Goal: Communication & Community: Participate in discussion

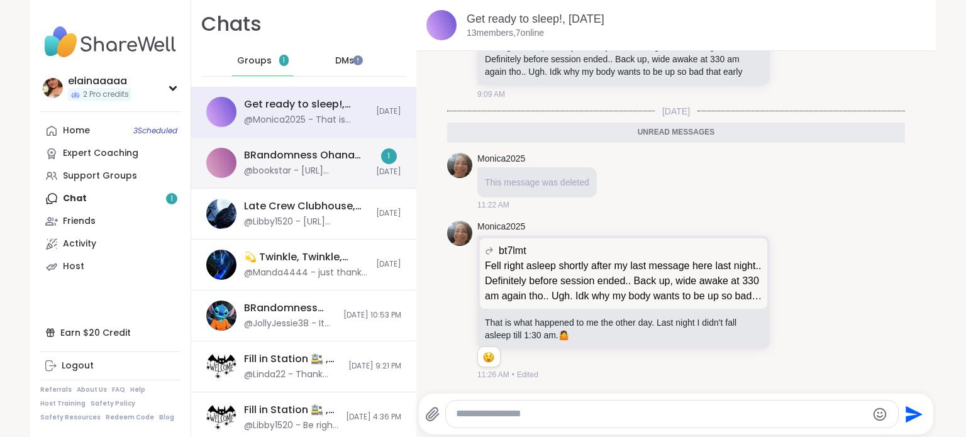
click at [263, 173] on div "@bookstar - https://www.sharewellnow.com/session/coping-with-existential-dread/…" at bounding box center [306, 171] width 125 height 13
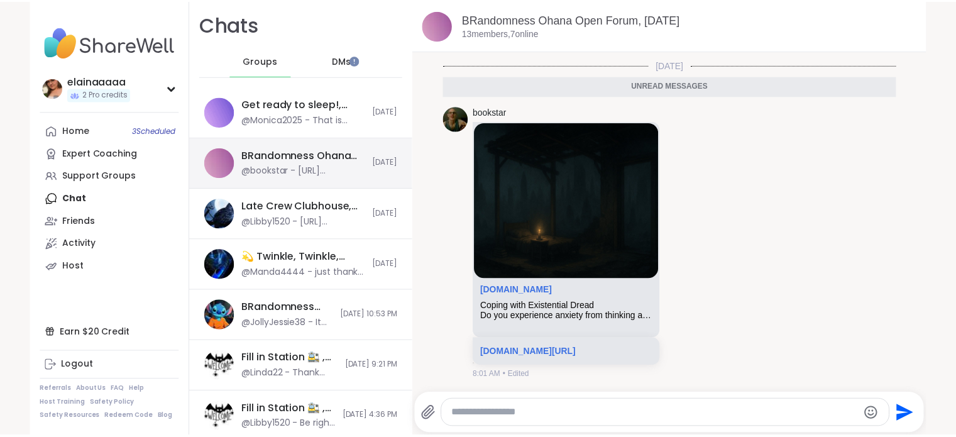
scroll to position [4871, 0]
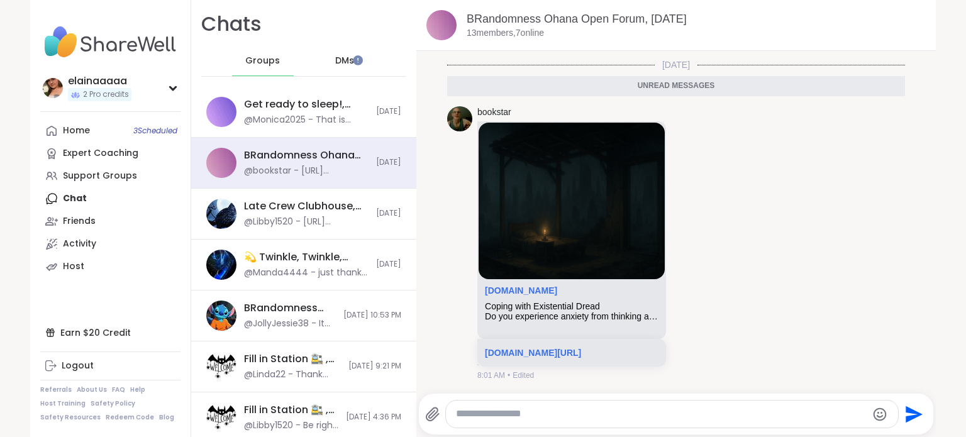
click at [70, 41] on img at bounding box center [110, 42] width 140 height 44
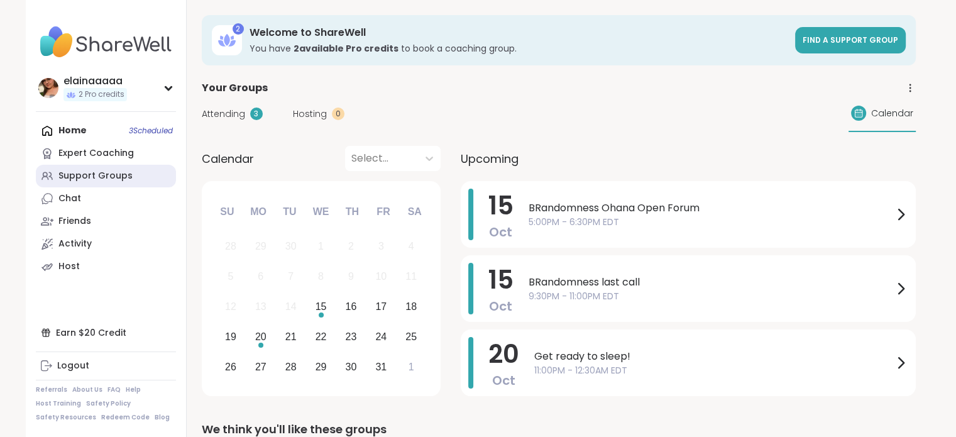
click at [83, 177] on div "Support Groups" at bounding box center [95, 176] width 74 height 13
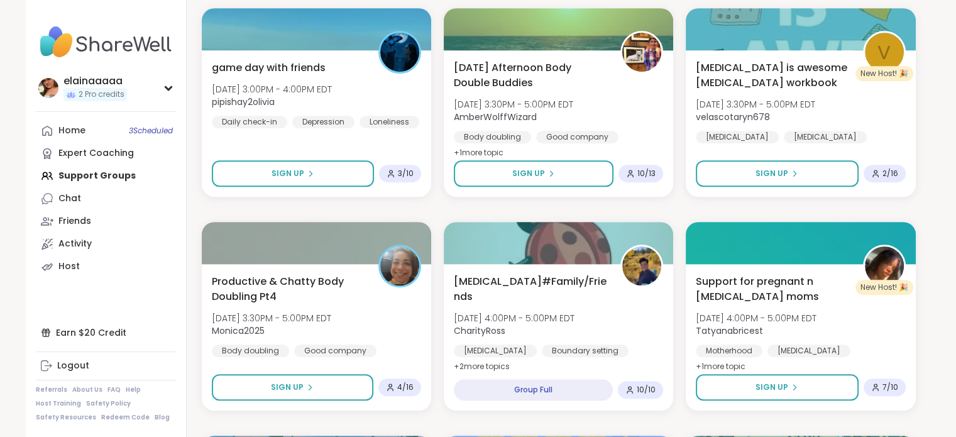
scroll to position [861, 0]
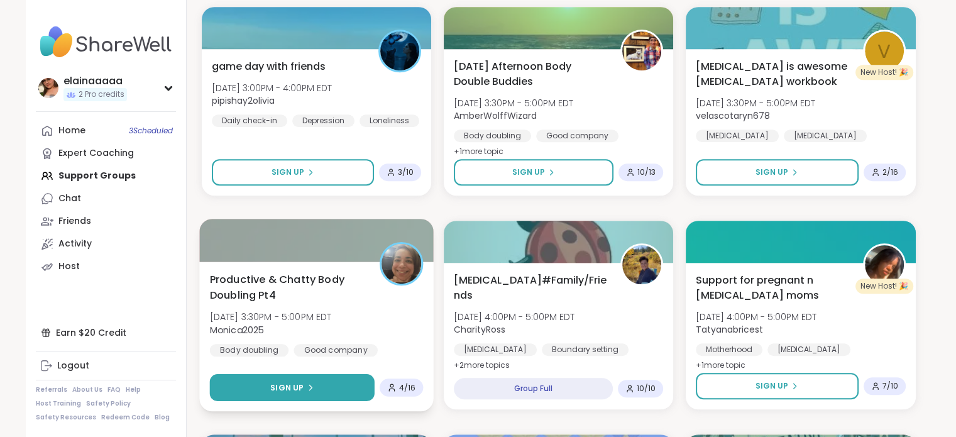
click at [285, 390] on span "Sign Up" at bounding box center [286, 387] width 33 height 11
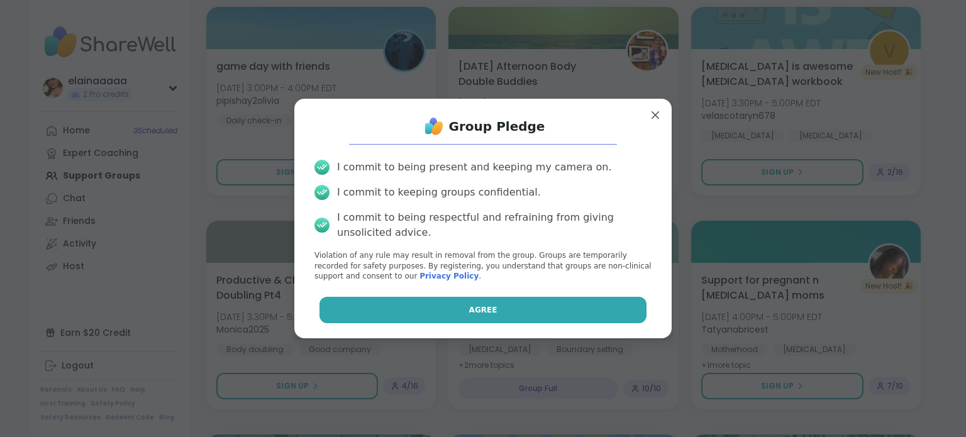
click at [412, 302] on button "Agree" at bounding box center [483, 310] width 328 height 26
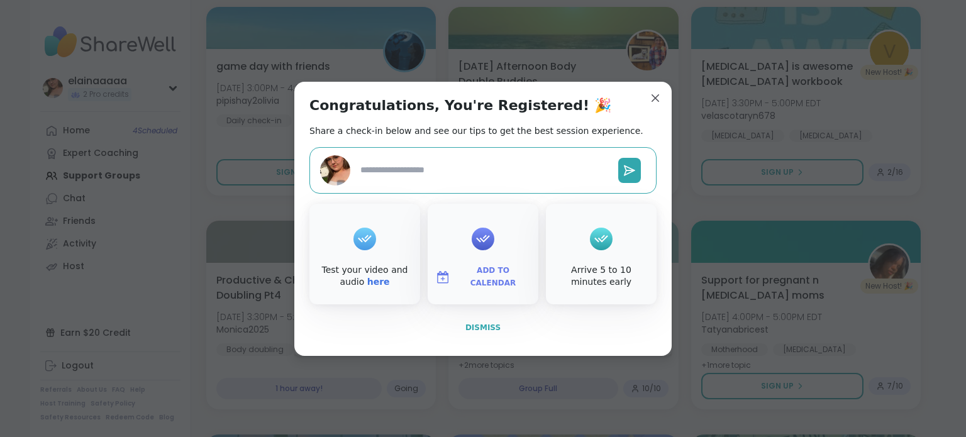
click at [492, 336] on button "Dismiss" at bounding box center [482, 327] width 347 height 26
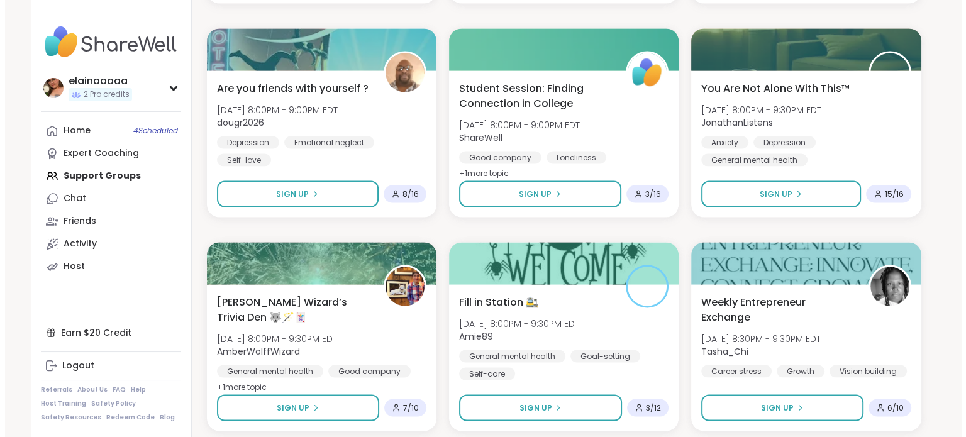
scroll to position [2381, 0]
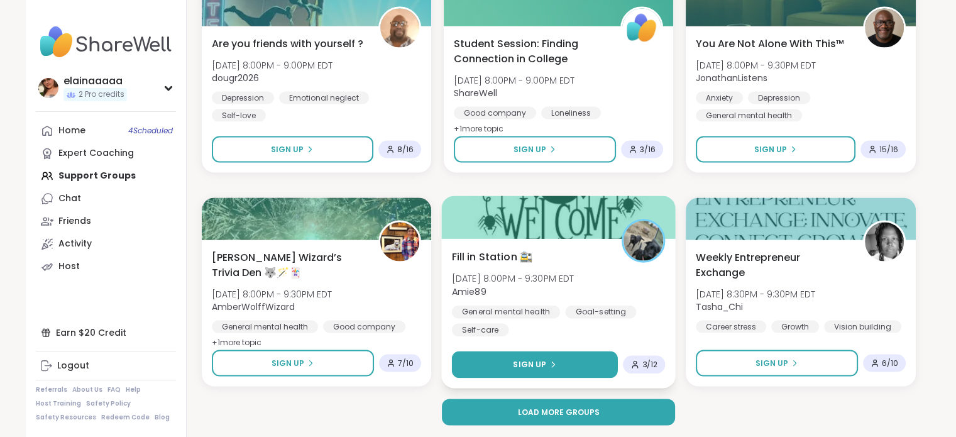
click at [499, 357] on button "Sign Up" at bounding box center [534, 364] width 167 height 27
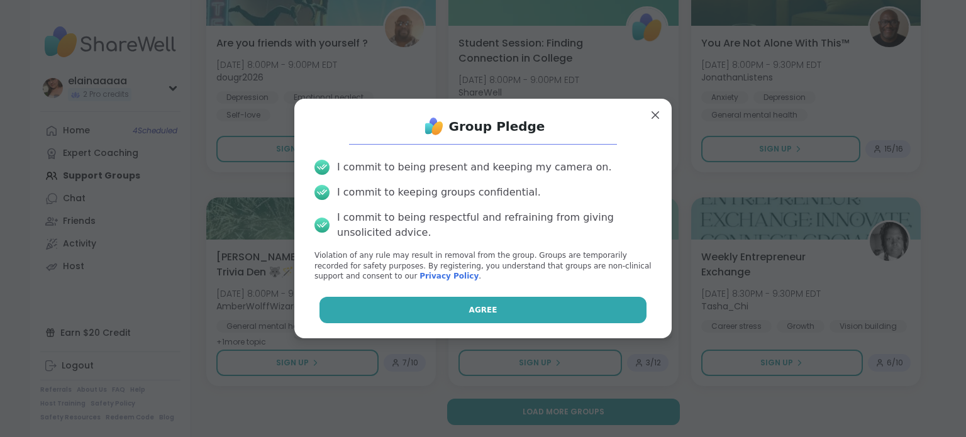
click at [501, 316] on button "Agree" at bounding box center [483, 310] width 328 height 26
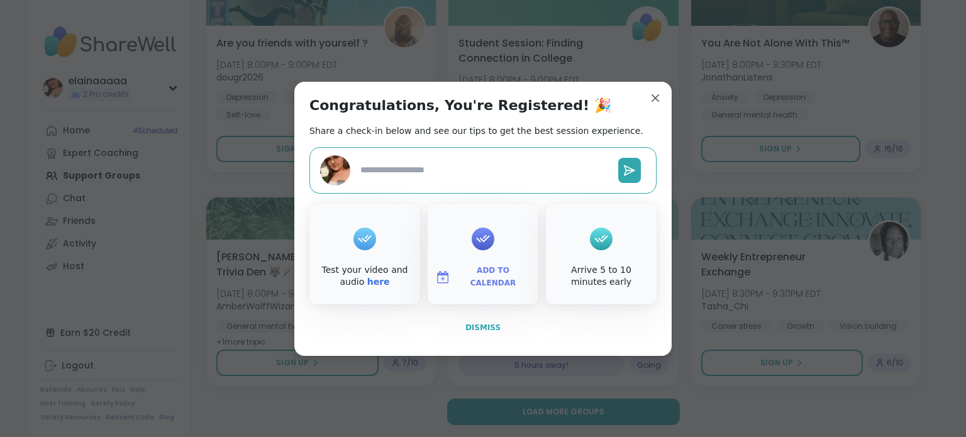
type textarea "*"
click at [486, 323] on span "Dismiss" at bounding box center [482, 327] width 35 height 9
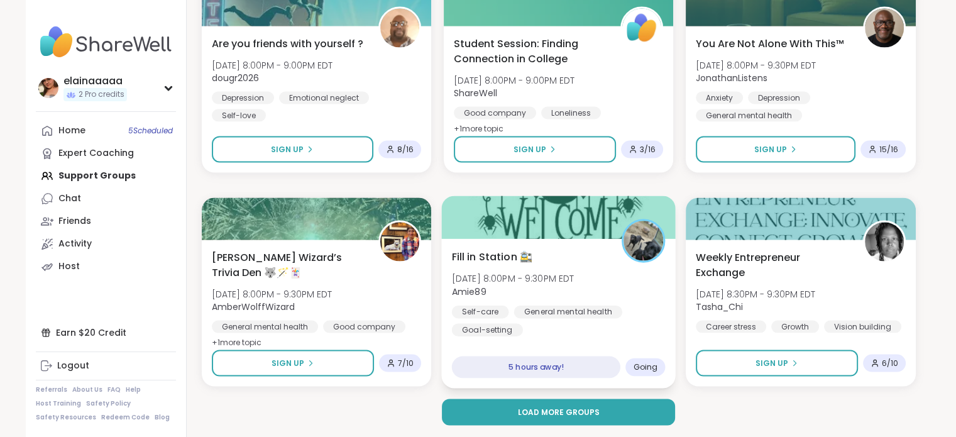
drag, startPoint x: 621, startPoint y: 197, endPoint x: 604, endPoint y: 218, distance: 27.7
click at [604, 218] on div at bounding box center [558, 217] width 235 height 43
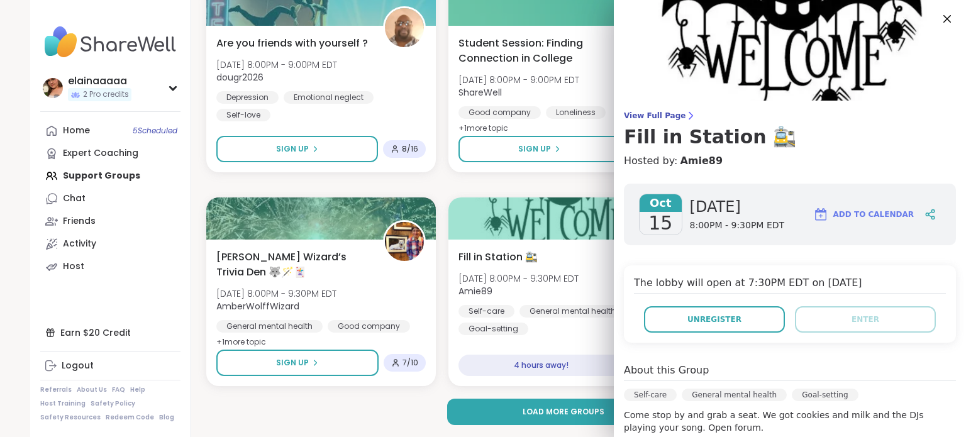
click at [80, 36] on img at bounding box center [110, 42] width 140 height 44
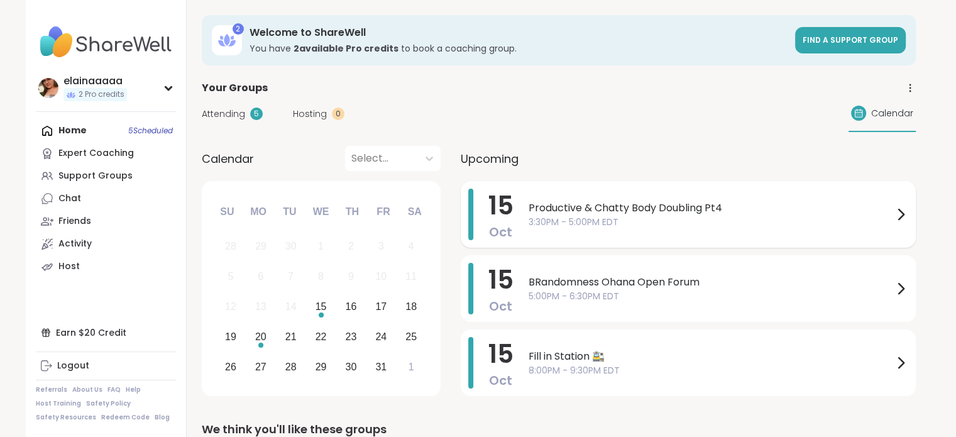
click at [612, 201] on span "Productive & Chatty Body Doubling Pt4" at bounding box center [711, 208] width 365 height 15
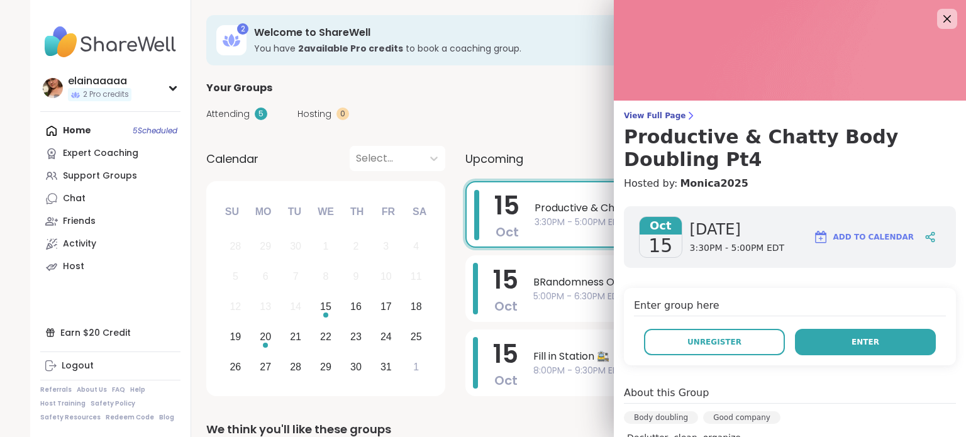
click at [838, 334] on button "Enter" at bounding box center [865, 342] width 141 height 26
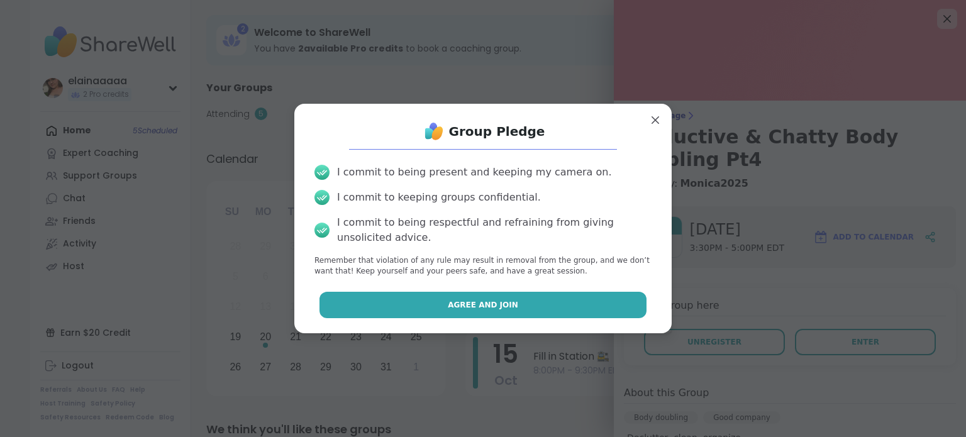
click at [551, 315] on button "Agree and Join" at bounding box center [483, 305] width 328 height 26
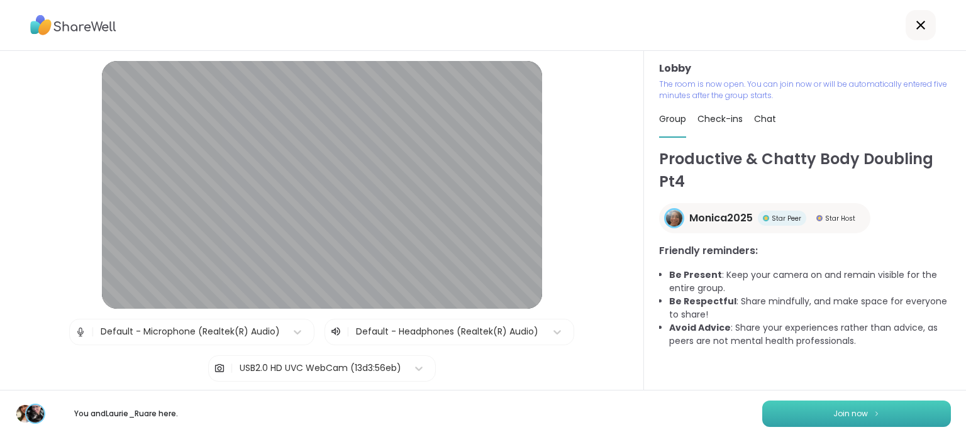
click at [816, 409] on button "Join now" at bounding box center [856, 414] width 189 height 26
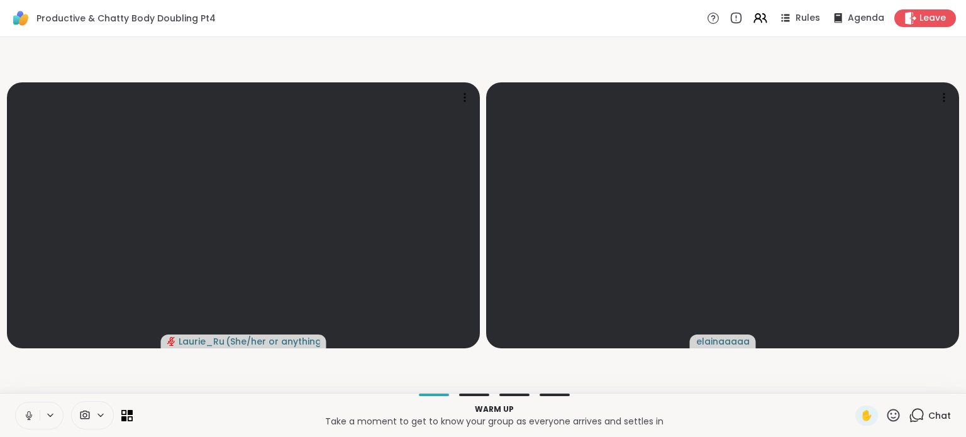
click at [25, 411] on icon at bounding box center [28, 415] width 11 height 11
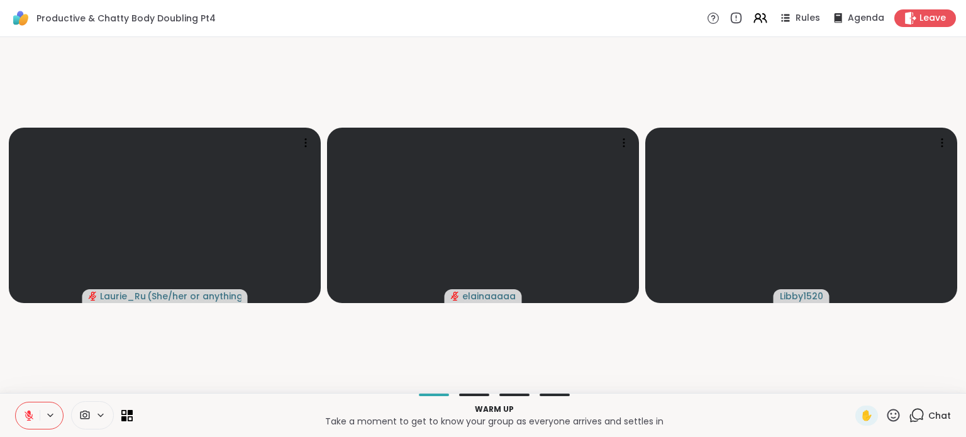
click at [912, 419] on icon at bounding box center [918, 414] width 12 height 11
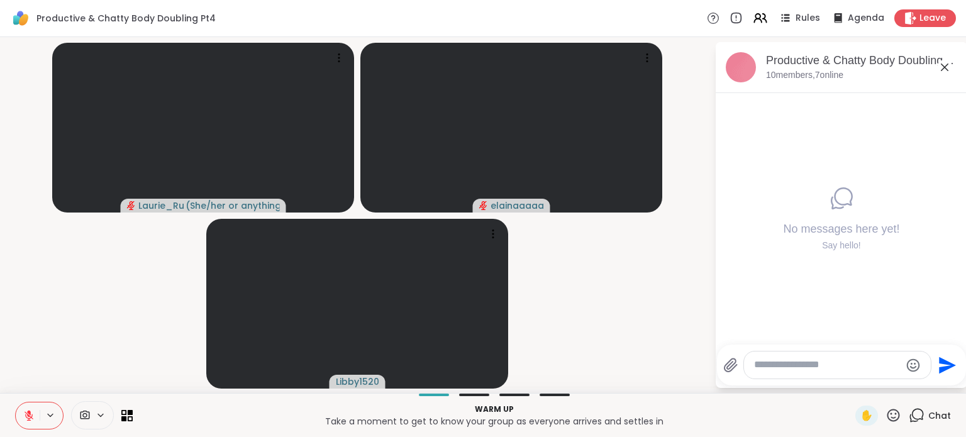
click at [835, 380] on div "Send" at bounding box center [841, 365] width 249 height 41
click at [835, 368] on textarea "Type your message" at bounding box center [827, 364] width 147 height 13
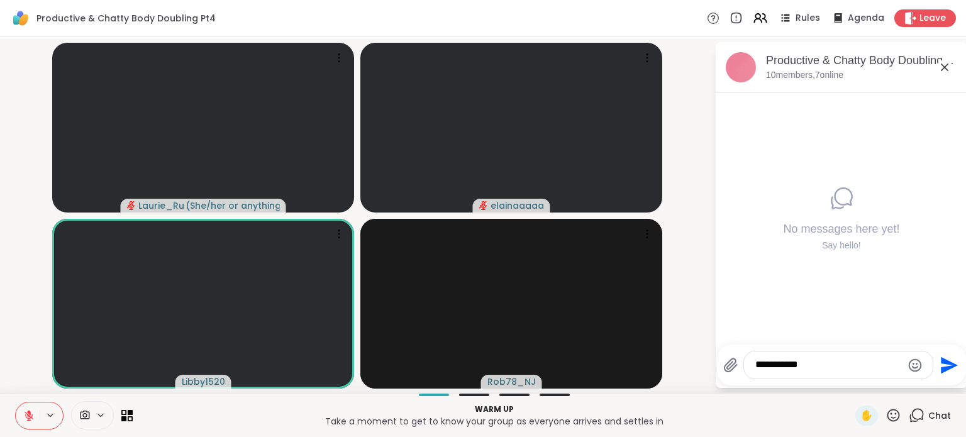
type textarea "**********"
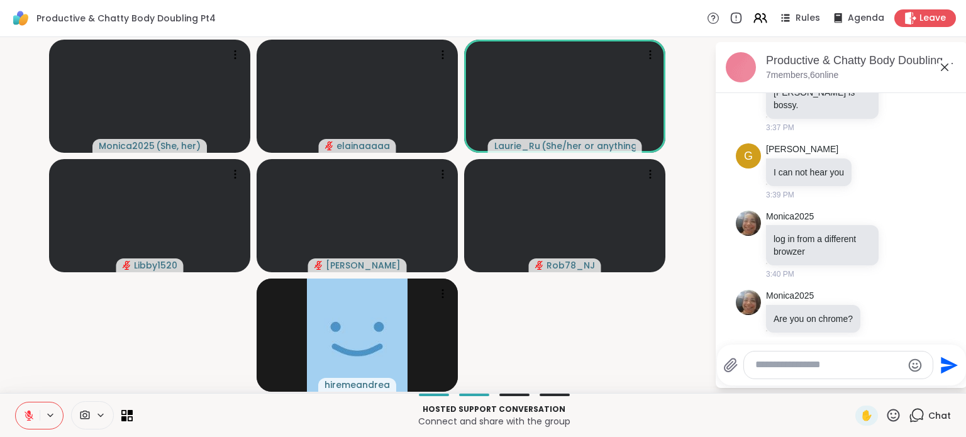
scroll to position [315, 0]
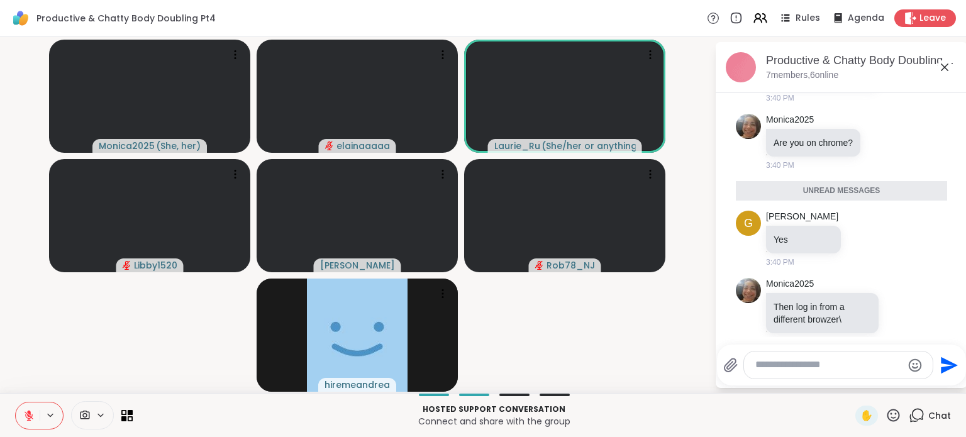
click at [781, 368] on textarea "Type your message" at bounding box center [828, 364] width 147 height 13
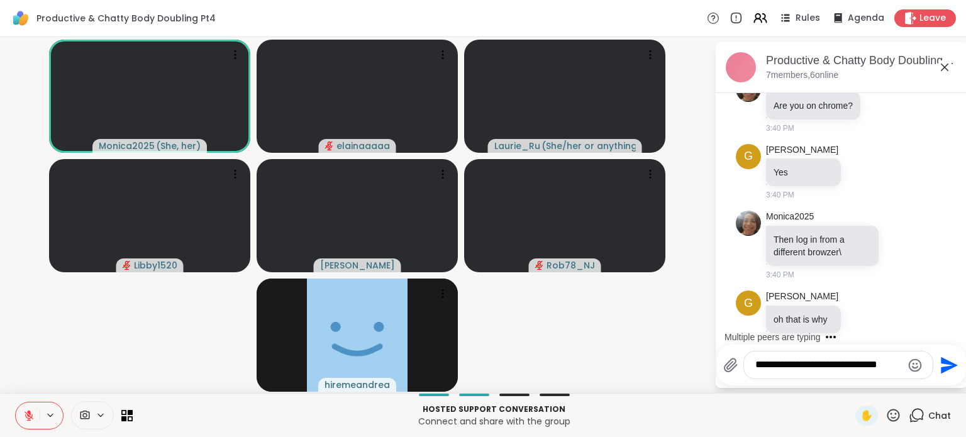
scroll to position [360, 0]
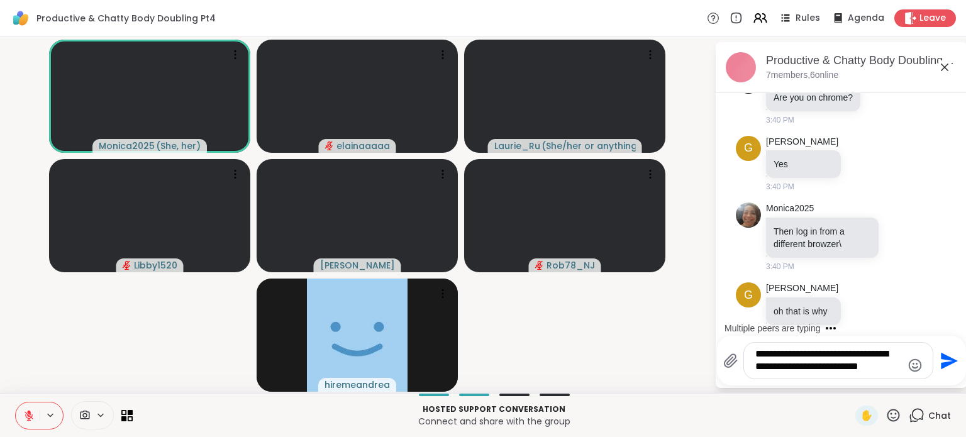
type textarea "**********"
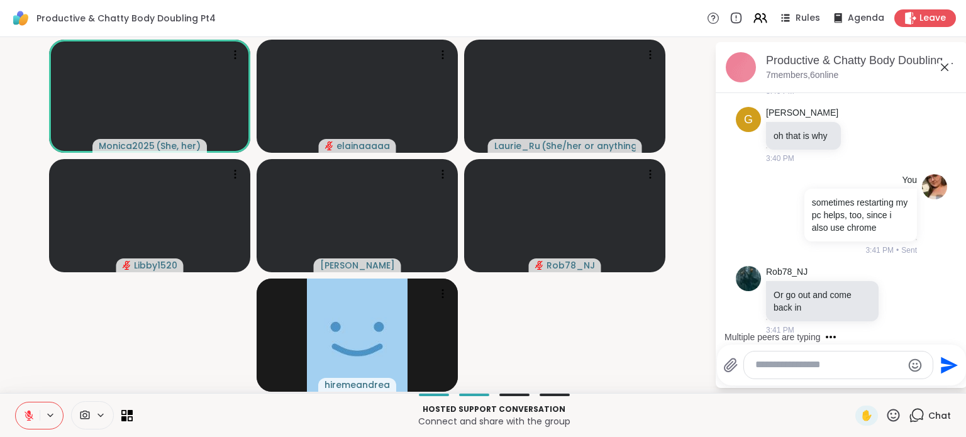
scroll to position [615, 0]
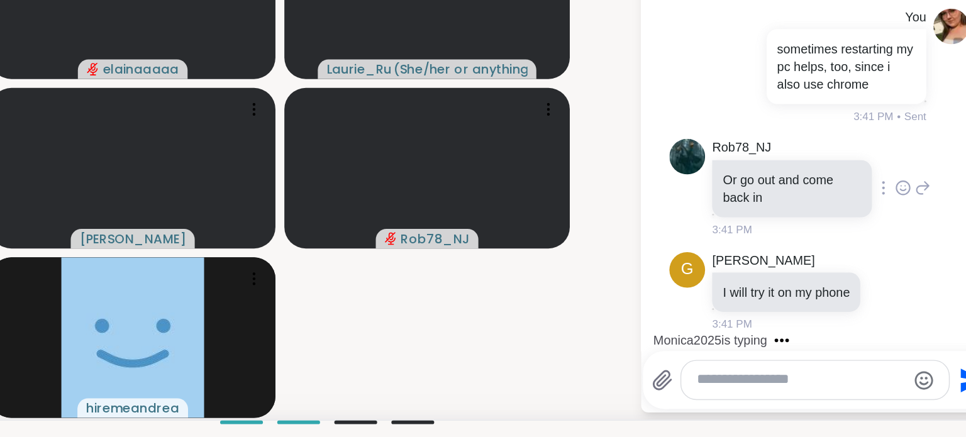
click at [895, 223] on icon at bounding box center [900, 229] width 11 height 13
click at [888, 202] on button "Select Reaction: Heart" at bounding box center [900, 209] width 25 height 25
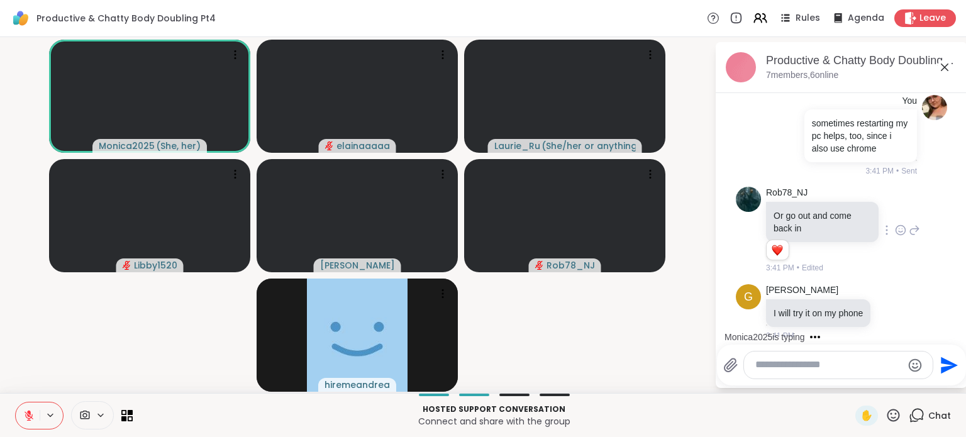
click at [662, 287] on video-player-container "Monica2025 ( She, her ) elainaaaaa Laurie_Ru ( She/her or anything else ) Libby…" at bounding box center [357, 215] width 699 height 346
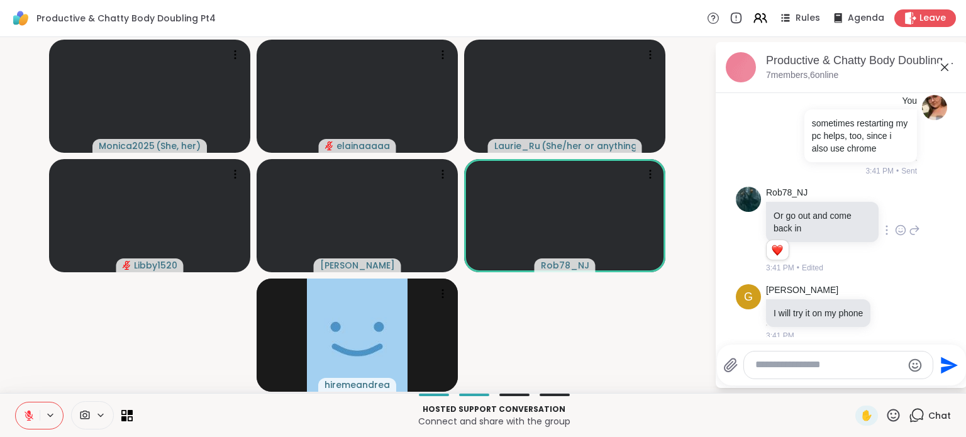
click at [609, 296] on video-player-container "Monica2025 ( She, her ) elainaaaaa Laurie_Ru ( She/her or anything else ) Libby…" at bounding box center [357, 215] width 699 height 346
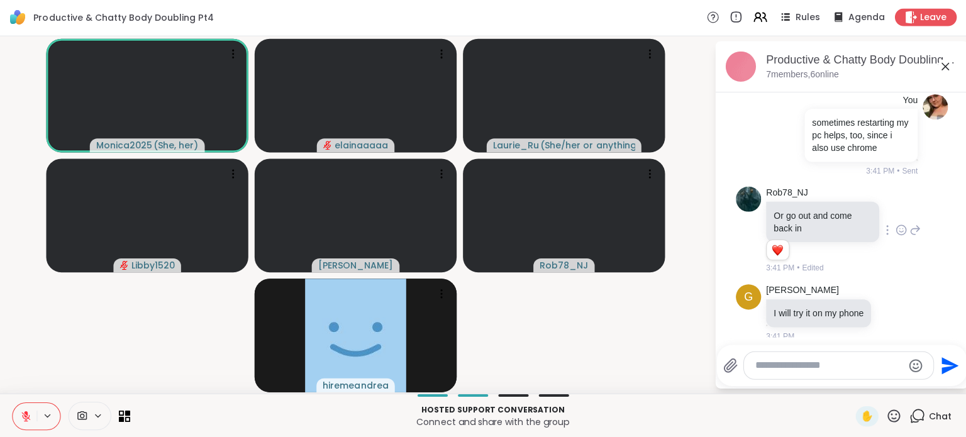
scroll to position [0, 0]
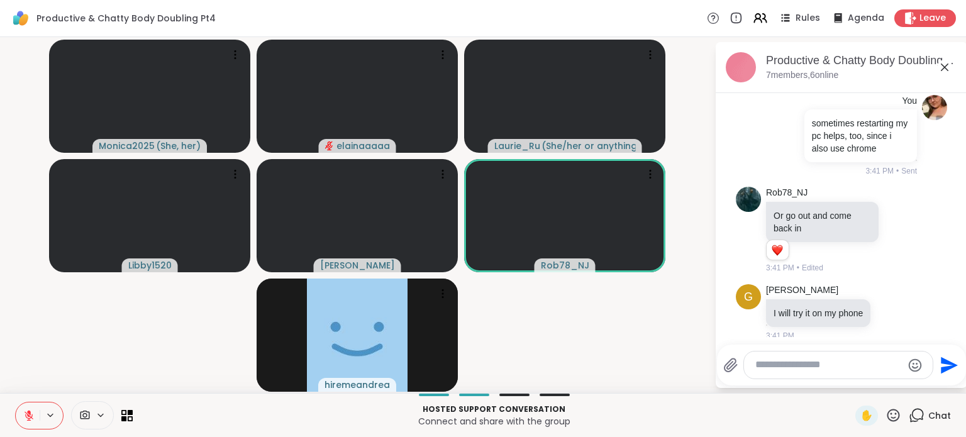
click at [102, 329] on video-player-container "Monica2025 ( She, her ) elainaaaaa Laurie_Ru ( She/her or anything else ) Libby…" at bounding box center [357, 215] width 699 height 346
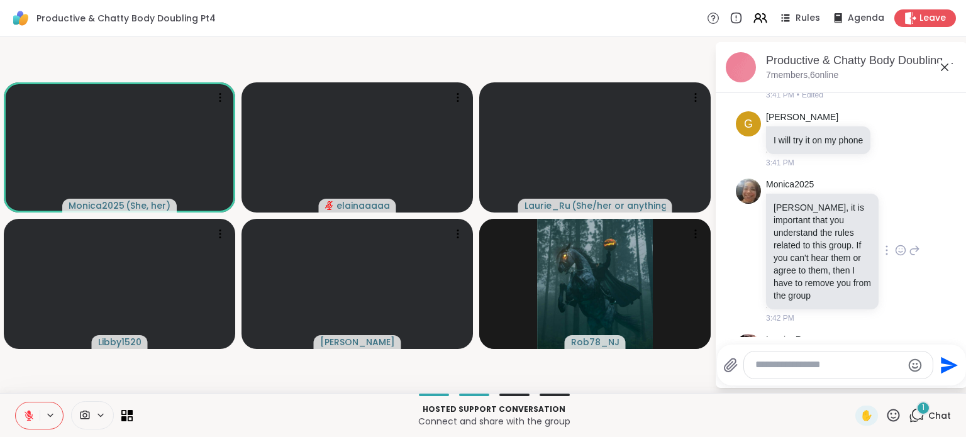
scroll to position [943, 0]
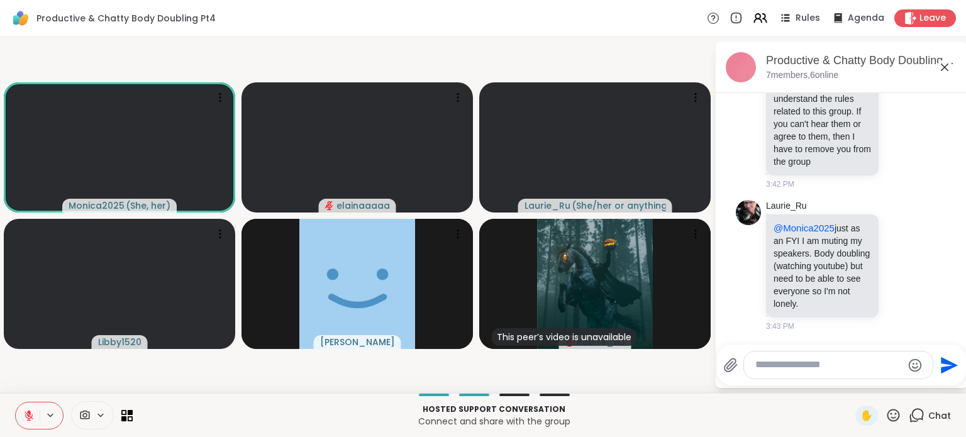
click at [25, 419] on icon at bounding box center [28, 415] width 11 height 11
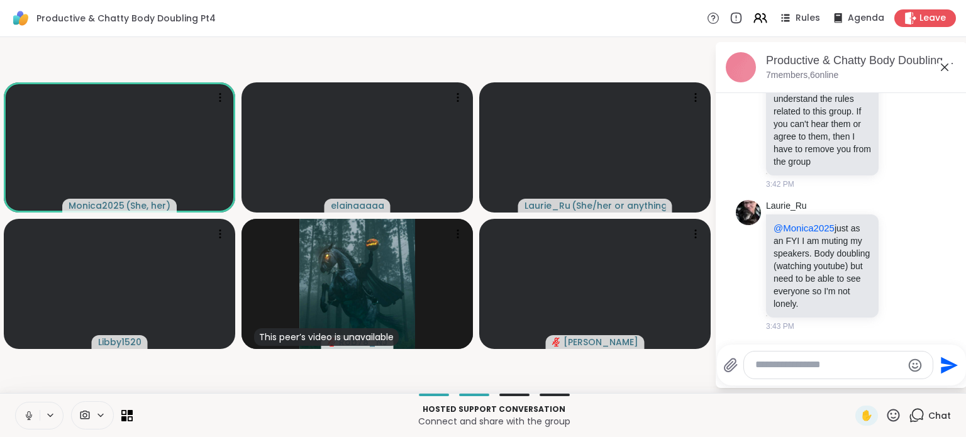
click at [29, 420] on icon at bounding box center [28, 415] width 11 height 11
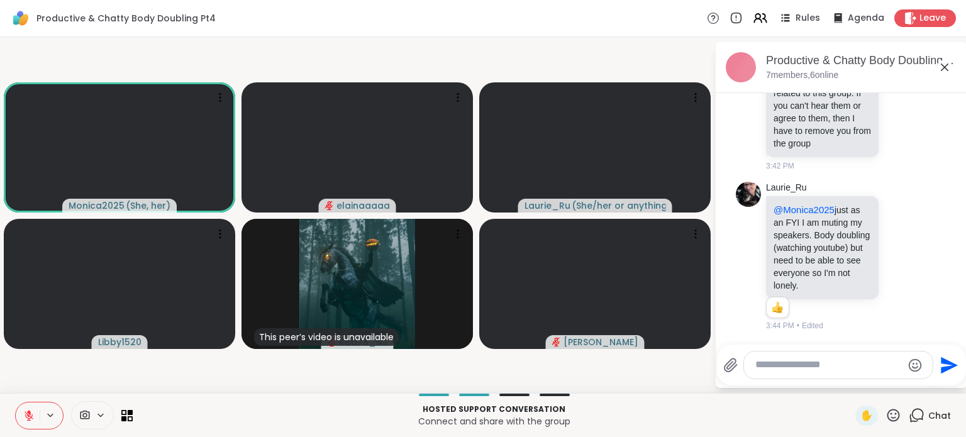
click at [30, 414] on icon at bounding box center [28, 415] width 11 height 11
click at [30, 418] on icon at bounding box center [28, 415] width 11 height 11
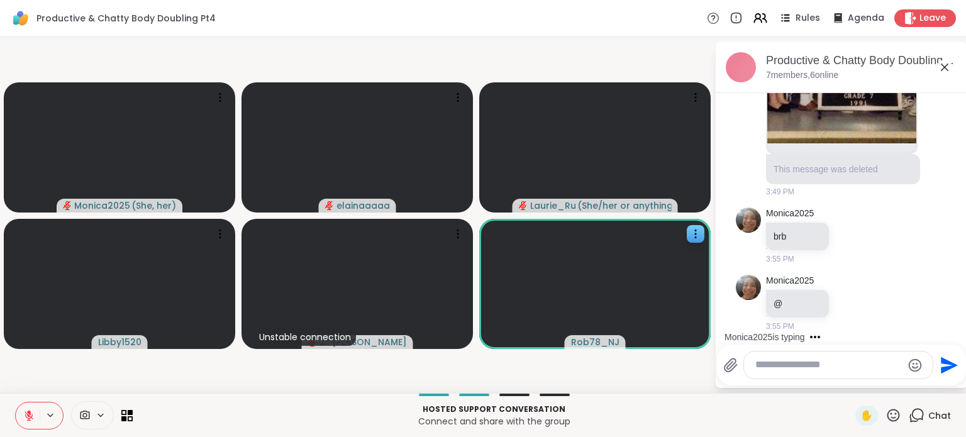
scroll to position [1578, 0]
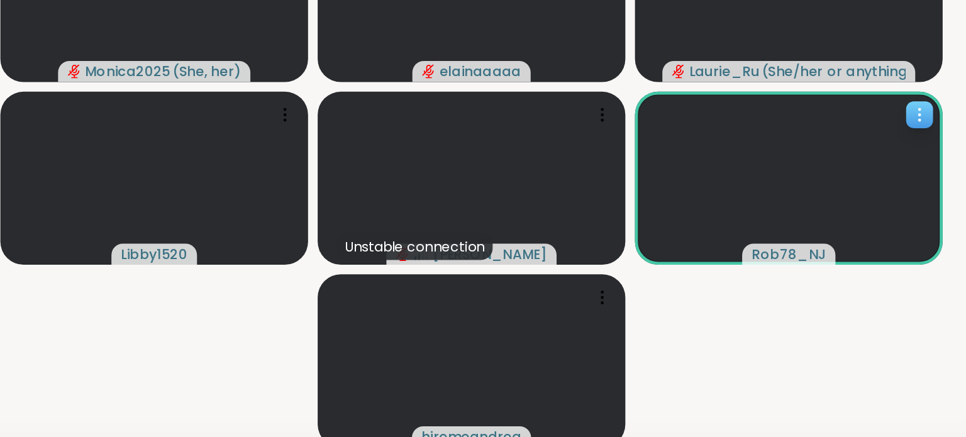
click at [546, 202] on video at bounding box center [564, 215] width 201 height 113
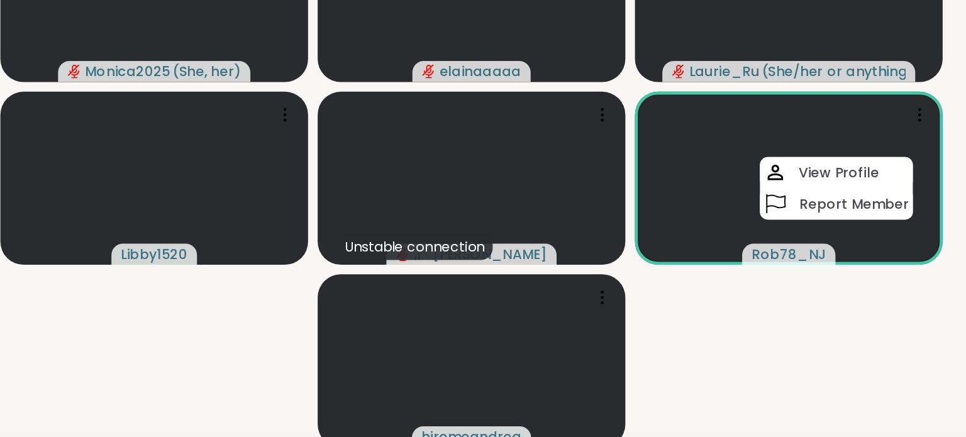
click at [569, 279] on video-player-container "Monica2025 ( She, her ) elainaaaaa Laurie_Ru ( She/her or anything else ) Libby…" at bounding box center [357, 215] width 699 height 346
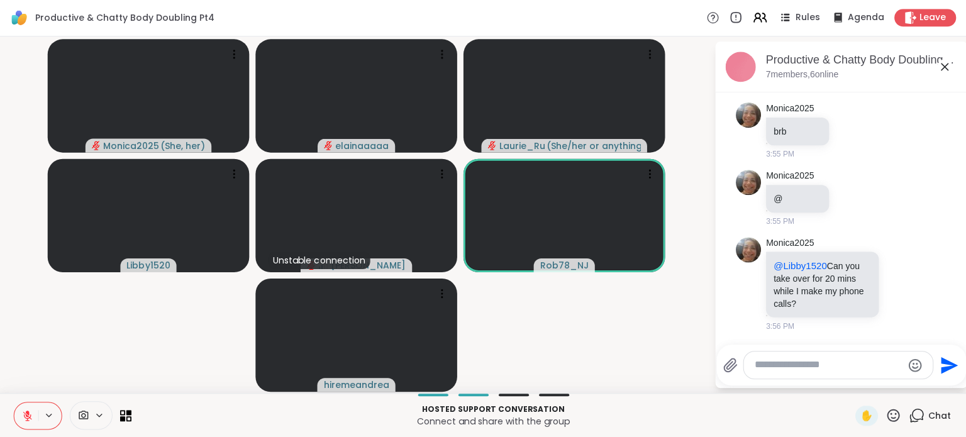
scroll to position [0, 0]
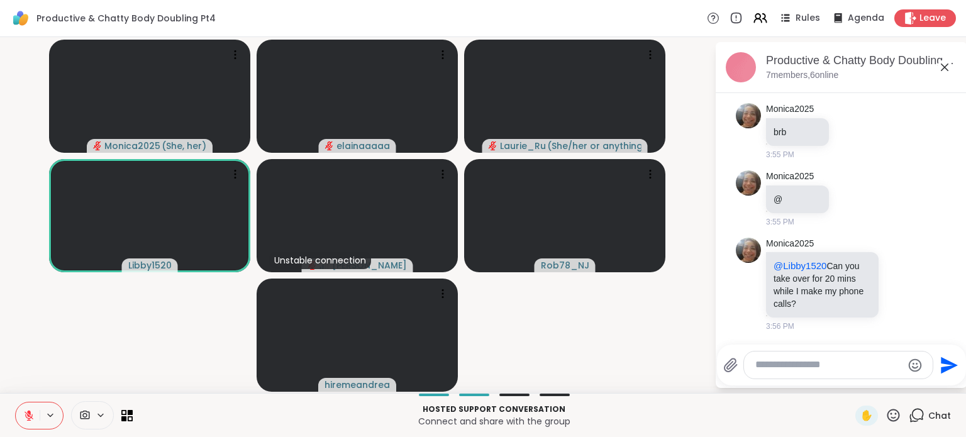
click at [601, 375] on video-player-container "Monica2025 ( She, her ) elainaaaaa Laurie_Ru ( She/her or anything else ) Libby…" at bounding box center [357, 215] width 699 height 346
click at [622, 308] on video-player-container "Monica2025 ( She, her ) elainaaaaa Laurie_Ru ( She/her or anything else ) Libby…" at bounding box center [357, 215] width 699 height 346
click at [611, 235] on video at bounding box center [564, 215] width 201 height 113
click at [631, 318] on video-player-container "Monica2025 ( She, her ) elainaaaaa Laurie_Ru ( She/her or anything else ) Libby…" at bounding box center [357, 215] width 699 height 346
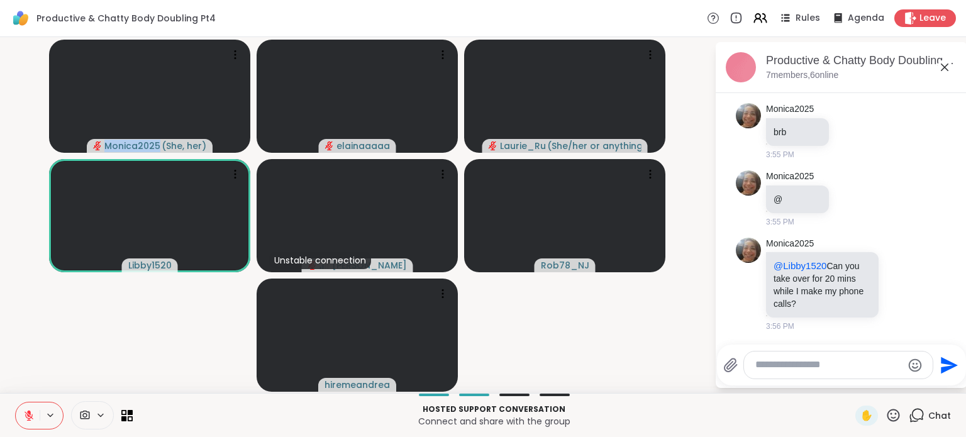
click at [631, 318] on video-player-container "Monica2025 ( She, her ) elainaaaaa Laurie_Ru ( She/her or anything else ) Libby…" at bounding box center [357, 215] width 699 height 346
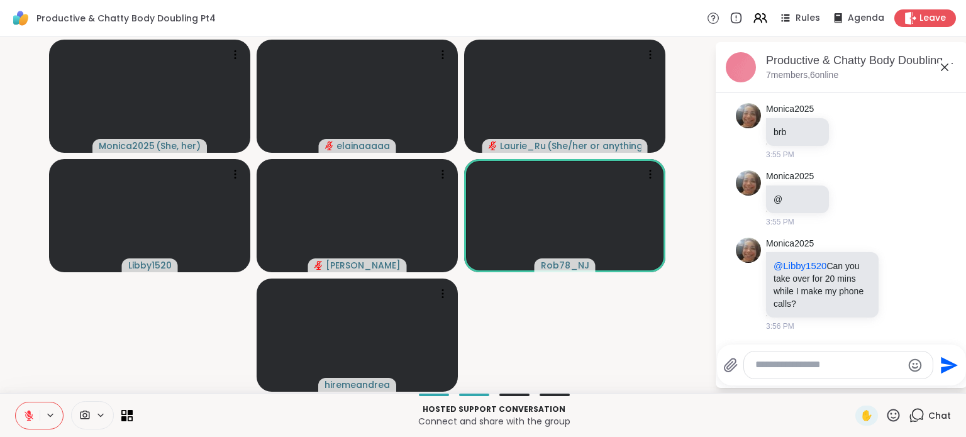
click at [8, 82] on video-player-container "Monica2025 ( She, her ) elainaaaaa Laurie_Ru ( She/her or anything else ) Libby…" at bounding box center [357, 215] width 699 height 346
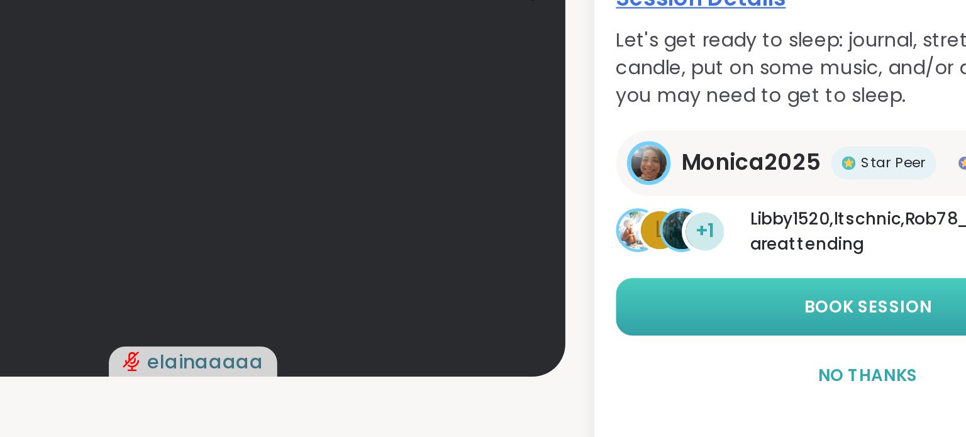
click at [821, 277] on span "Book Session" at bounding box center [841, 279] width 58 height 11
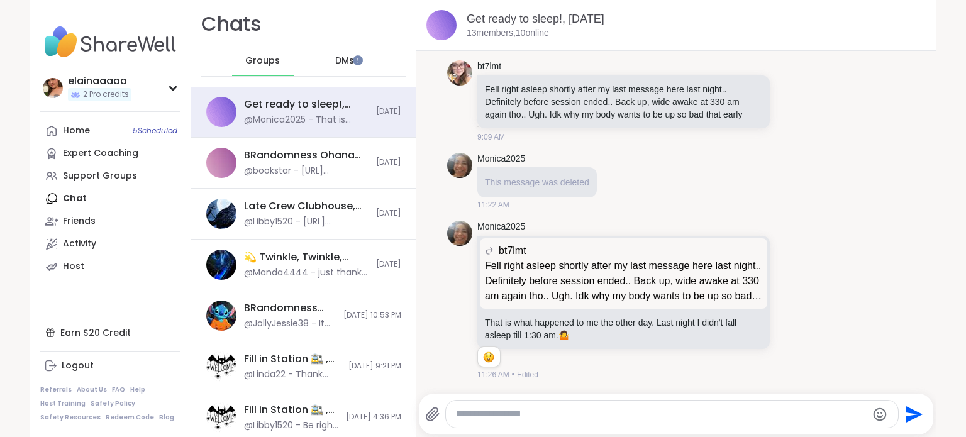
click at [118, 33] on img at bounding box center [110, 42] width 140 height 44
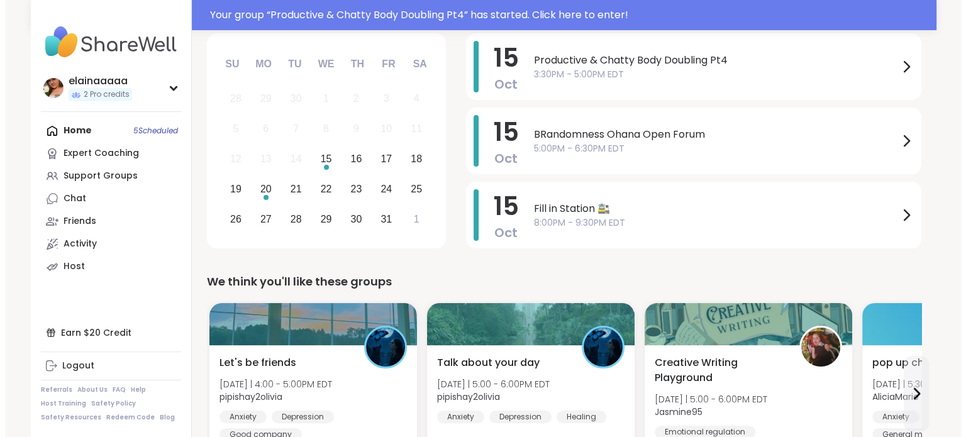
scroll to position [179, 0]
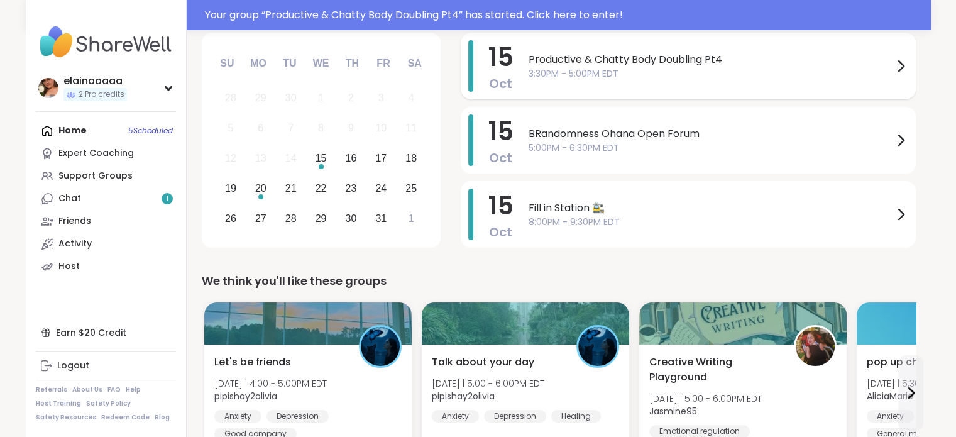
click at [577, 67] on span "3:30PM - 5:00PM EDT" at bounding box center [711, 73] width 365 height 13
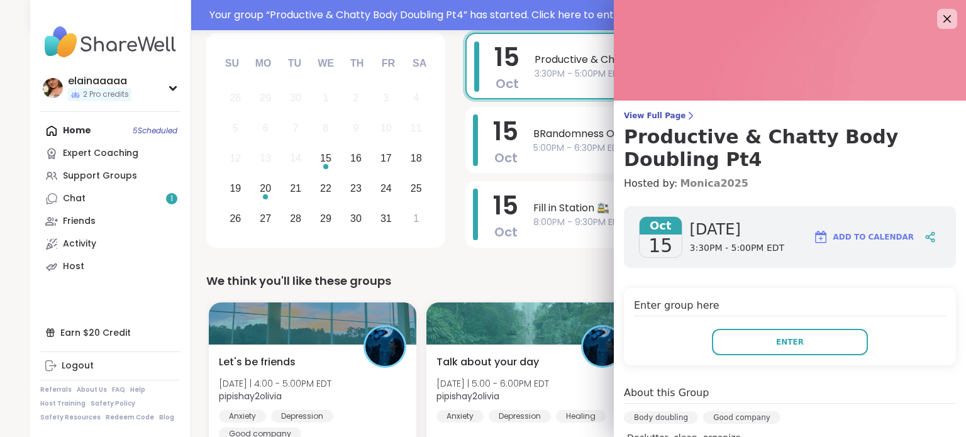
click at [680, 177] on link "Monica2025" at bounding box center [714, 183] width 69 height 15
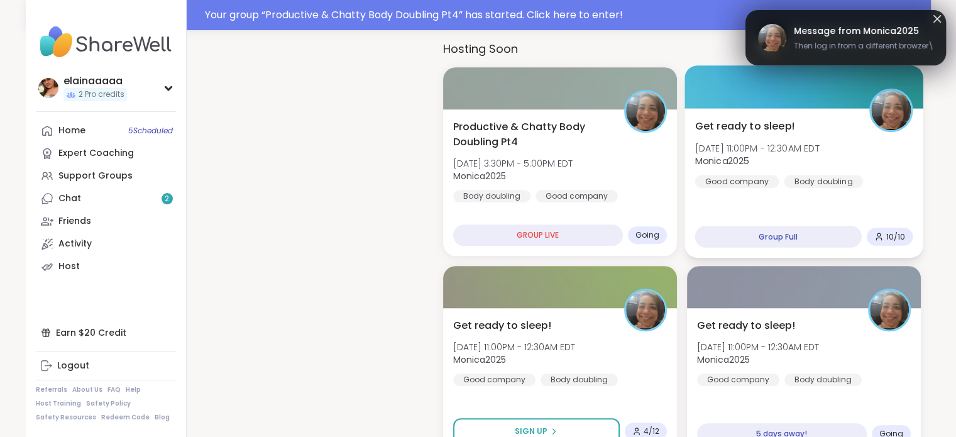
scroll to position [572, 0]
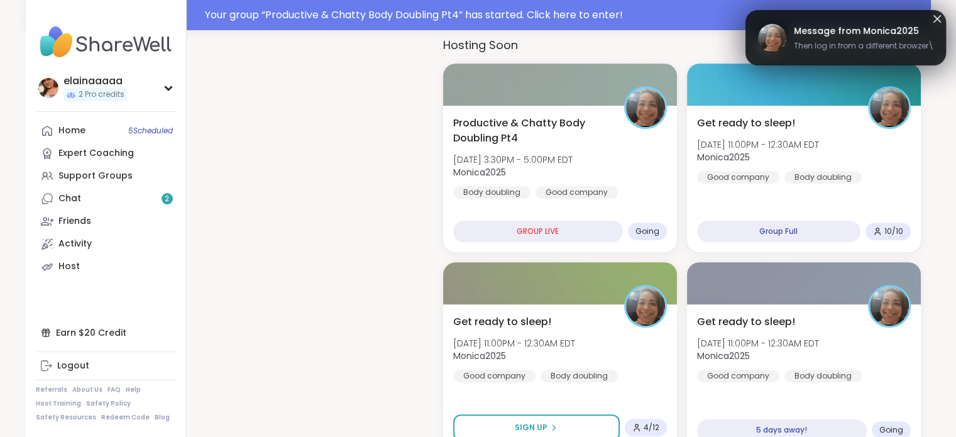
click at [863, 21] on link "Message from Monica2025 Then log in from a different browzer\" at bounding box center [845, 38] width 175 height 40
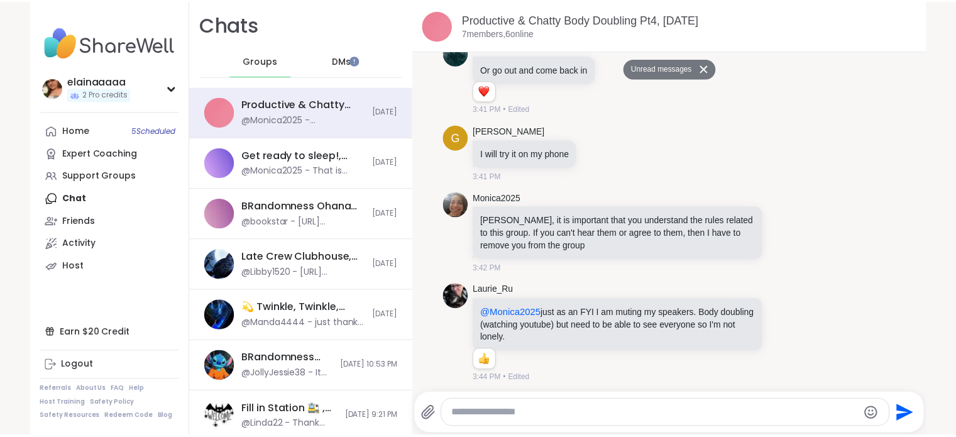
scroll to position [673, 0]
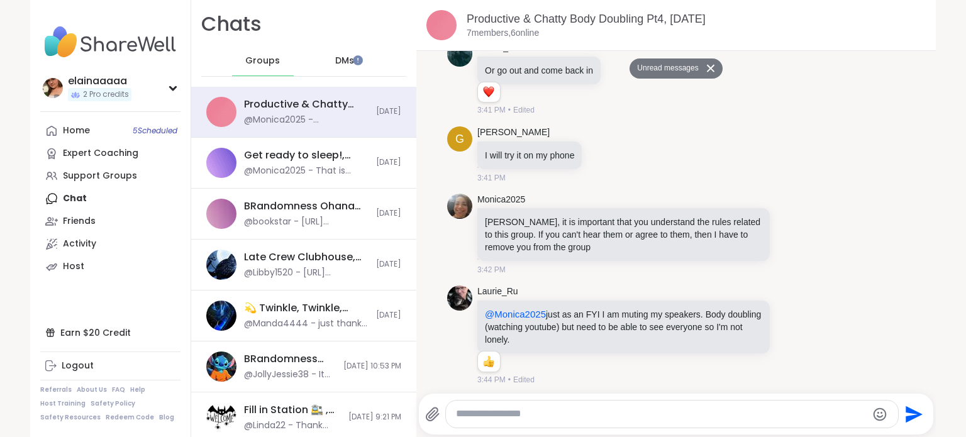
click at [112, 46] on img at bounding box center [110, 42] width 140 height 44
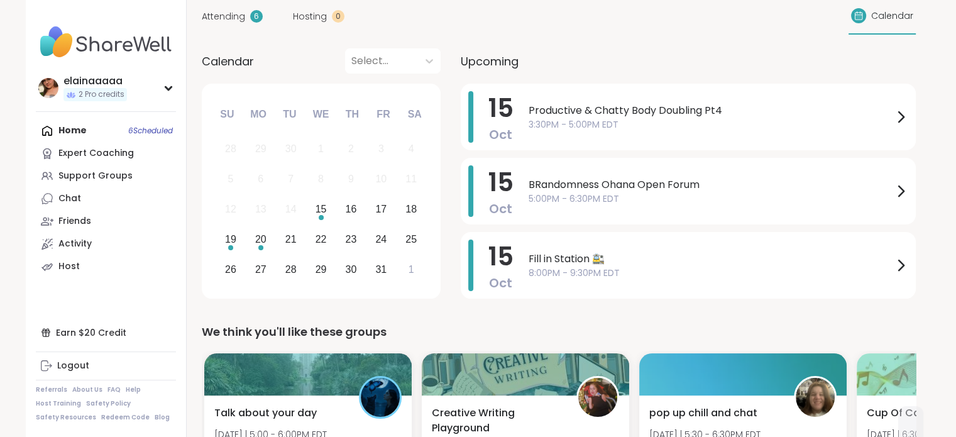
scroll to position [113, 0]
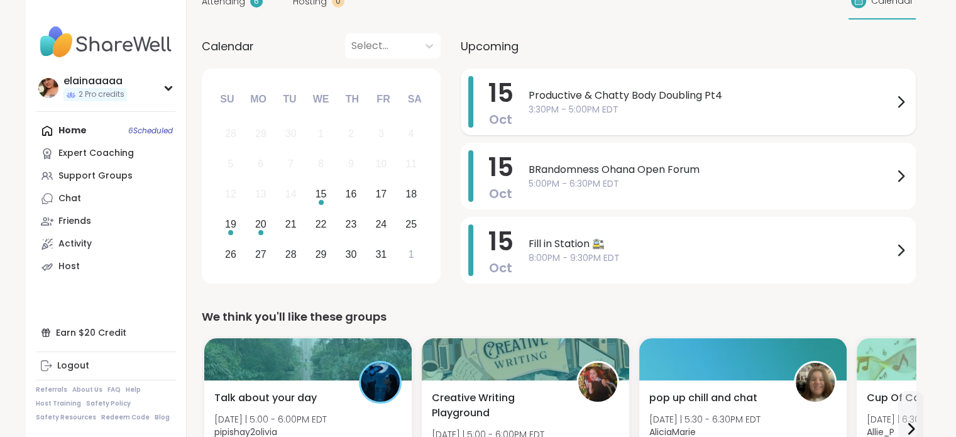
click at [545, 108] on span "3:30PM - 5:00PM EDT" at bounding box center [711, 109] width 365 height 13
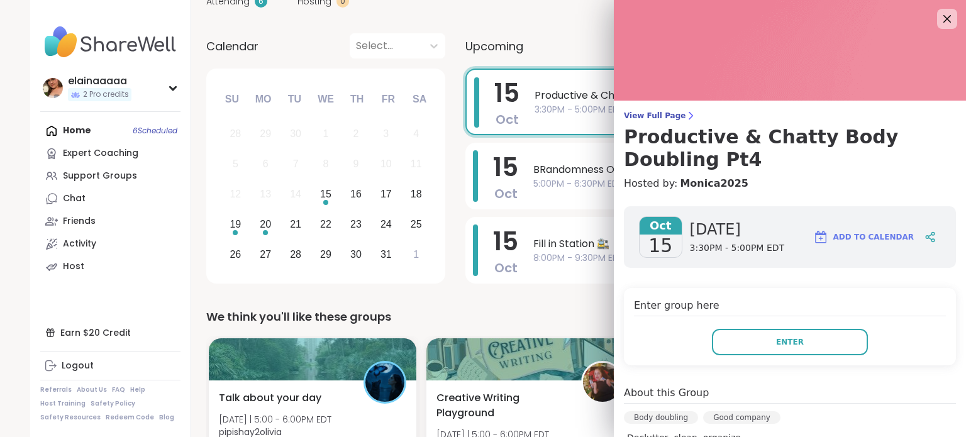
click at [737, 327] on div "Enter group here Enter" at bounding box center [790, 326] width 332 height 77
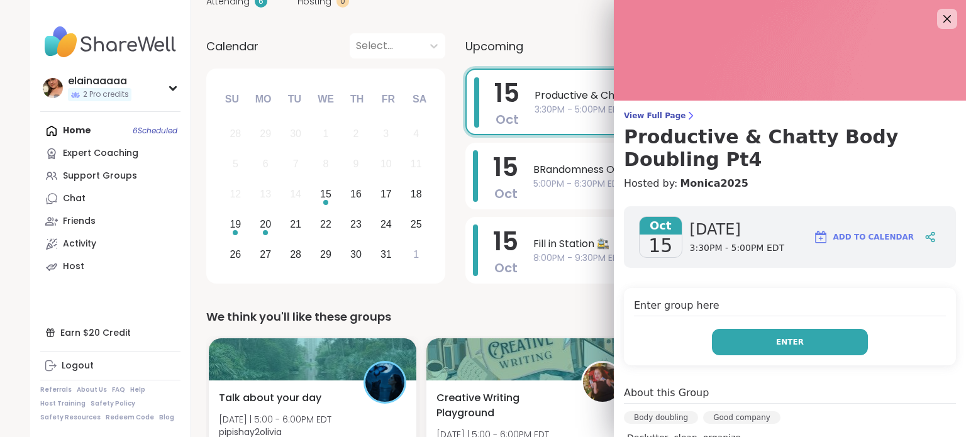
click at [726, 333] on button "Enter" at bounding box center [790, 342] width 156 height 26
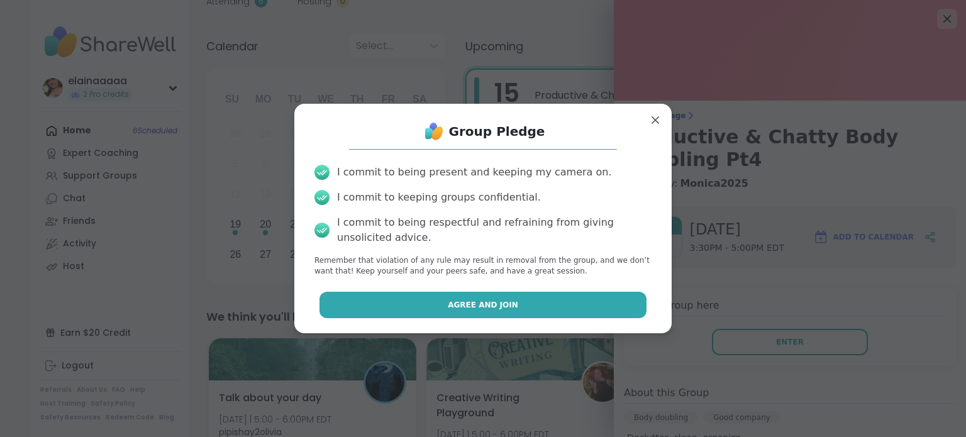
click at [584, 313] on button "Agree and Join" at bounding box center [483, 305] width 328 height 26
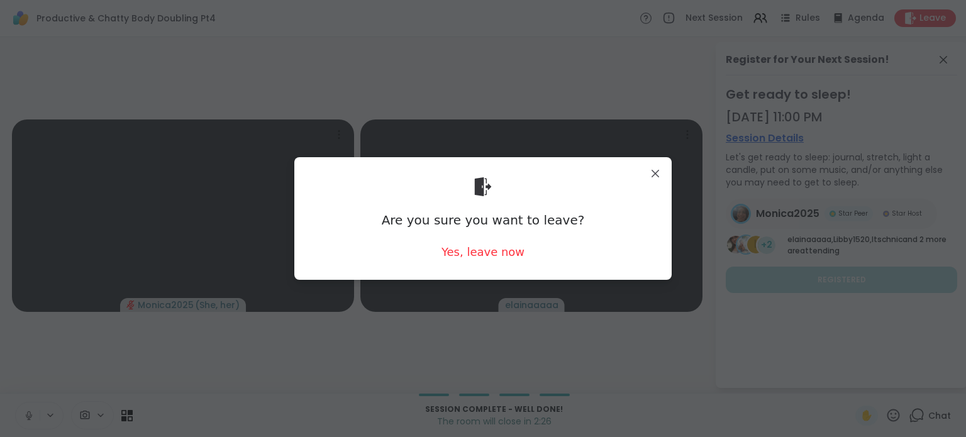
click at [448, 241] on div "Are you sure you want to leave? Yes, leave now" at bounding box center [482, 218] width 357 height 102
click at [454, 251] on div "Yes, leave now" at bounding box center [482, 252] width 83 height 16
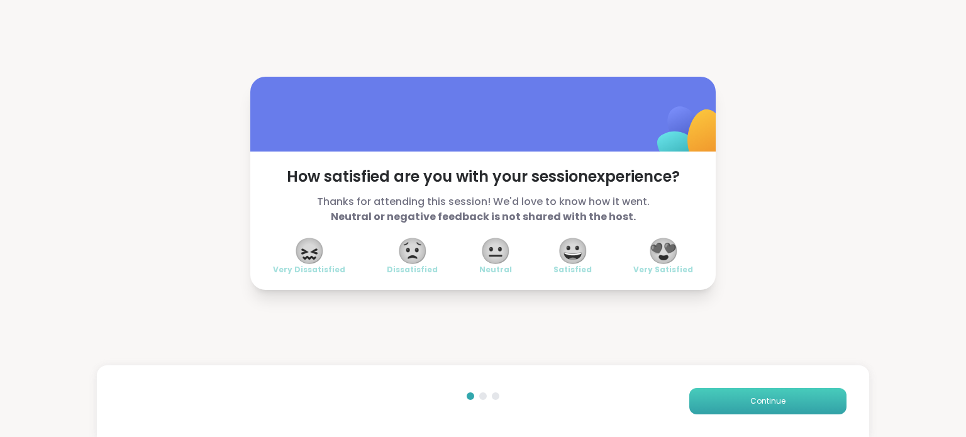
click at [797, 400] on button "Continue" at bounding box center [767, 401] width 157 height 26
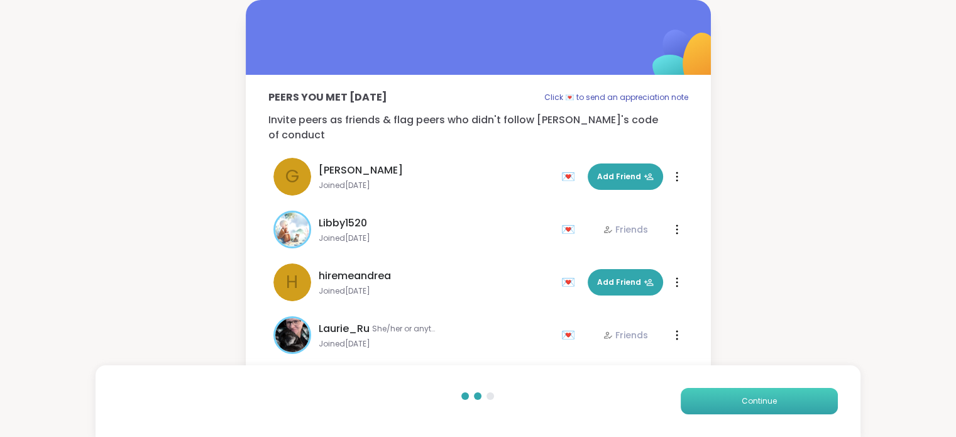
click at [797, 400] on button "Continue" at bounding box center [759, 401] width 157 height 26
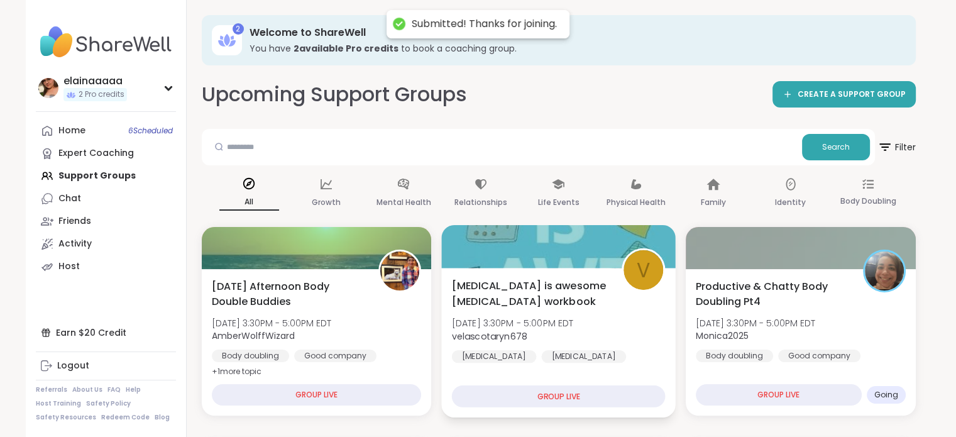
drag, startPoint x: 663, startPoint y: 294, endPoint x: 659, endPoint y: 259, distance: 35.4
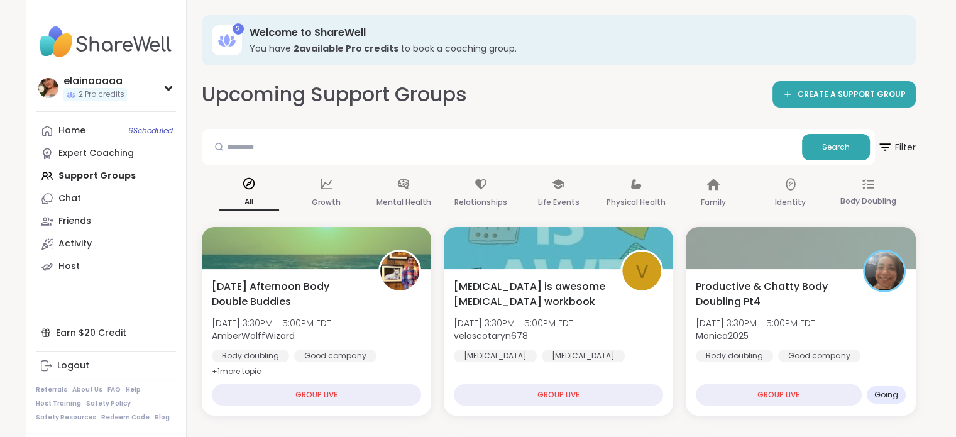
drag, startPoint x: 659, startPoint y: 259, endPoint x: 103, endPoint y: 41, distance: 597.2
click at [103, 41] on img at bounding box center [106, 42] width 140 height 44
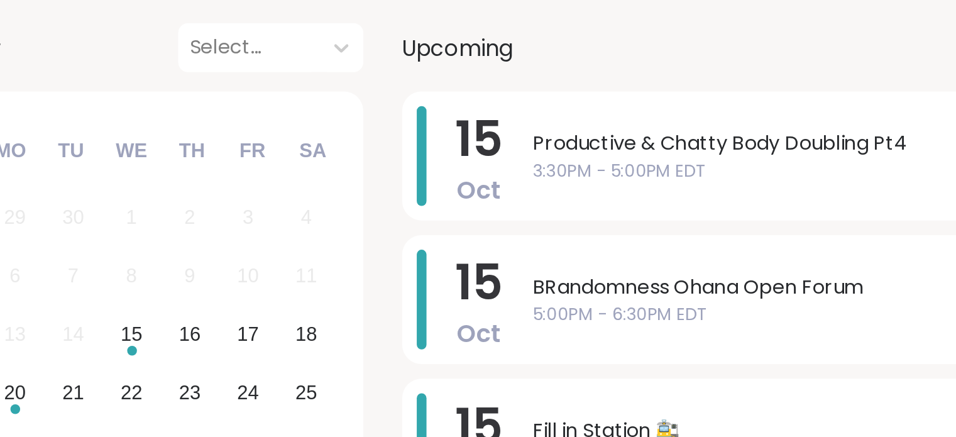
scroll to position [19, 0]
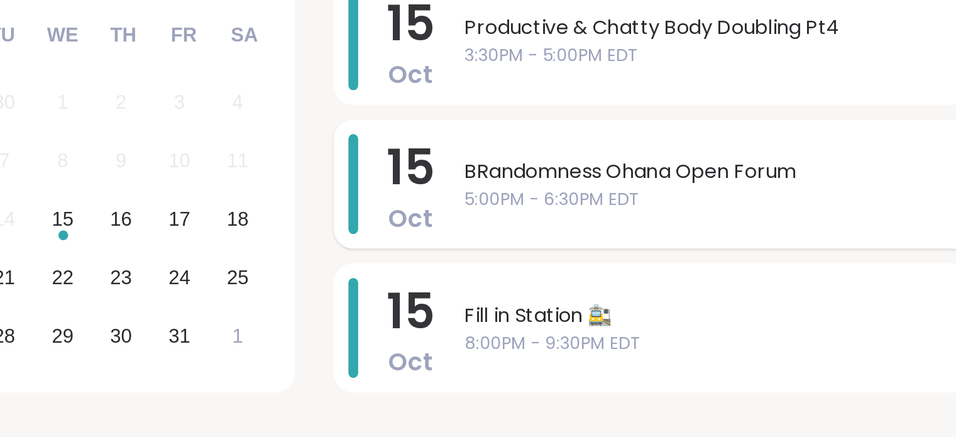
click at [568, 280] on span "5:00PM - 6:30PM EDT" at bounding box center [711, 276] width 365 height 13
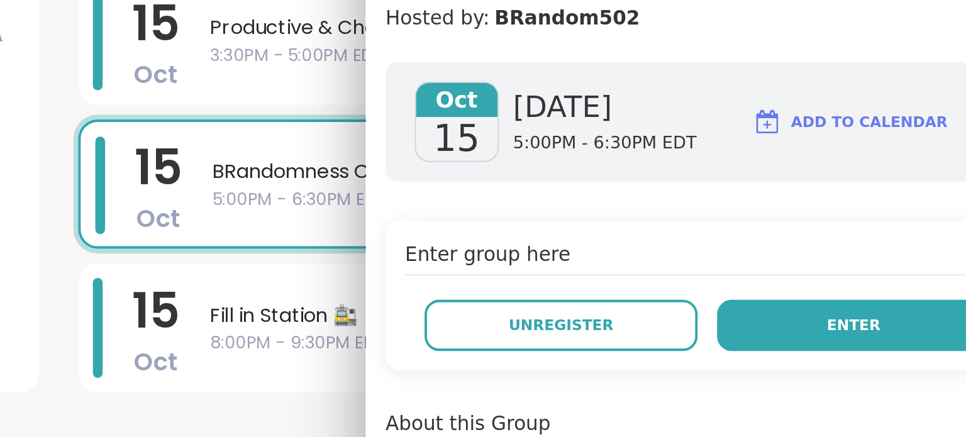
click at [831, 329] on button "Enter" at bounding box center [865, 342] width 141 height 26
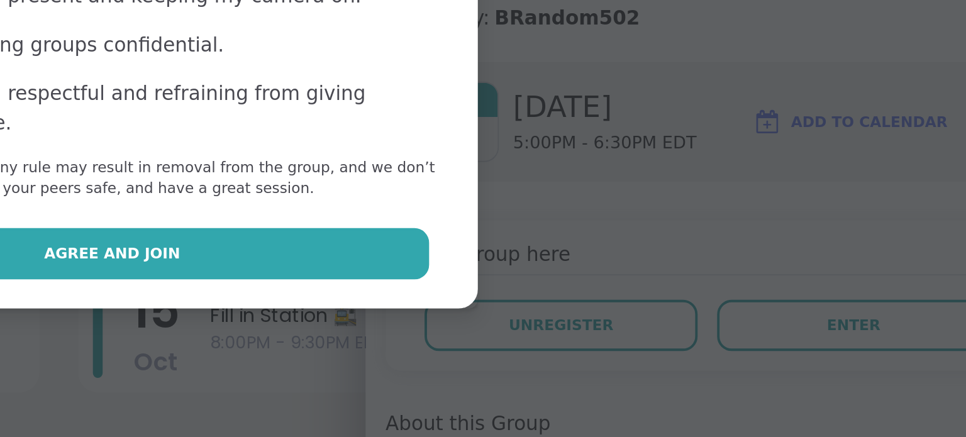
click at [529, 313] on button "Agree and Join" at bounding box center [483, 305] width 328 height 26
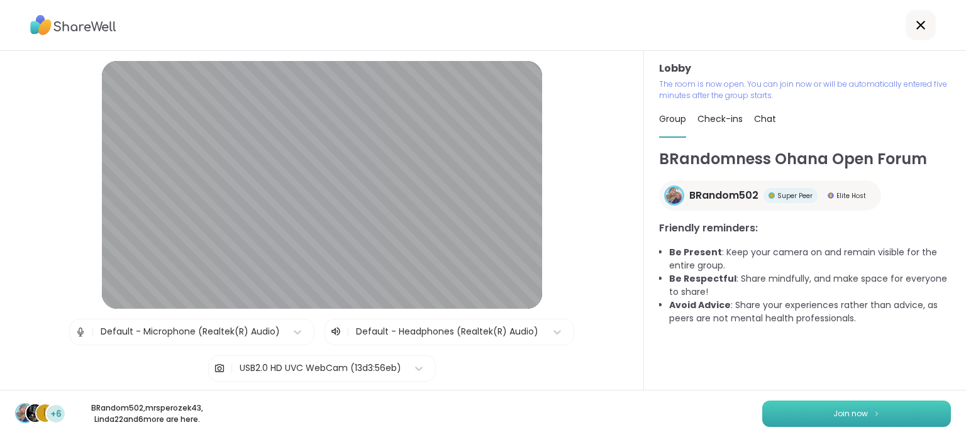
click at [786, 404] on button "Join now" at bounding box center [856, 414] width 189 height 26
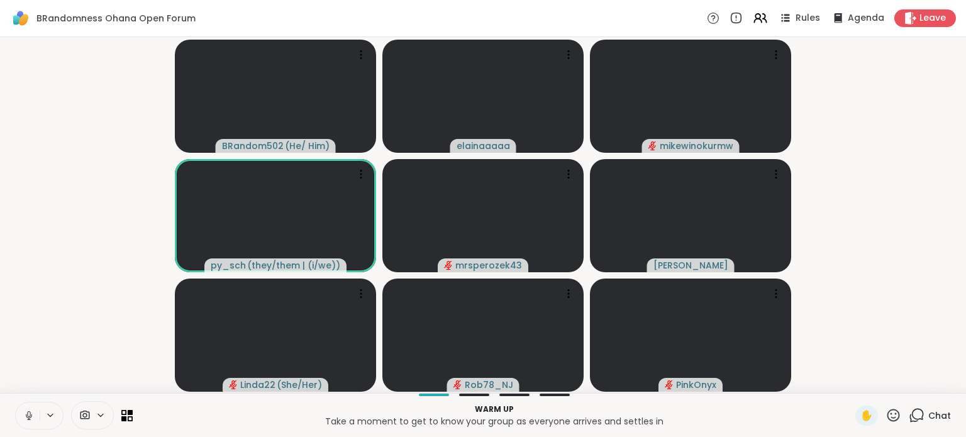
click at [25, 409] on button at bounding box center [28, 415] width 24 height 26
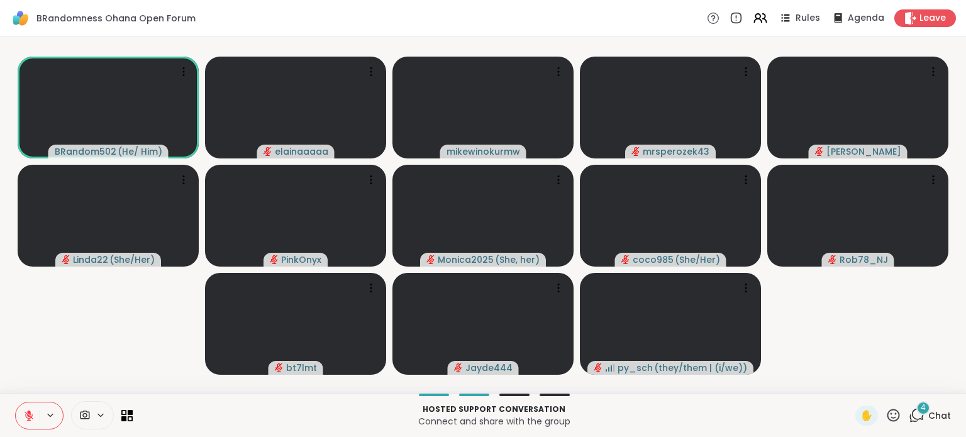
click at [909, 415] on icon at bounding box center [917, 415] width 16 height 16
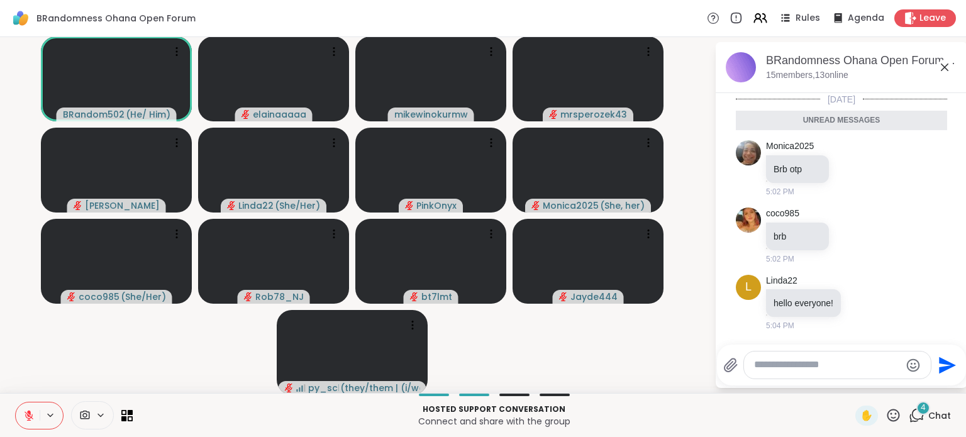
scroll to position [90, 0]
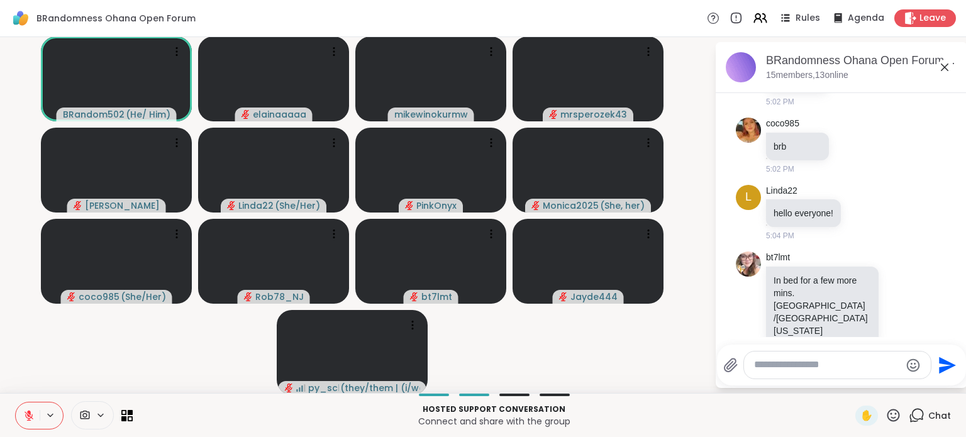
click at [939, 70] on icon at bounding box center [944, 67] width 15 height 15
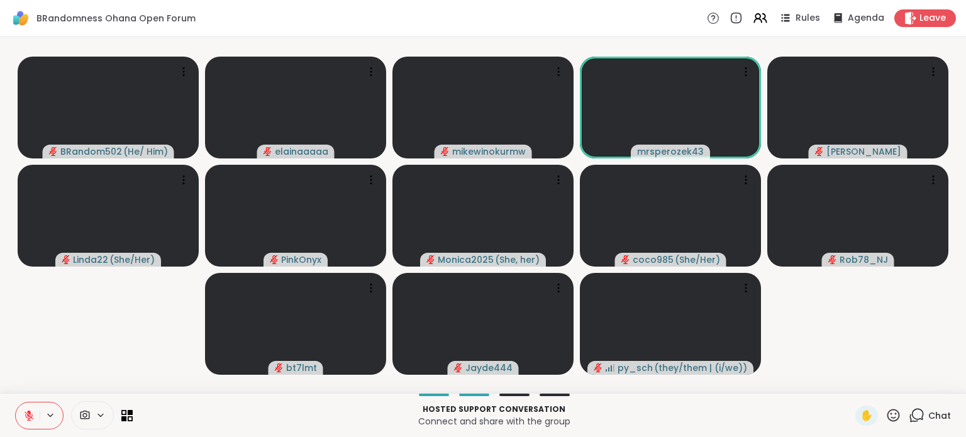
click at [910, 421] on icon at bounding box center [917, 415] width 16 height 16
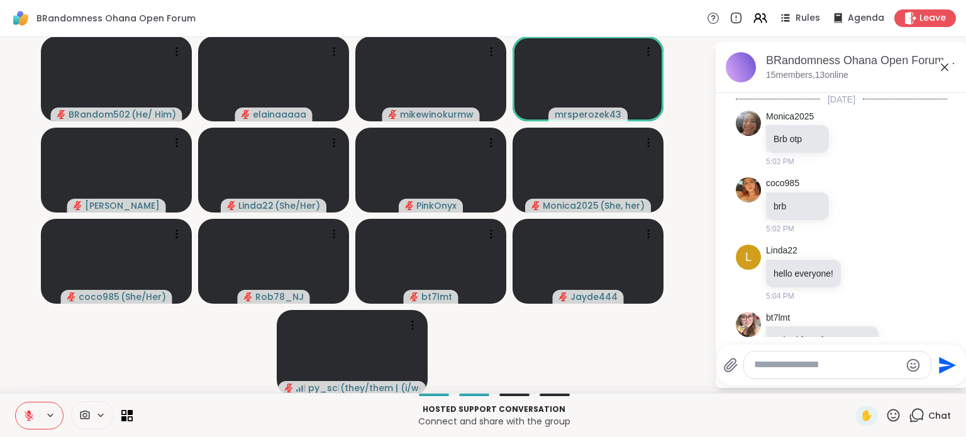
scroll to position [60, 0]
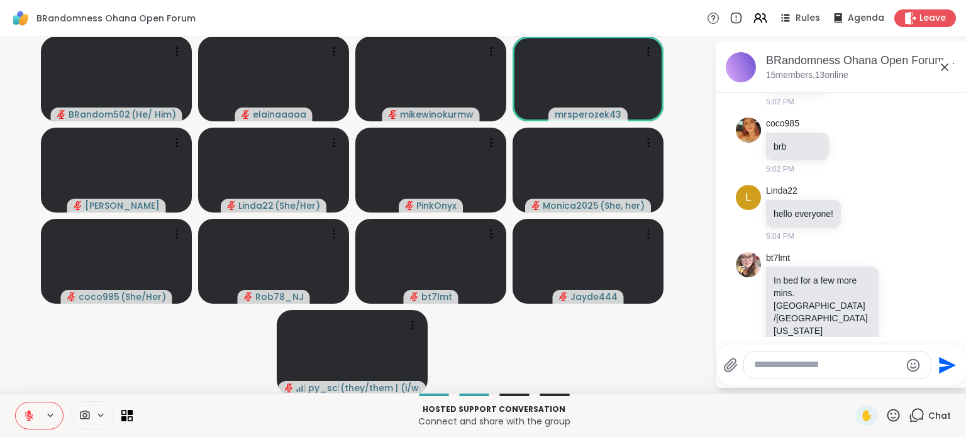
click at [937, 68] on icon at bounding box center [944, 67] width 15 height 15
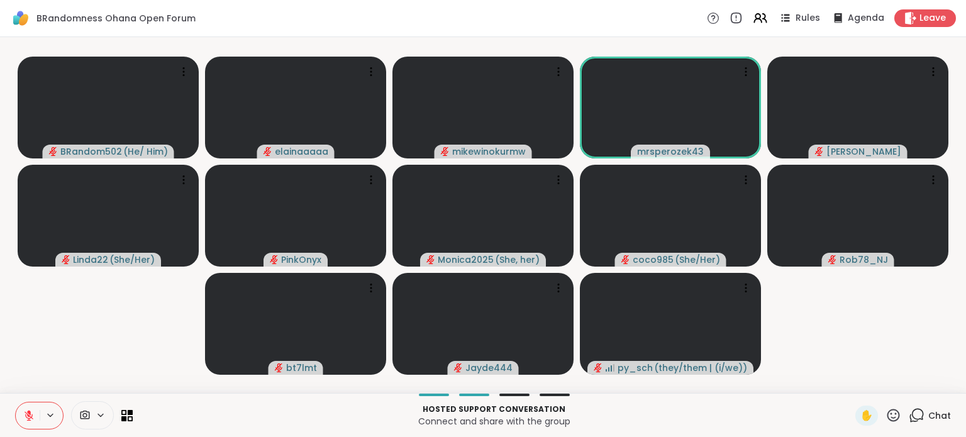
click at [196, 353] on video-player-container "BRandom502 ( He/ Him ) elainaaaaa mikewinokurmw mrsperozek43 [PERSON_NAME] Lind…" at bounding box center [483, 215] width 951 height 346
click at [150, 296] on video-player-container "BRandom502 ( He/ Him ) elainaaaaa mikewinokurmw mrsperozek43 [PERSON_NAME] Lind…" at bounding box center [483, 215] width 951 height 346
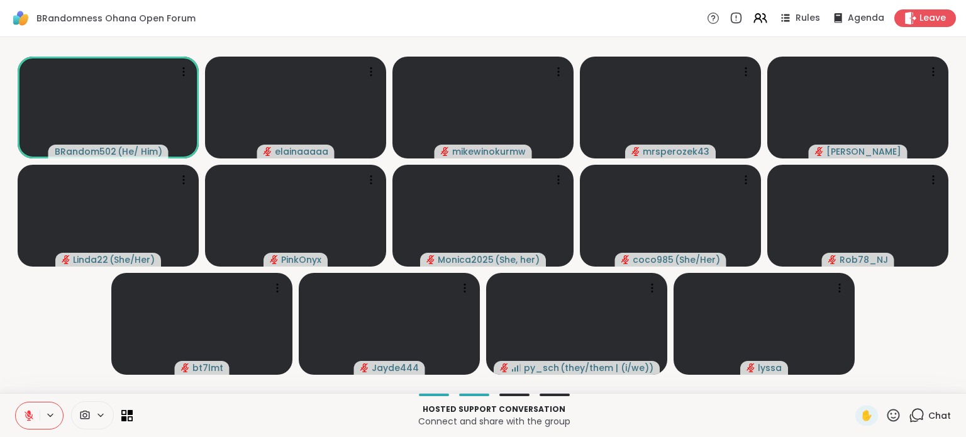
click at [887, 420] on icon at bounding box center [893, 415] width 13 height 13
click at [850, 389] on span "❤️" at bounding box center [856, 382] width 13 height 15
click at [27, 420] on icon at bounding box center [29, 415] width 9 height 9
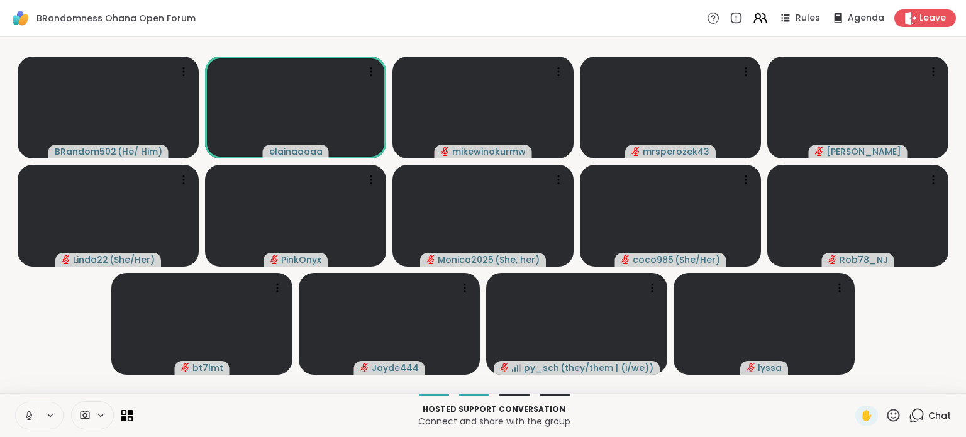
click at [28, 416] on icon at bounding box center [28, 414] width 3 height 6
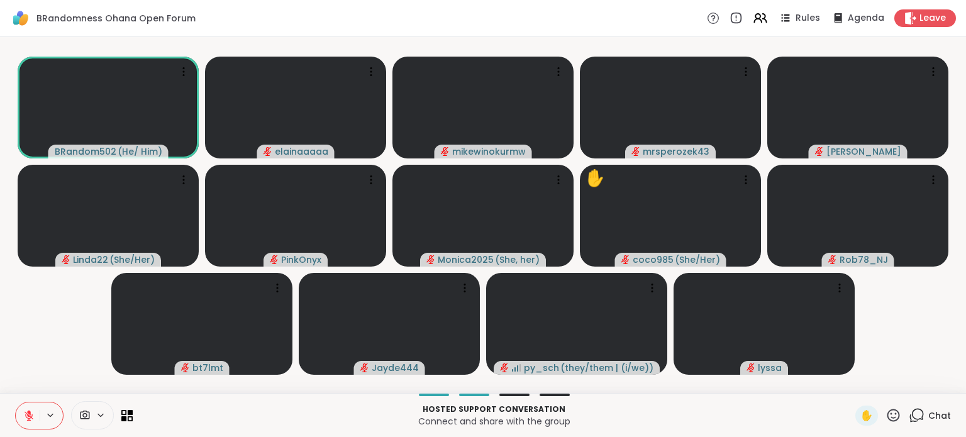
click at [885, 414] on icon at bounding box center [893, 415] width 16 height 16
click at [850, 379] on span "❤️" at bounding box center [856, 382] width 13 height 15
click at [885, 414] on icon at bounding box center [893, 415] width 16 height 16
click at [850, 384] on span "❤️" at bounding box center [856, 382] width 13 height 15
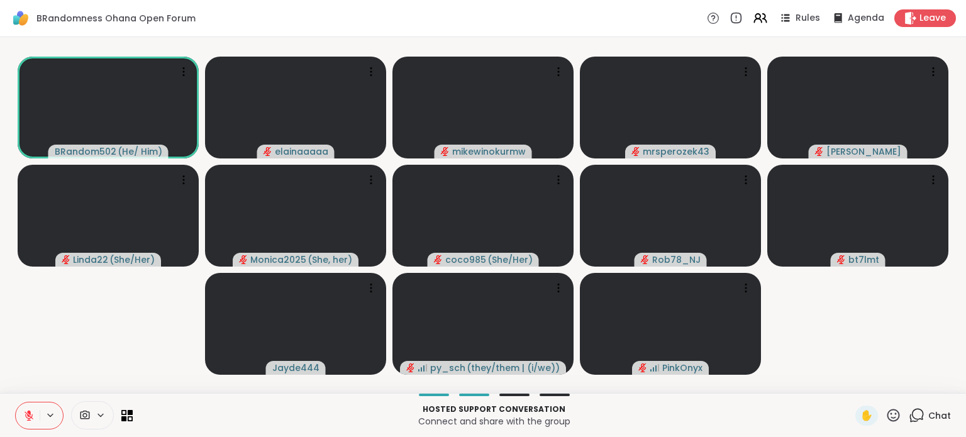
click at [533, 35] on div "BRandomness Ohana Open Forum Rules Agenda Leave" at bounding box center [483, 18] width 966 height 37
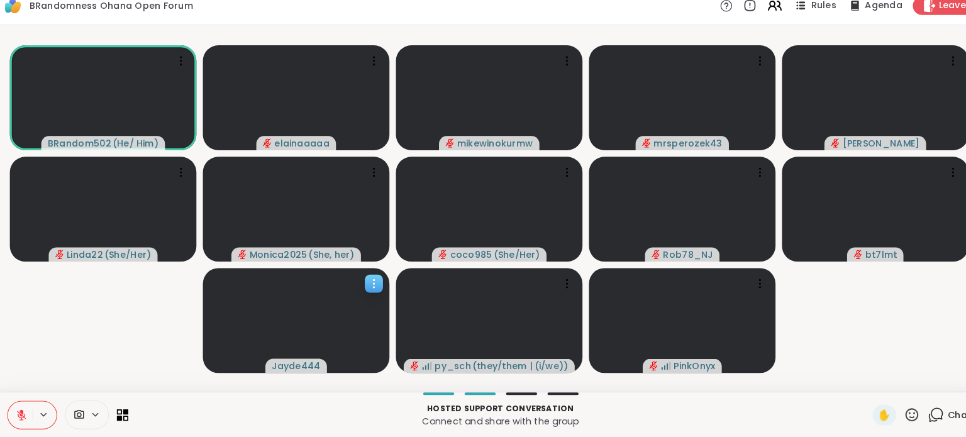
scroll to position [0, 0]
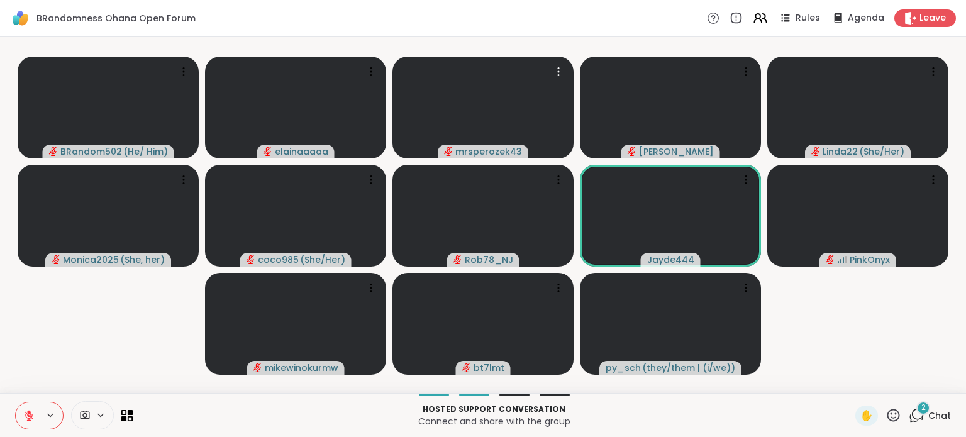
click at [914, 422] on icon at bounding box center [917, 415] width 16 height 16
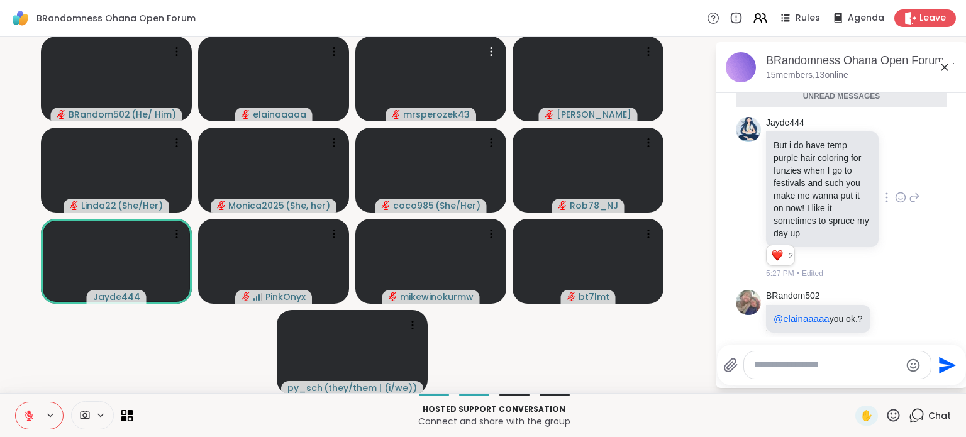
scroll to position [353, 0]
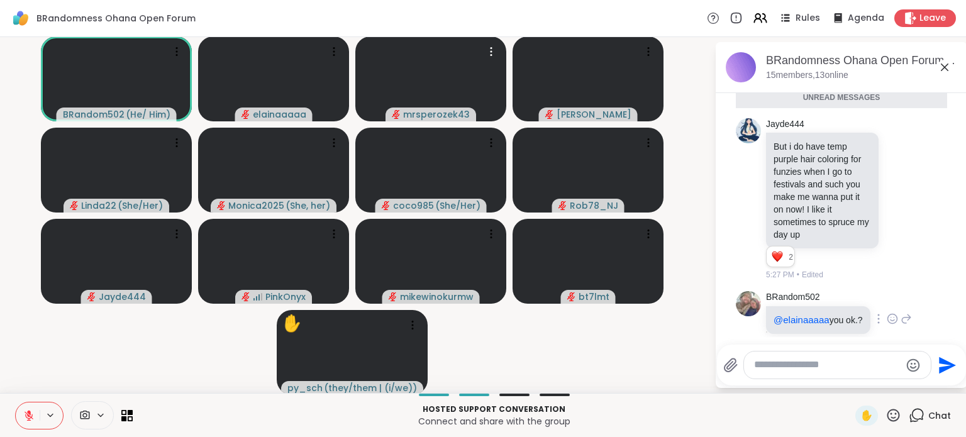
click at [900, 311] on icon at bounding box center [905, 318] width 11 height 15
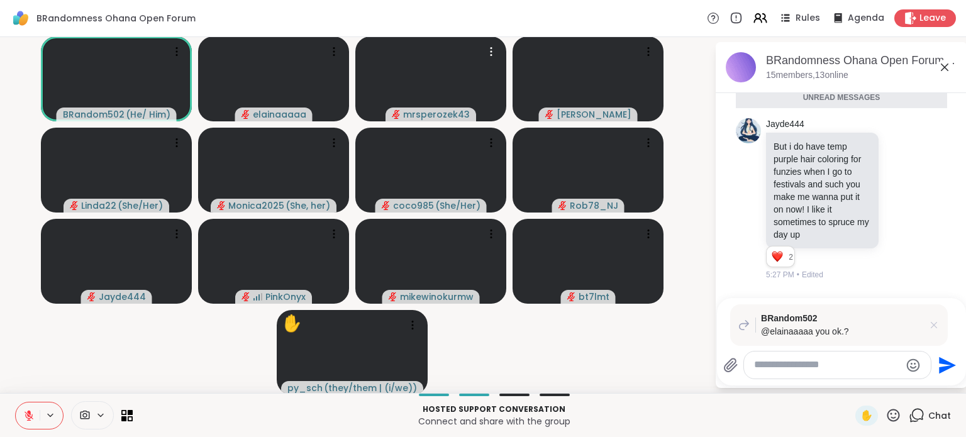
click at [929, 319] on icon at bounding box center [933, 325] width 13 height 13
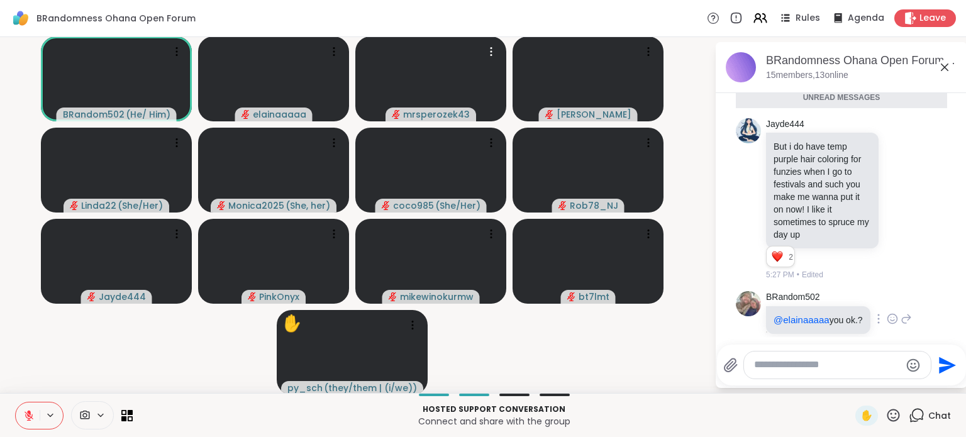
click at [887, 313] on icon at bounding box center [892, 319] width 11 height 13
click at [887, 293] on div "Select Reaction: Heart" at bounding box center [892, 298] width 11 height 11
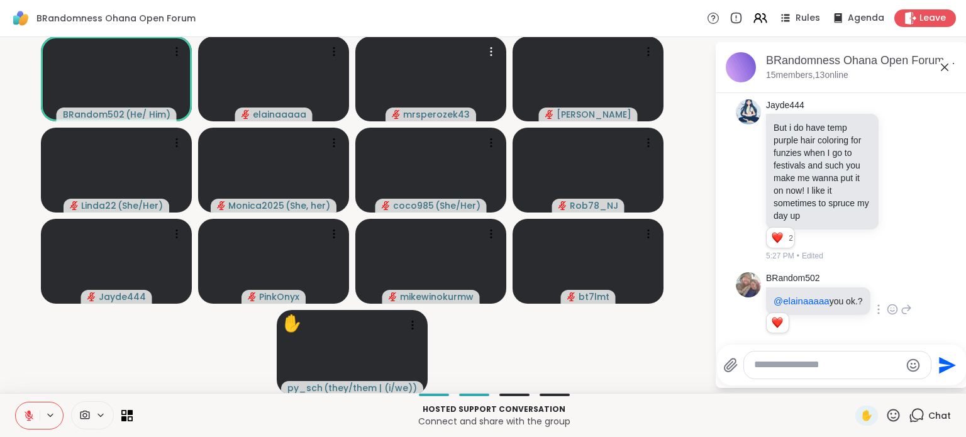
click at [902, 305] on icon at bounding box center [906, 309] width 9 height 9
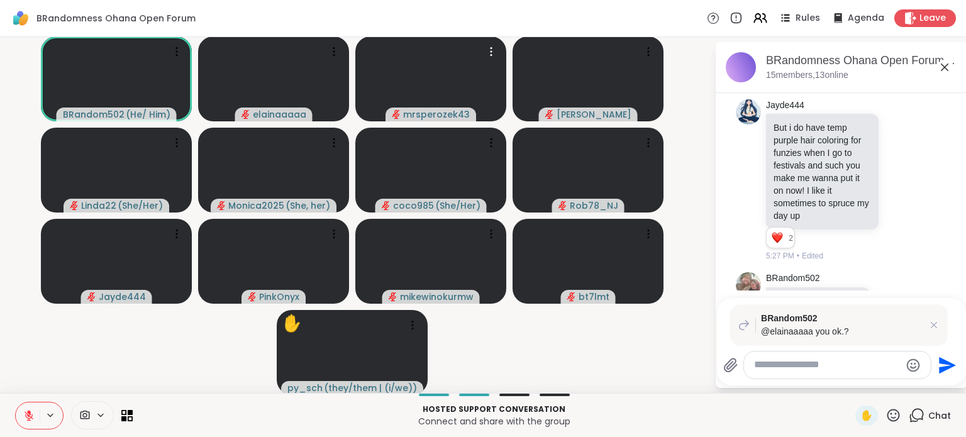
click at [828, 377] on div at bounding box center [837, 365] width 187 height 27
click at [828, 368] on textarea "Type your message" at bounding box center [827, 364] width 147 height 13
click at [859, 369] on textarea "**********" at bounding box center [828, 364] width 147 height 13
click at [519, 316] on video-player-container "BRandom502 ( He/ Him ) elainaaaaa mrsperozek43 [PERSON_NAME] Linda22 ( She/Her …" at bounding box center [357, 215] width 699 height 346
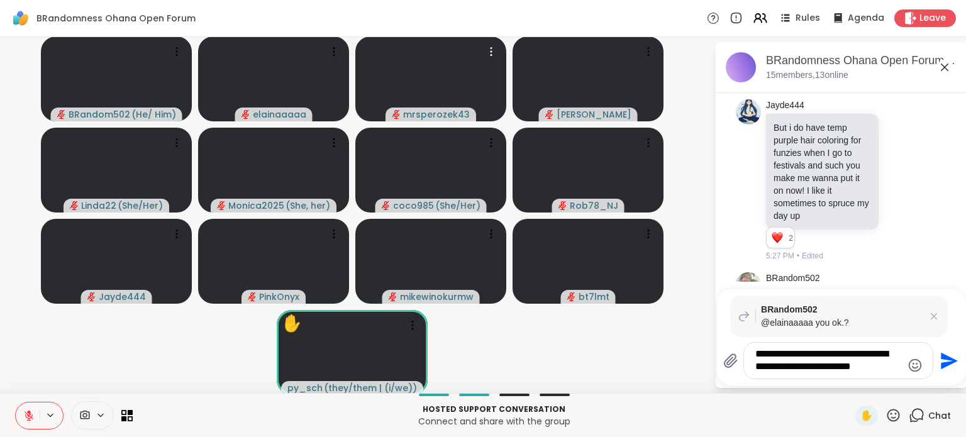
click at [851, 374] on div "**********" at bounding box center [838, 361] width 189 height 36
click at [870, 372] on textarea "**********" at bounding box center [828, 361] width 147 height 26
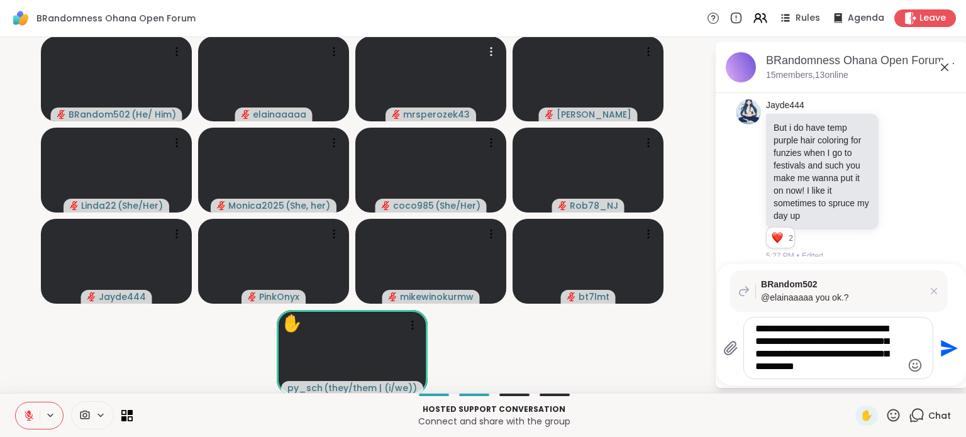
click at [866, 372] on textarea "**********" at bounding box center [828, 348] width 147 height 51
type textarea "**********"
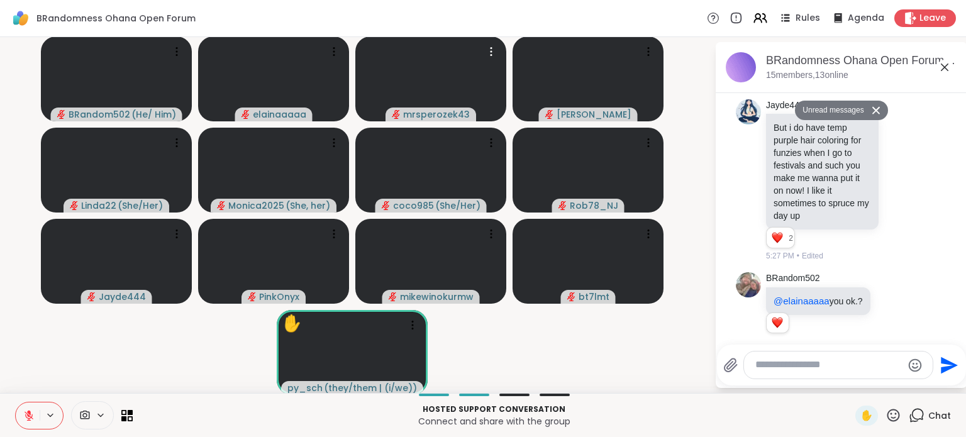
scroll to position [542, 0]
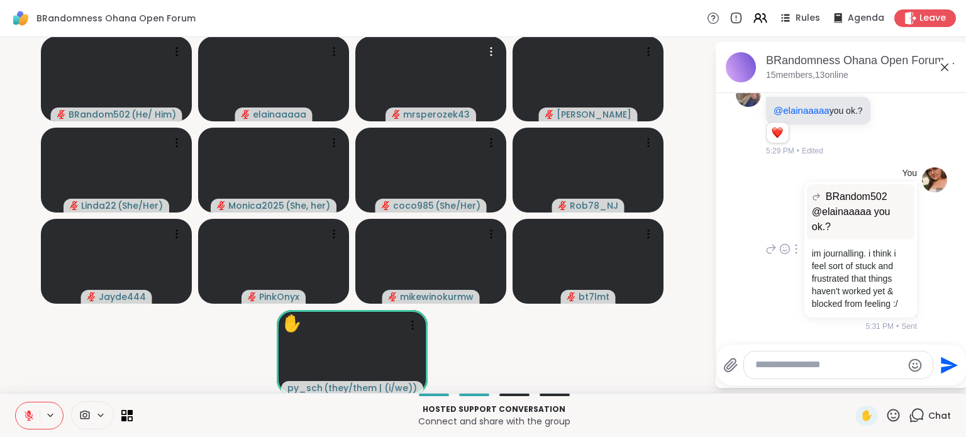
drag, startPoint x: 746, startPoint y: 267, endPoint x: 772, endPoint y: 287, distance: 33.2
click at [746, 267] on div "You BRandom502 @elainaaaaa you ok.? @elainaaaaa you ok.? im journalling. i thin…" at bounding box center [841, 249] width 211 height 175
click at [887, 414] on icon at bounding box center [893, 415] width 13 height 13
click at [850, 384] on div "❤️" at bounding box center [856, 382] width 23 height 20
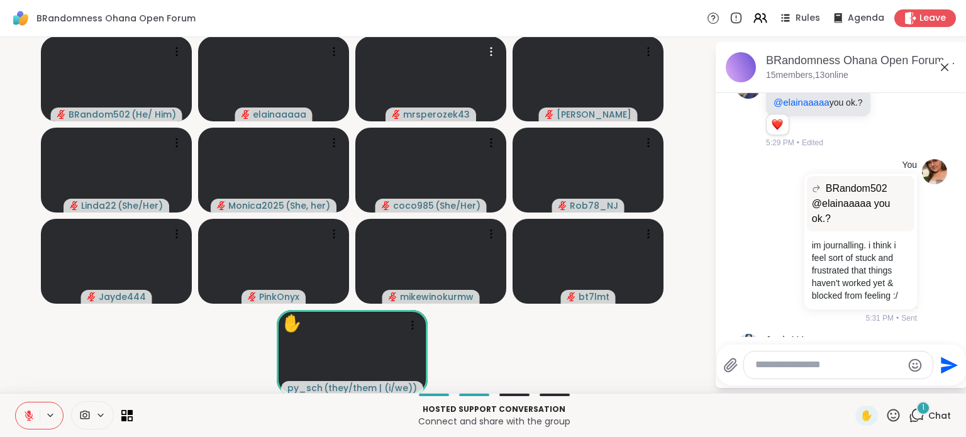
scroll to position [695, 0]
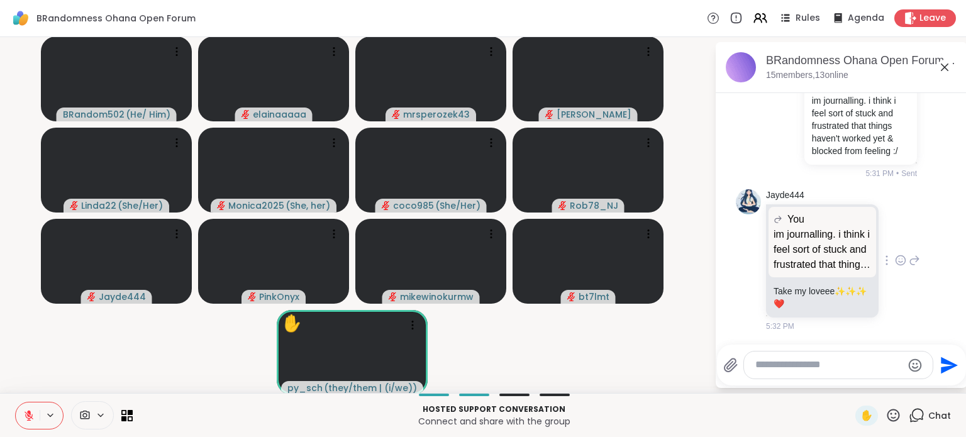
click at [895, 257] on icon at bounding box center [900, 260] width 11 height 13
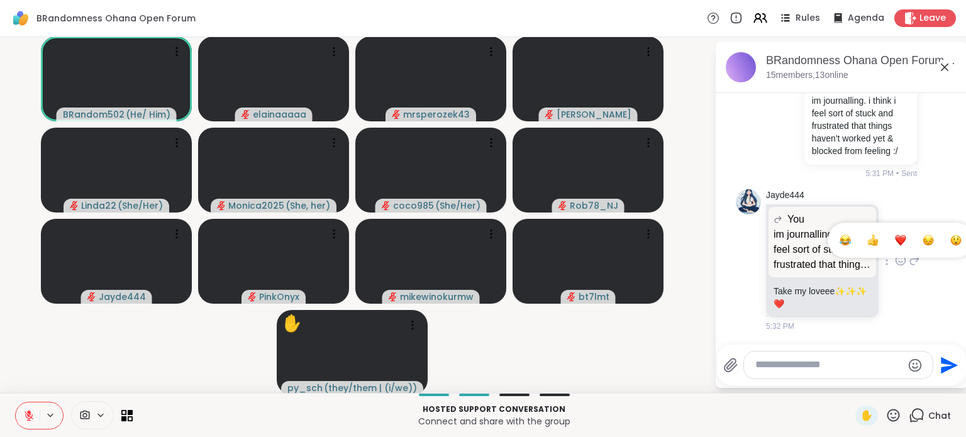
click at [895, 240] on div "Select Reaction: Heart" at bounding box center [900, 240] width 11 height 11
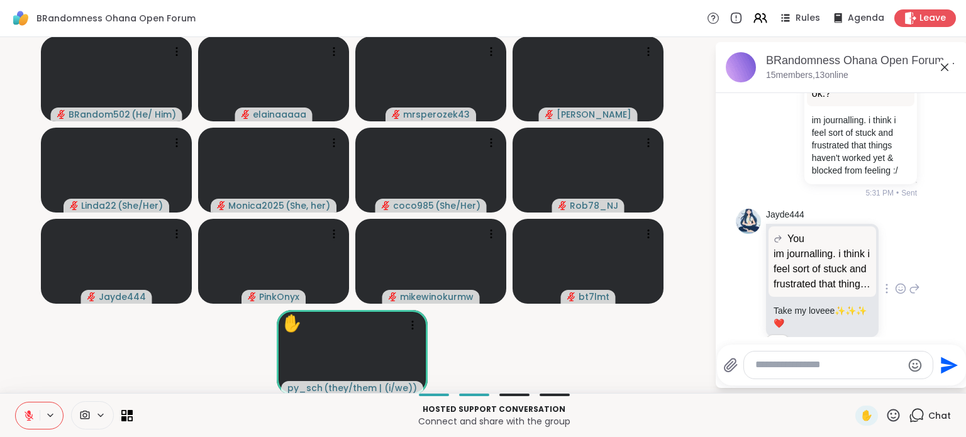
scroll to position [712, 0]
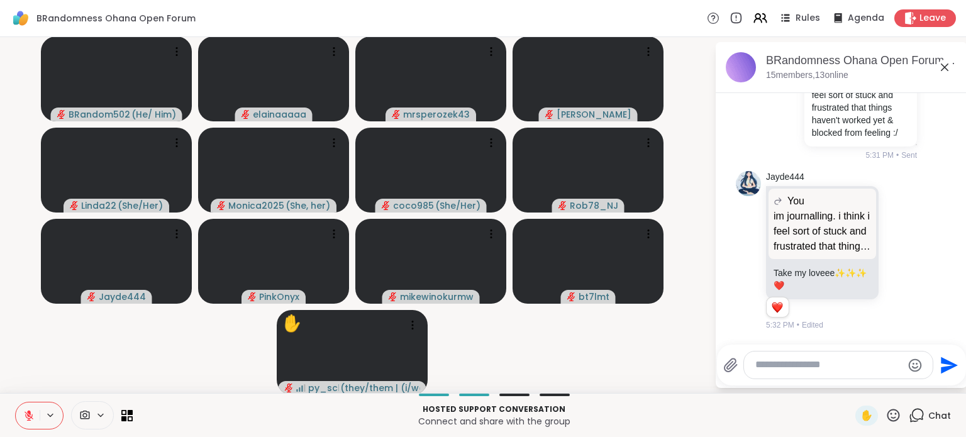
click at [29, 410] on icon at bounding box center [28, 415] width 11 height 11
click at [888, 411] on icon at bounding box center [893, 415] width 13 height 13
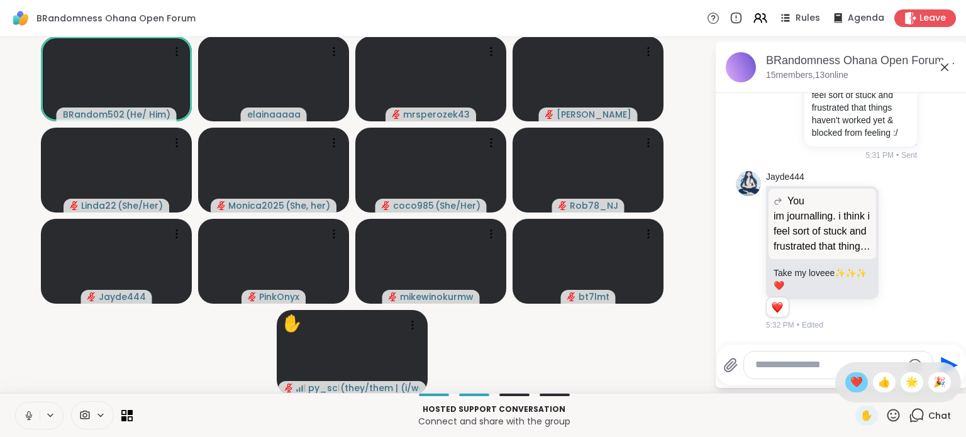
click at [850, 381] on span "❤️" at bounding box center [856, 382] width 13 height 15
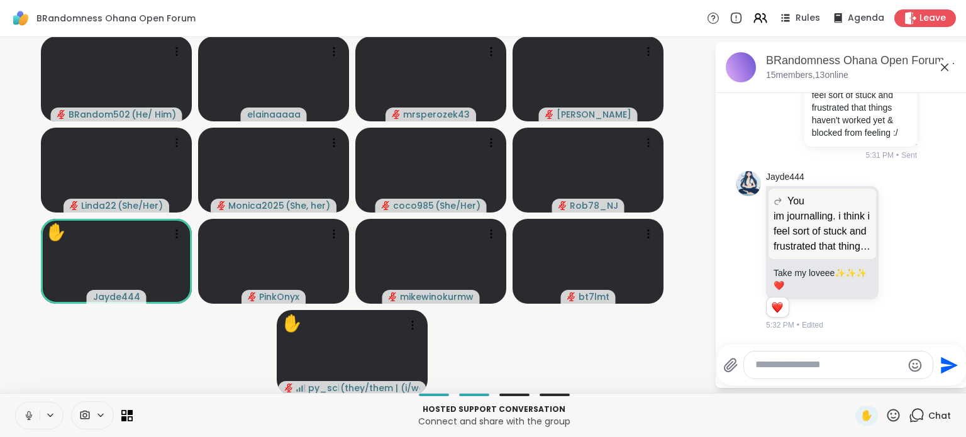
click at [30, 411] on icon at bounding box center [28, 415] width 11 height 11
click at [771, 365] on textarea "Type your message" at bounding box center [828, 364] width 147 height 13
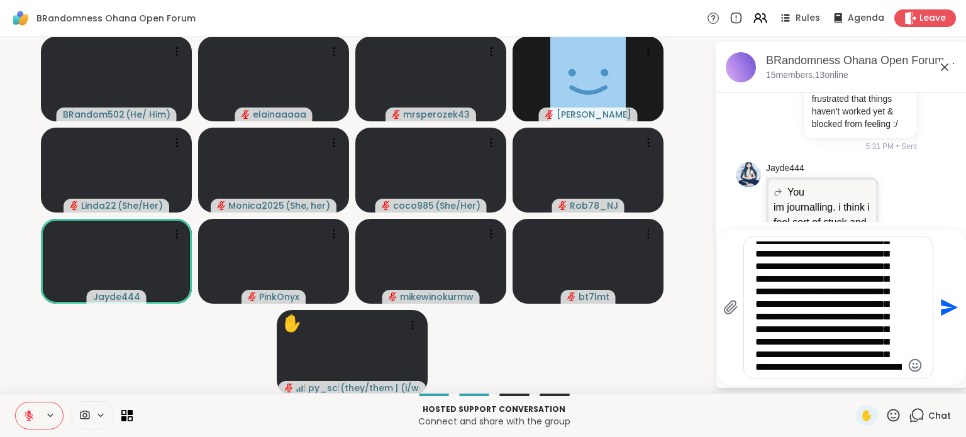
scroll to position [94, 0]
click at [835, 367] on textarea "**********" at bounding box center [828, 307] width 147 height 132
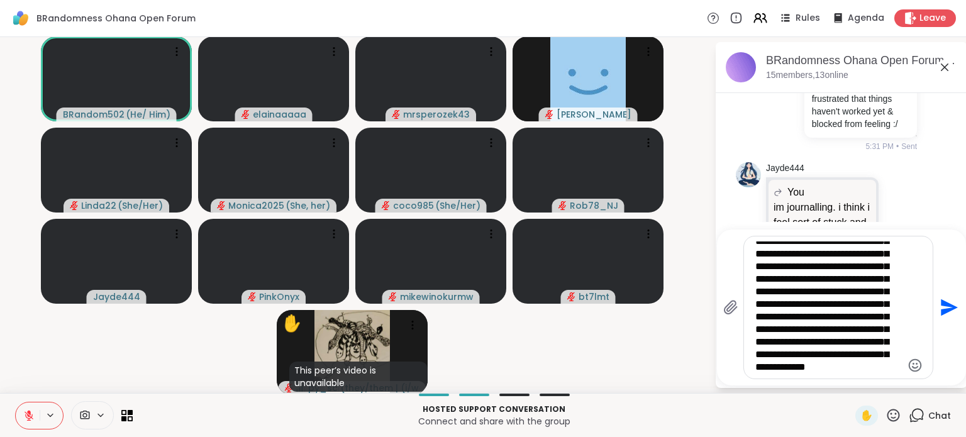
scroll to position [132, 0]
click at [883, 364] on textarea "**********" at bounding box center [828, 307] width 147 height 132
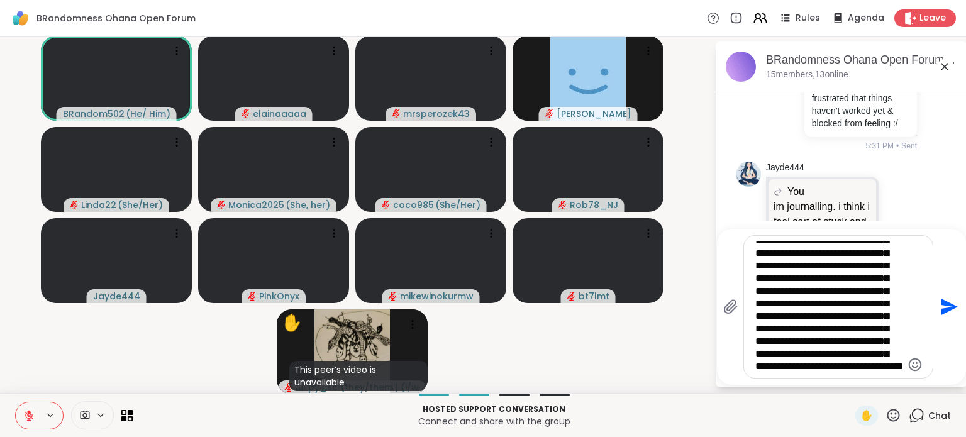
click at [880, 362] on textarea "**********" at bounding box center [828, 307] width 147 height 132
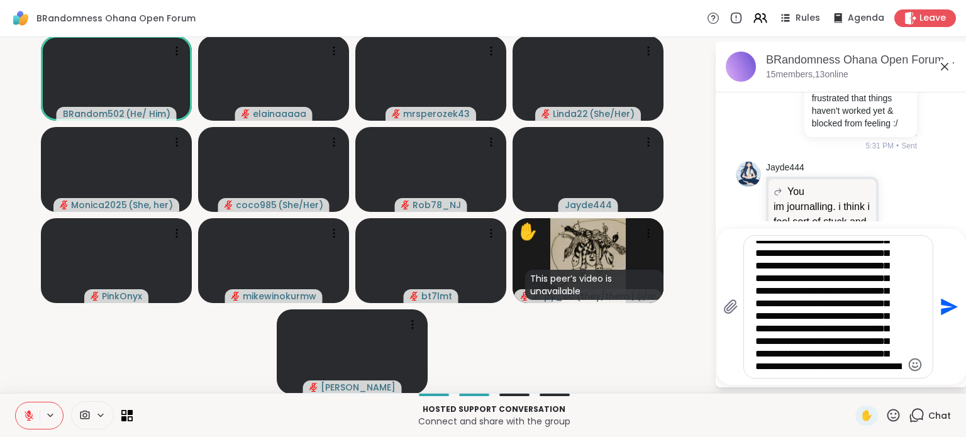
scroll to position [0, 0]
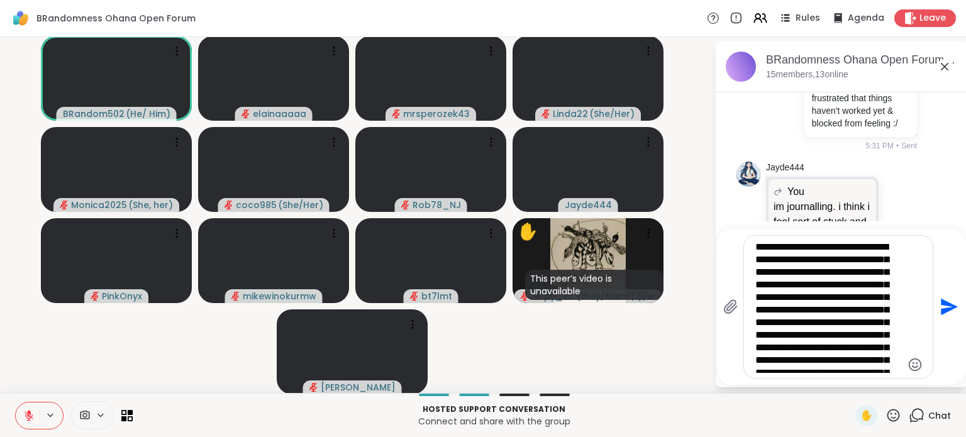
click at [755, 248] on textarea "**********" at bounding box center [828, 307] width 147 height 132
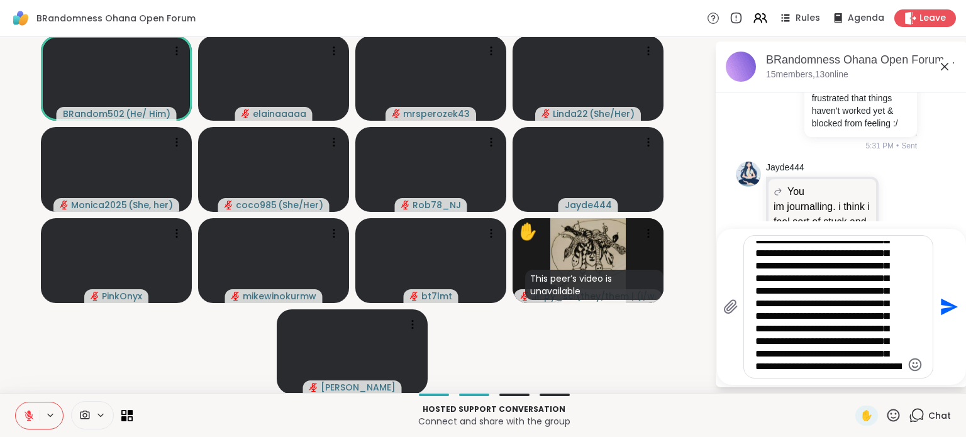
click at [875, 362] on textarea "**********" at bounding box center [828, 307] width 147 height 132
click at [878, 365] on textarea "**********" at bounding box center [828, 307] width 147 height 132
type textarea "**********"
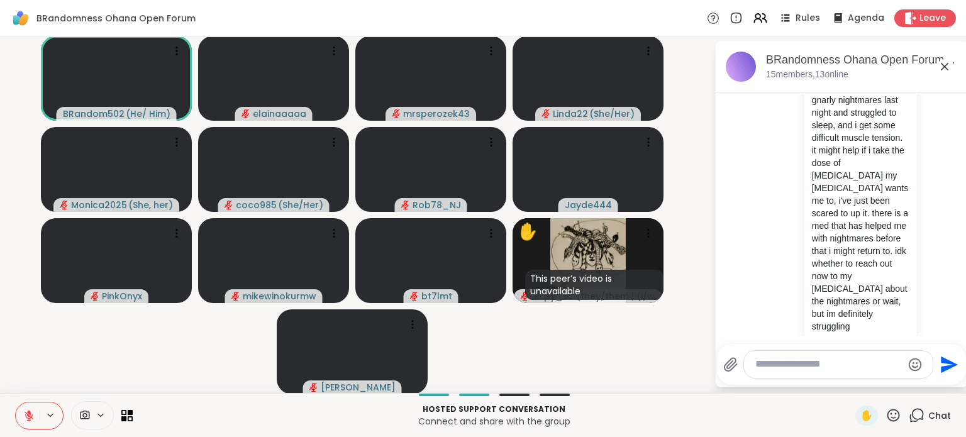
scroll to position [1396, 0]
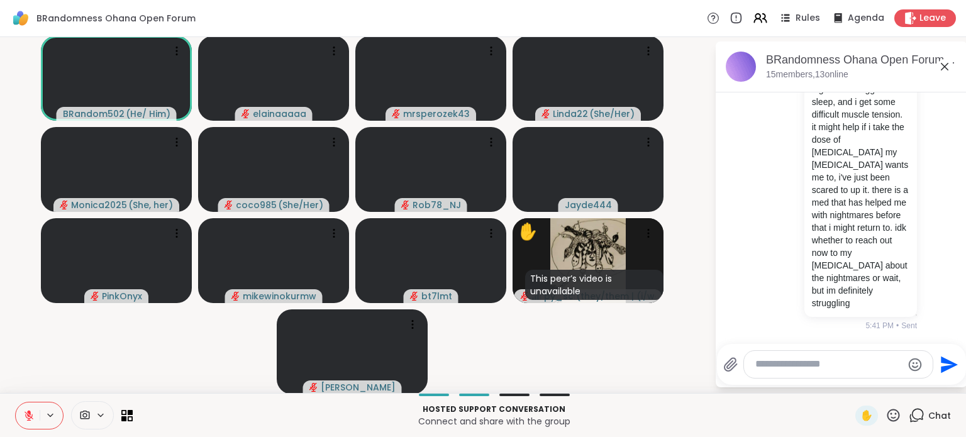
click at [838, 374] on div at bounding box center [838, 364] width 189 height 27
click at [829, 365] on textarea "Type your message" at bounding box center [828, 364] width 147 height 13
type textarea "**********"
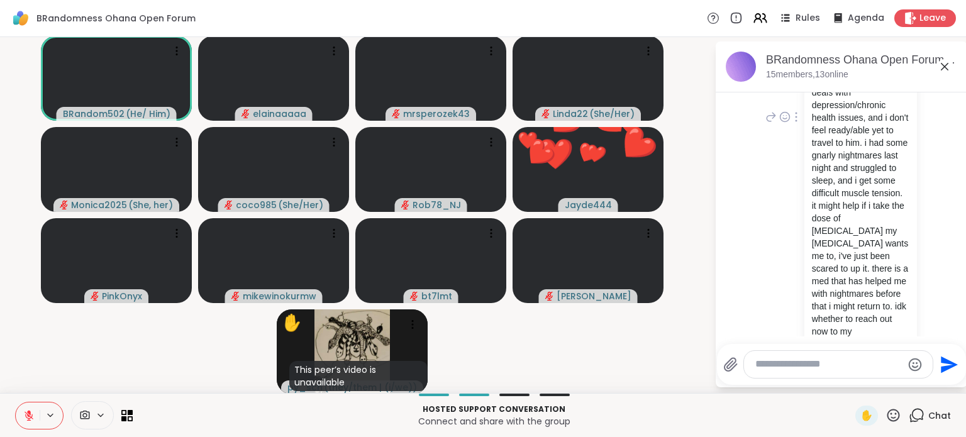
scroll to position [1218, 0]
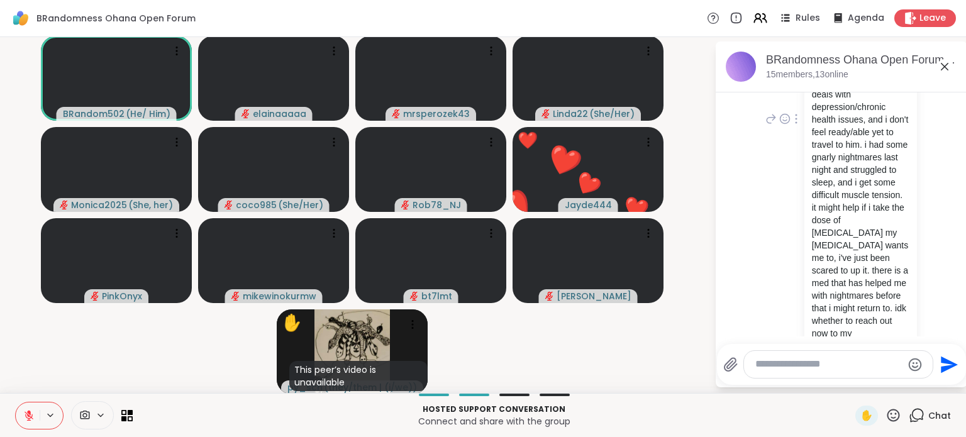
click at [767, 123] on icon at bounding box center [771, 118] width 9 height 9
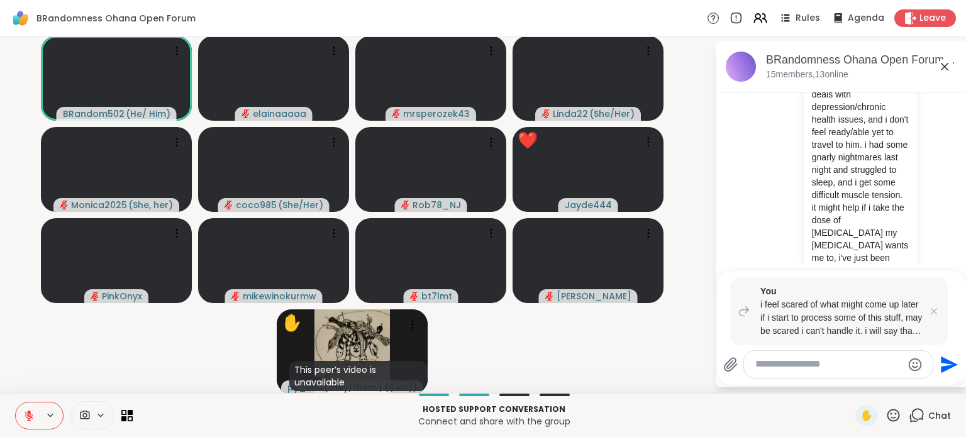
click at [755, 358] on textarea "Type your message" at bounding box center [828, 364] width 147 height 13
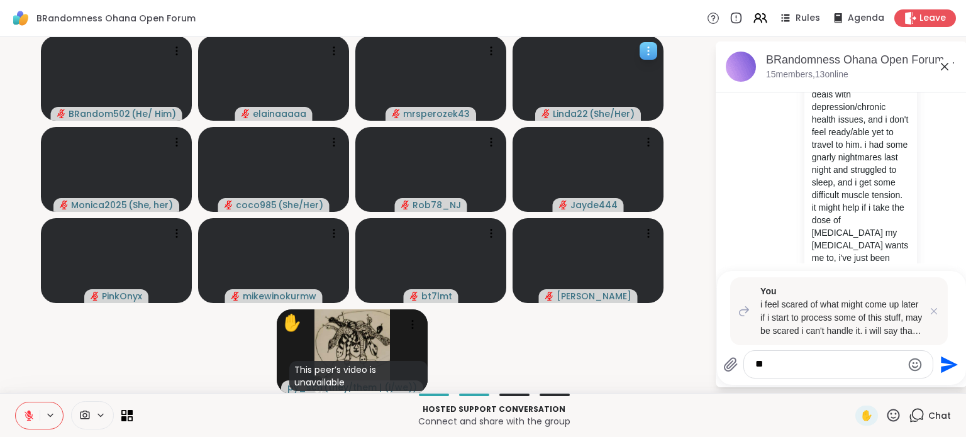
type textarea "*"
click at [931, 313] on icon at bounding box center [934, 311] width 6 height 6
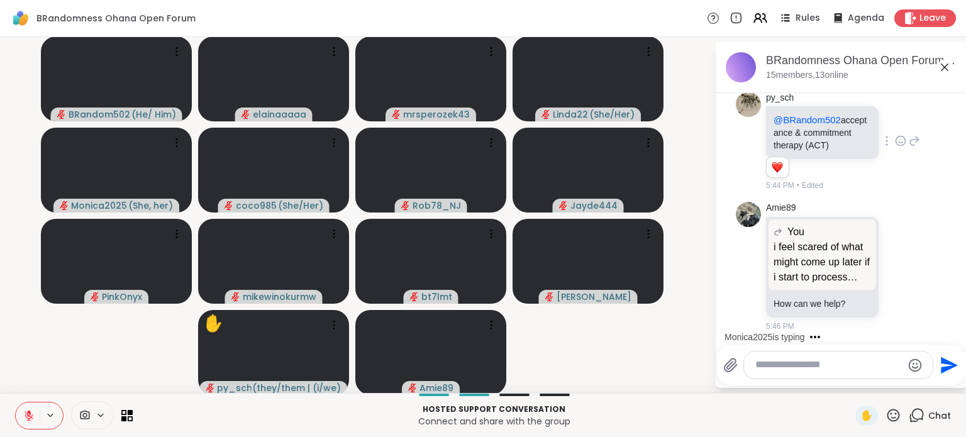
scroll to position [2026, 0]
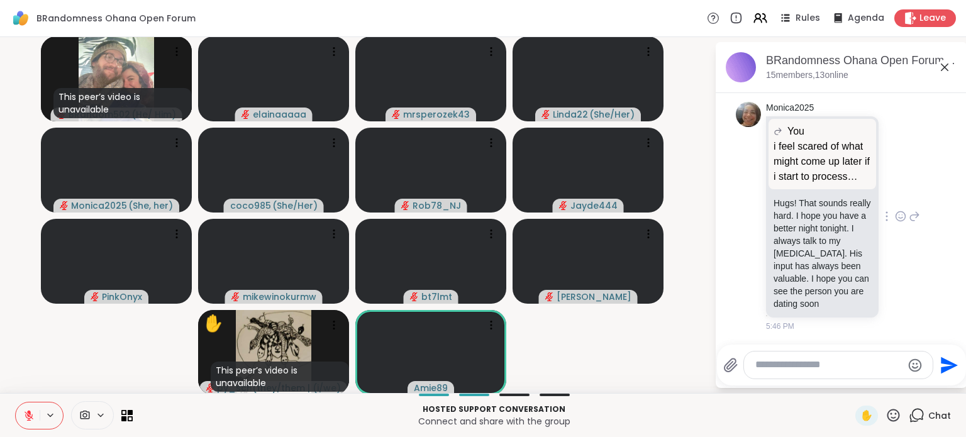
click at [909, 211] on icon at bounding box center [914, 216] width 11 height 15
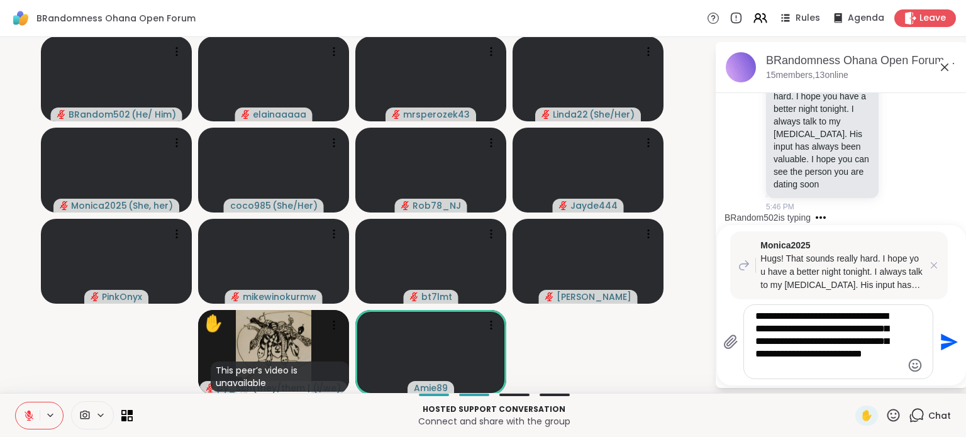
click at [790, 375] on div "**********" at bounding box center [838, 342] width 189 height 74
click at [768, 353] on textarea "**********" at bounding box center [828, 342] width 147 height 64
click at [775, 352] on textarea "**********" at bounding box center [828, 342] width 147 height 64
click at [770, 355] on textarea "**********" at bounding box center [828, 342] width 147 height 64
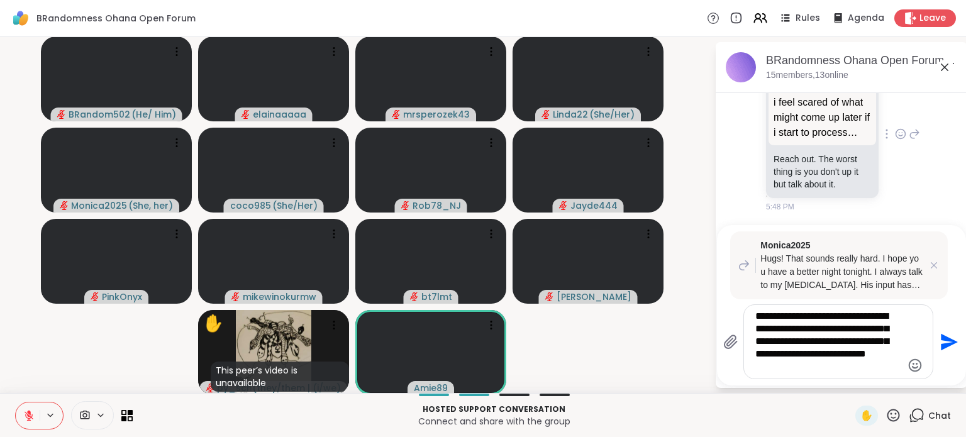
scroll to position [2310, 0]
click at [835, 374] on div "**********" at bounding box center [838, 342] width 189 height 74
click at [836, 364] on textarea "**********" at bounding box center [828, 342] width 147 height 64
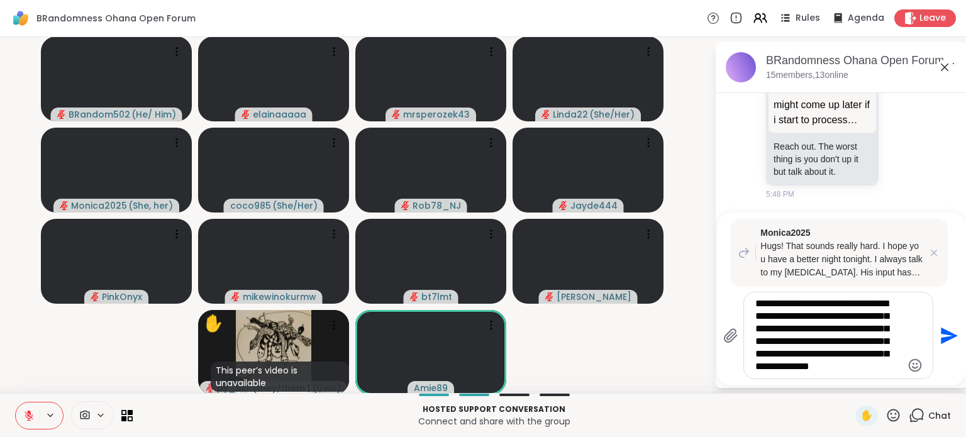
click at [870, 370] on textarea "**********" at bounding box center [828, 335] width 147 height 76
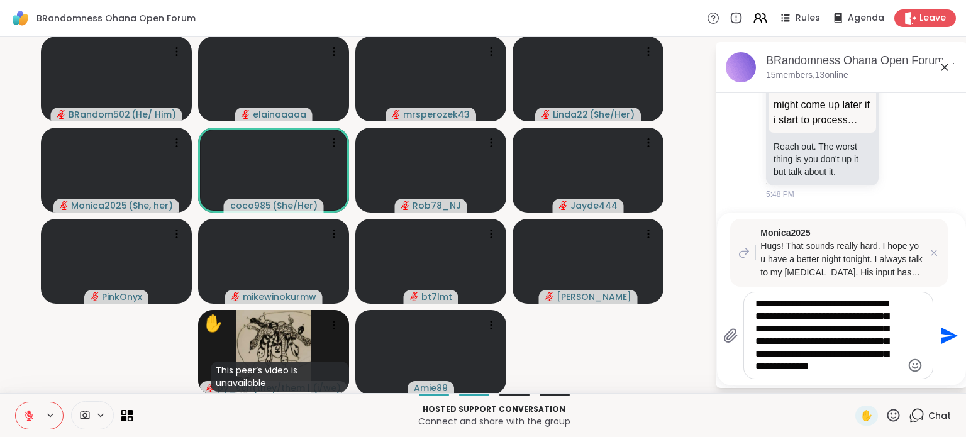
click at [880, 366] on textarea "**********" at bounding box center [828, 335] width 147 height 76
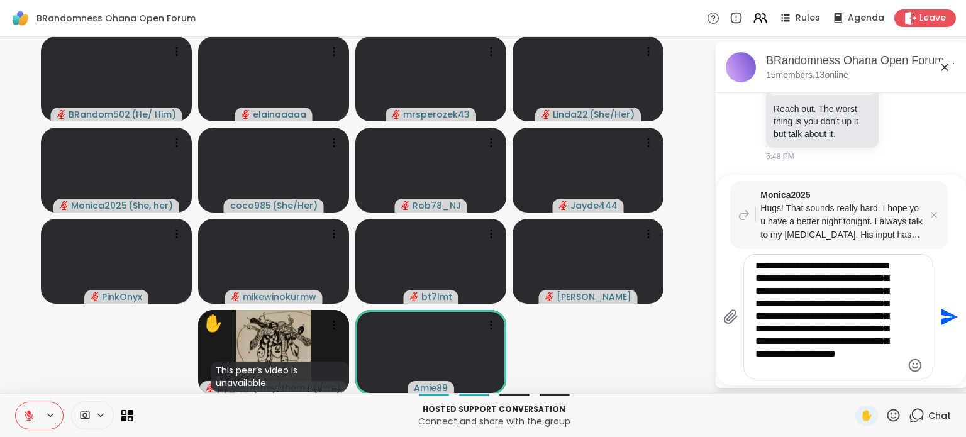
type textarea "**********"
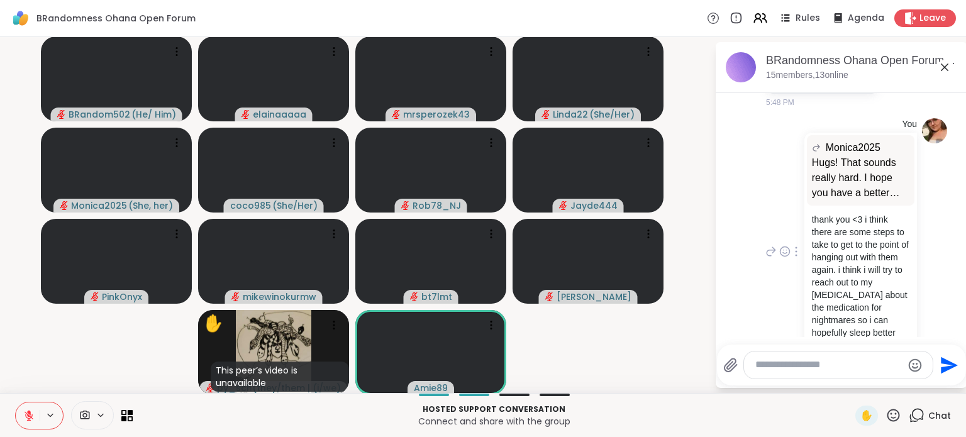
scroll to position [2274, 0]
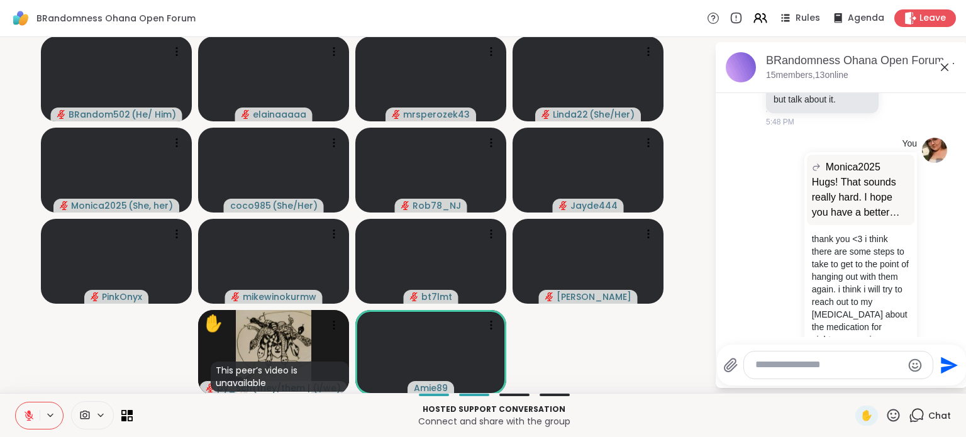
click at [896, 54] on icon at bounding box center [900, 49] width 9 height 9
click at [888, 42] on button "Select Reaction: Heart" at bounding box center [900, 28] width 25 height 25
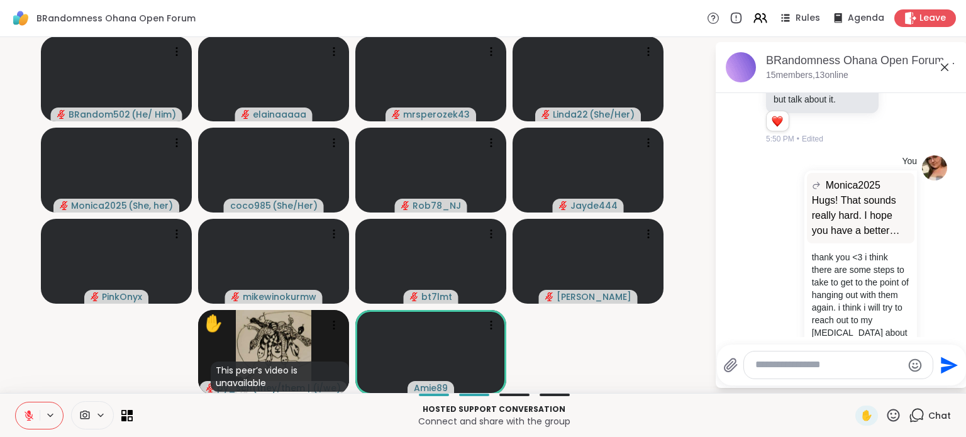
click at [909, 66] on icon at bounding box center [914, 58] width 11 height 15
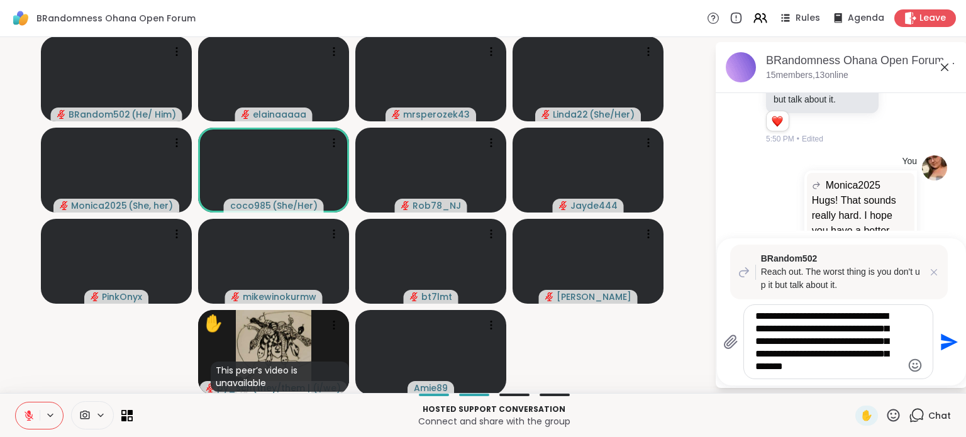
type textarea "**********"
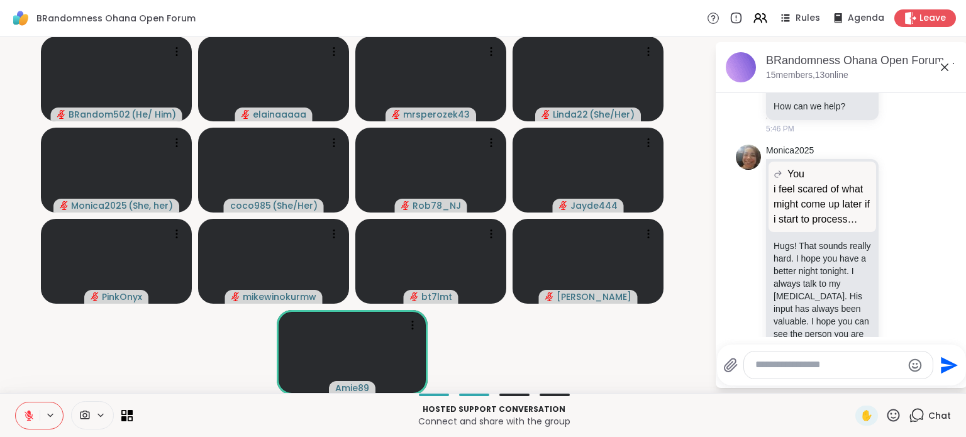
scroll to position [1861, 0]
click at [895, 75] on icon at bounding box center [900, 69] width 11 height 13
click at [895, 55] on div "Select Reaction: Heart" at bounding box center [900, 48] width 11 height 11
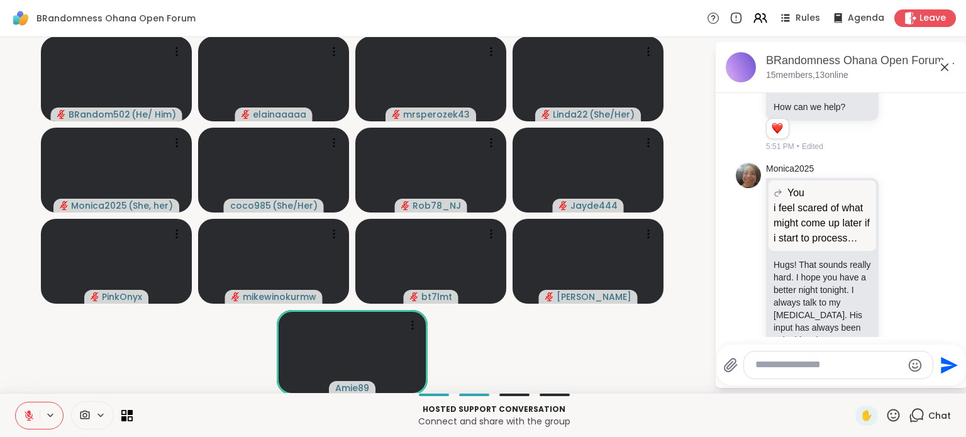
click at [909, 86] on icon at bounding box center [914, 78] width 11 height 15
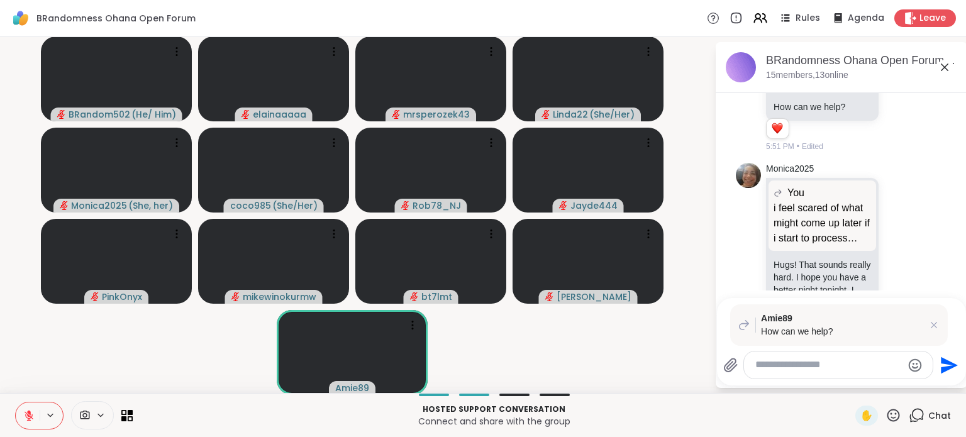
click at [804, 363] on textarea "Type your message" at bounding box center [828, 364] width 147 height 13
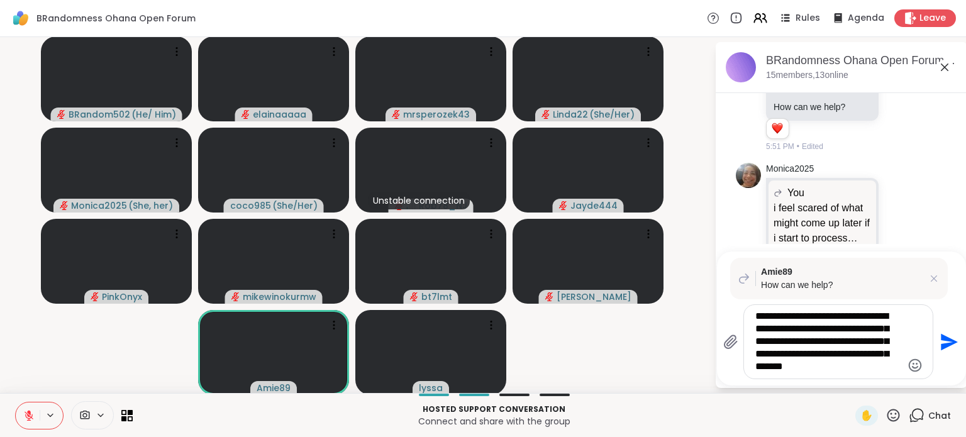
type textarea "**********"
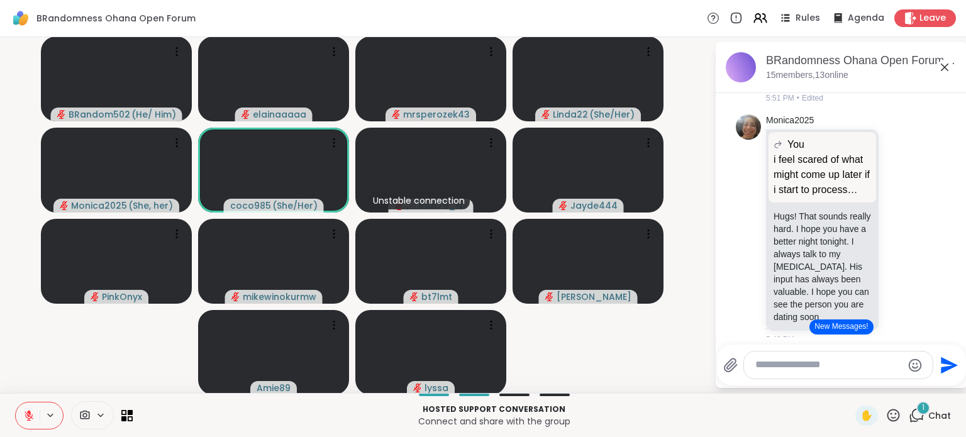
scroll to position [1814, 0]
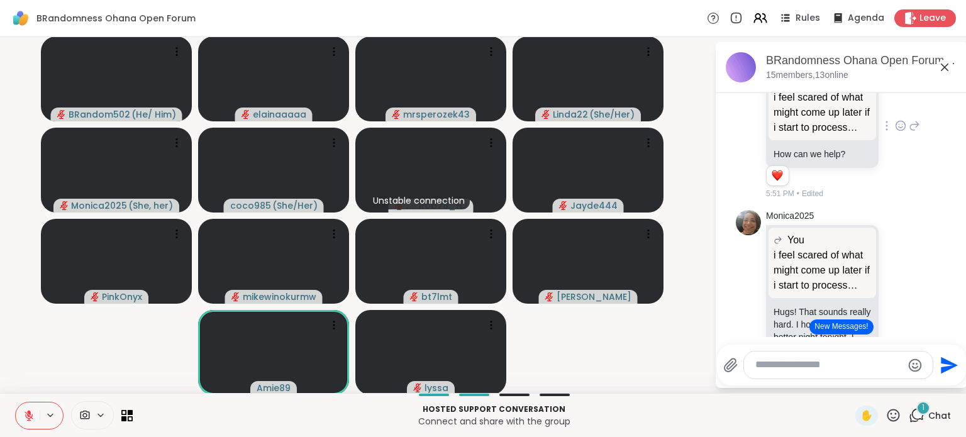
click at [909, 133] on icon at bounding box center [914, 125] width 11 height 15
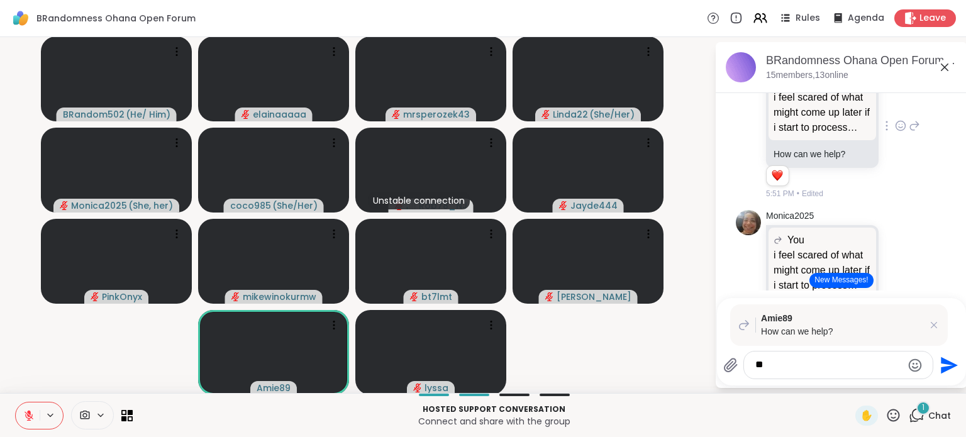
type textarea "*"
click at [927, 326] on icon at bounding box center [933, 325] width 13 height 13
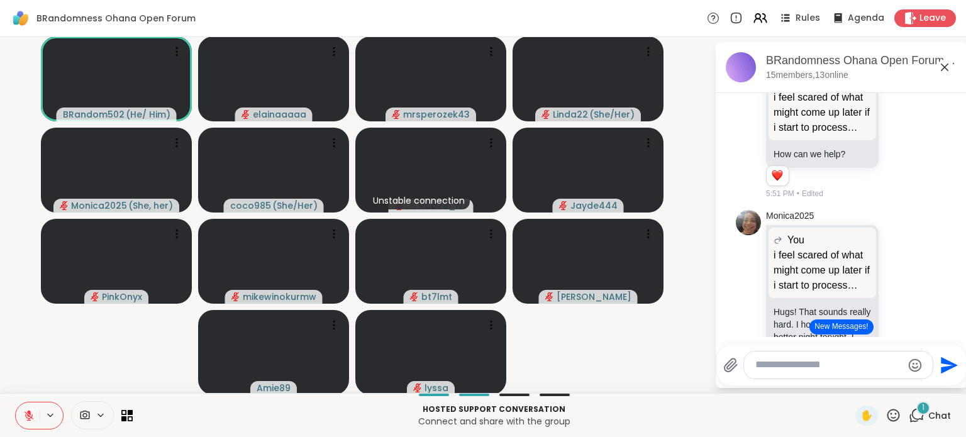
click at [795, 372] on div at bounding box center [838, 365] width 189 height 27
click at [800, 364] on textarea "Type your message" at bounding box center [828, 364] width 147 height 13
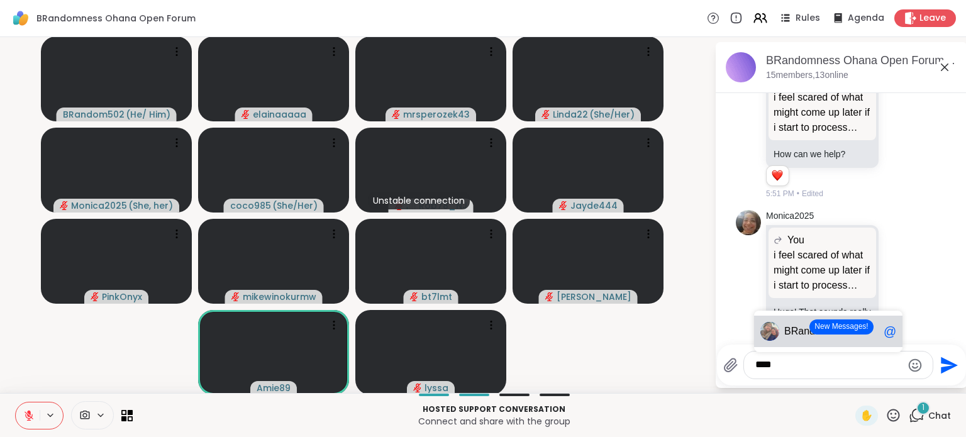
click at [787, 336] on span "BRa" at bounding box center [793, 331] width 19 height 13
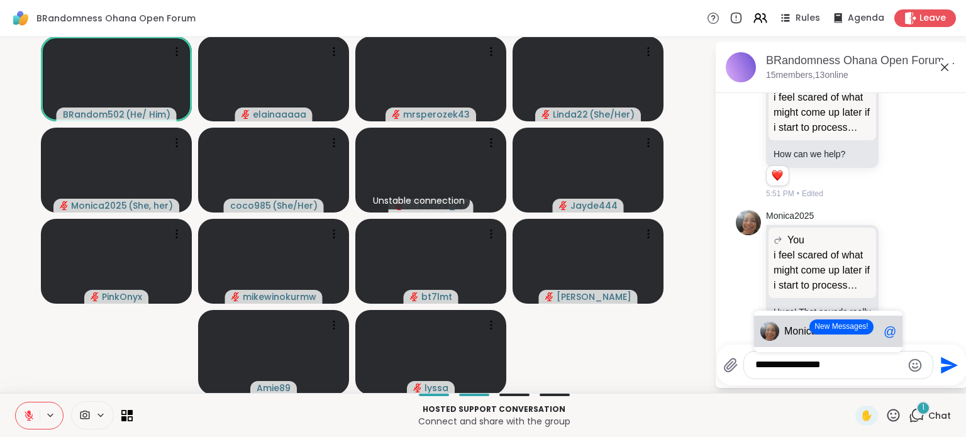
click at [787, 336] on span "Moni" at bounding box center [795, 331] width 22 height 13
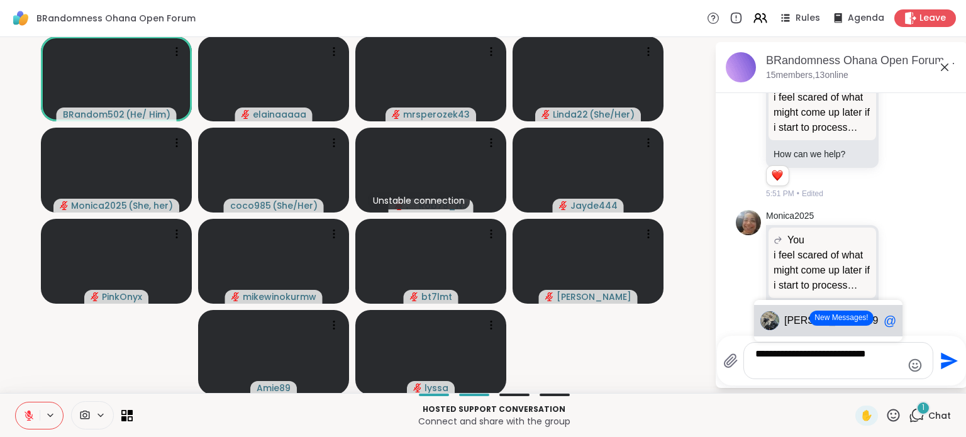
click at [784, 333] on div "[PERSON_NAME] 89 @" at bounding box center [828, 320] width 148 height 31
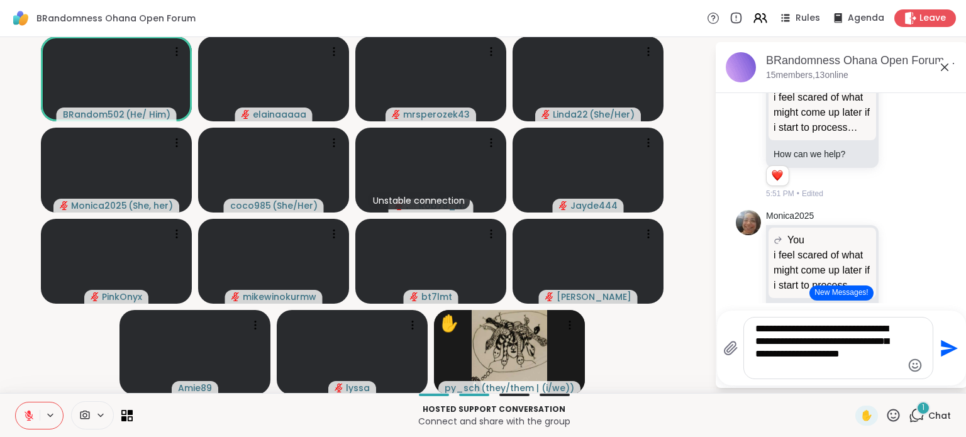
type textarea "**********"
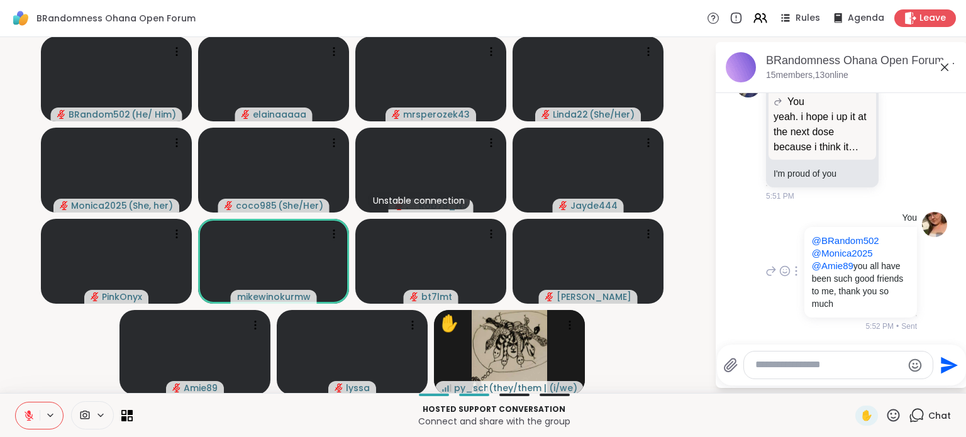
scroll to position [3297, 0]
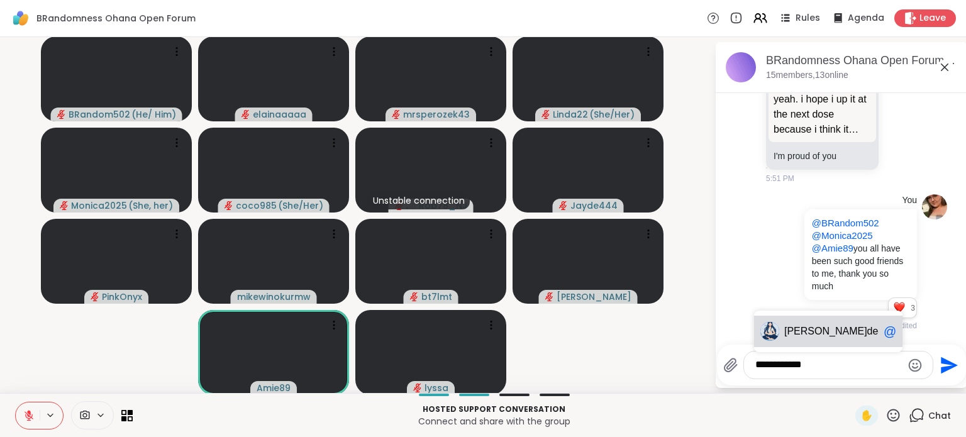
click at [797, 320] on div "[PERSON_NAME] de444 @" at bounding box center [828, 331] width 148 height 31
type textarea "**********"
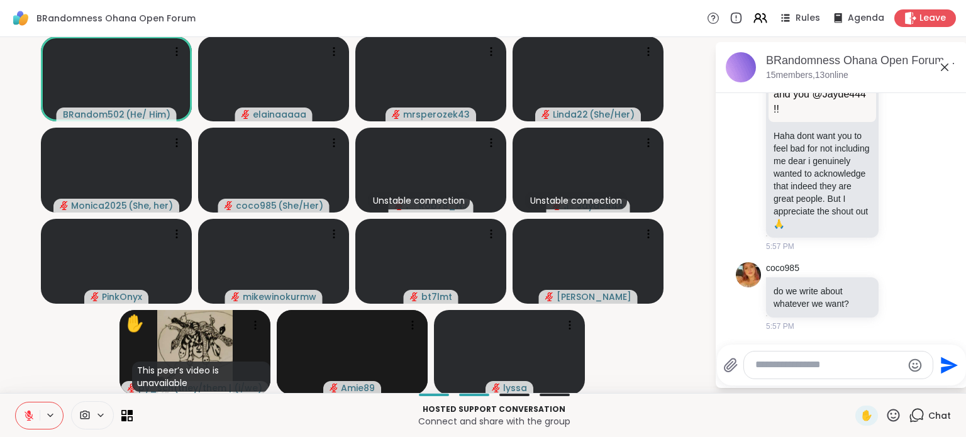
scroll to position [3883, 0]
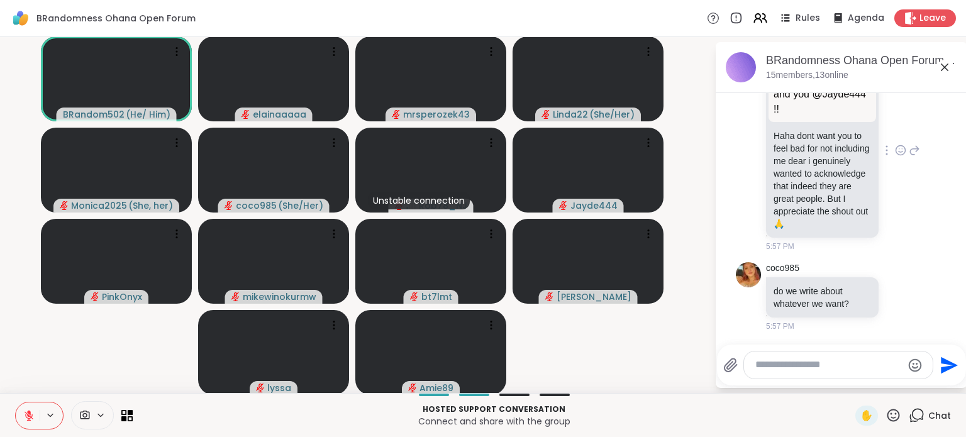
click at [895, 144] on icon at bounding box center [900, 150] width 11 height 13
click at [895, 127] on div "Select Reaction: Heart" at bounding box center [900, 130] width 11 height 11
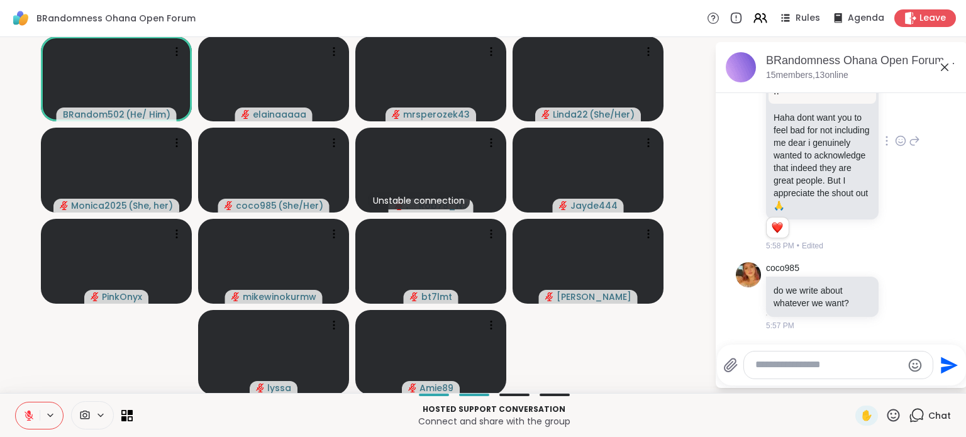
scroll to position [3814, 0]
click at [881, 148] on div at bounding box center [886, 140] width 11 height 15
click at [899, 235] on div "Jayde444 You and you @Jayde444 !! and you @Jayde444 !! Haha dont want you to fe…" at bounding box center [841, 141] width 211 height 231
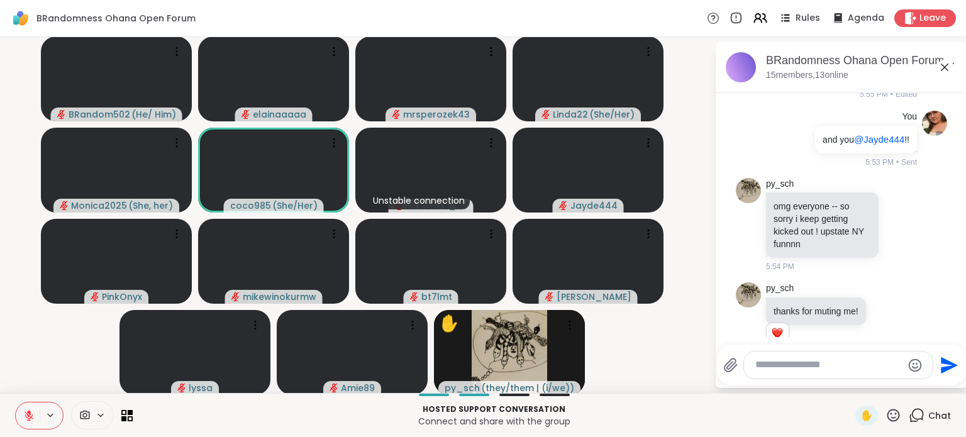
scroll to position [9, 0]
click at [916, 106] on div "You @BRandom502 @Monica2025 @Amie89 you all have been such good friends to me, …" at bounding box center [841, 32] width 211 height 148
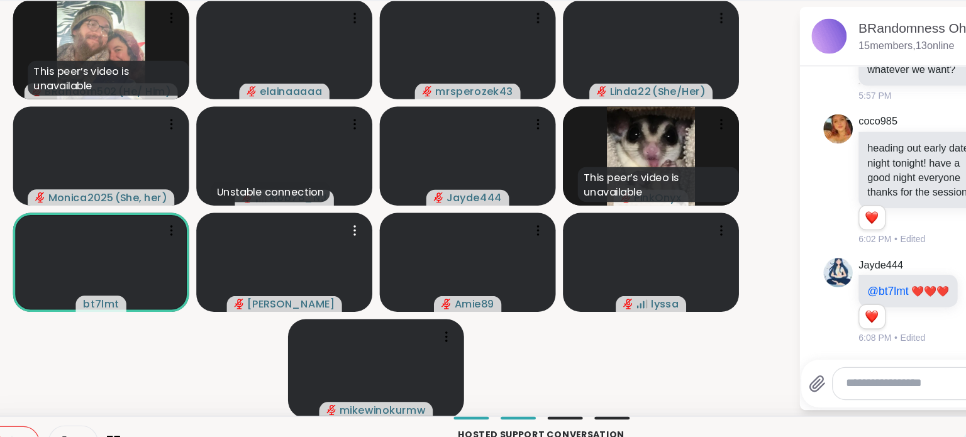
scroll to position [0, 0]
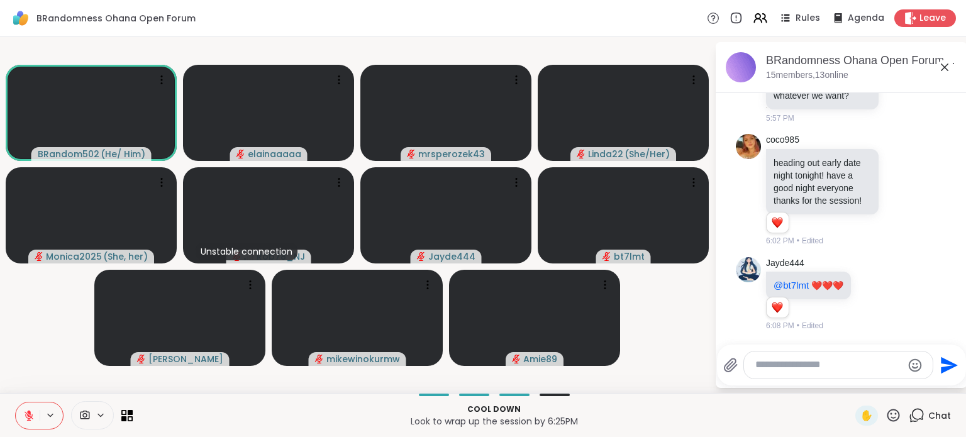
click at [20, 414] on button at bounding box center [28, 415] width 24 height 26
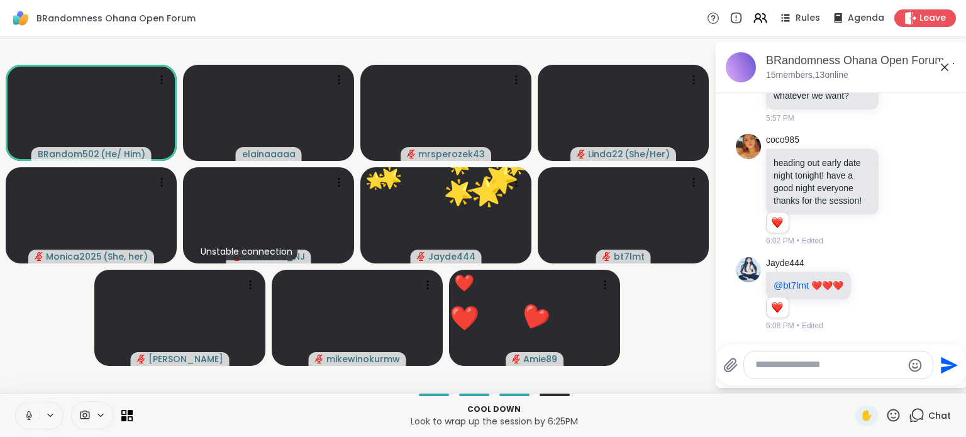
click at [25, 410] on icon at bounding box center [28, 415] width 11 height 11
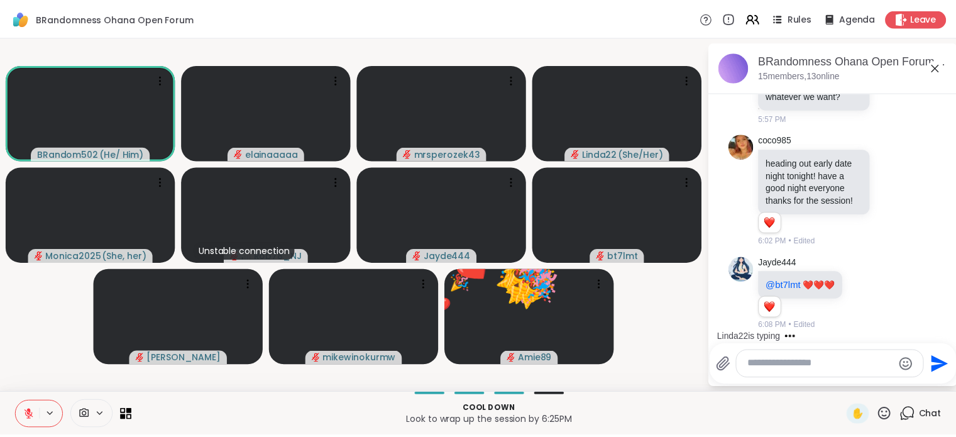
scroll to position [4212, 0]
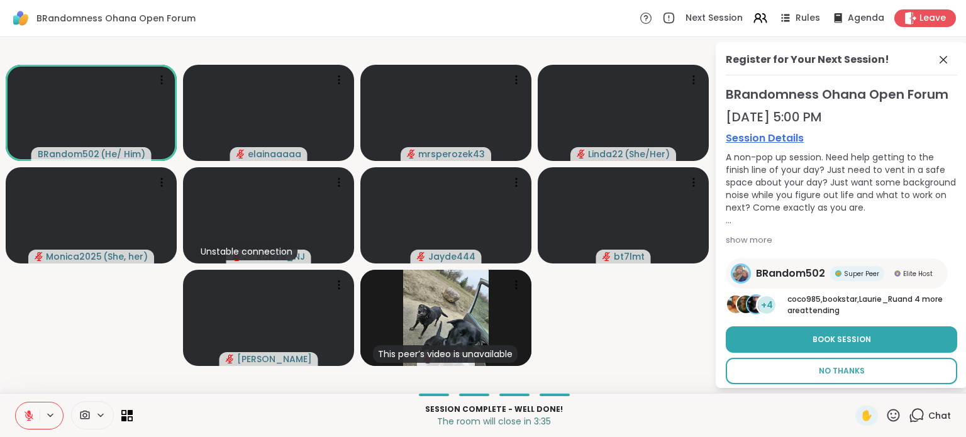
click at [826, 365] on span "No Thanks" at bounding box center [842, 370] width 46 height 11
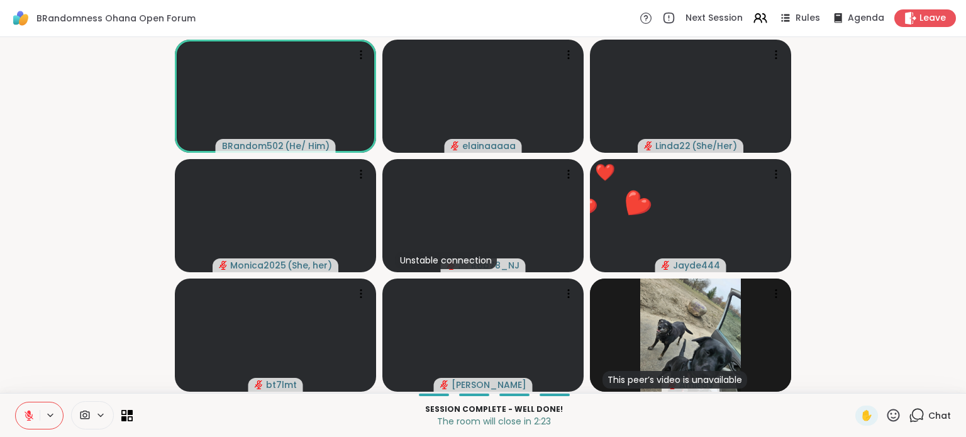
click at [885, 414] on icon at bounding box center [893, 415] width 16 height 16
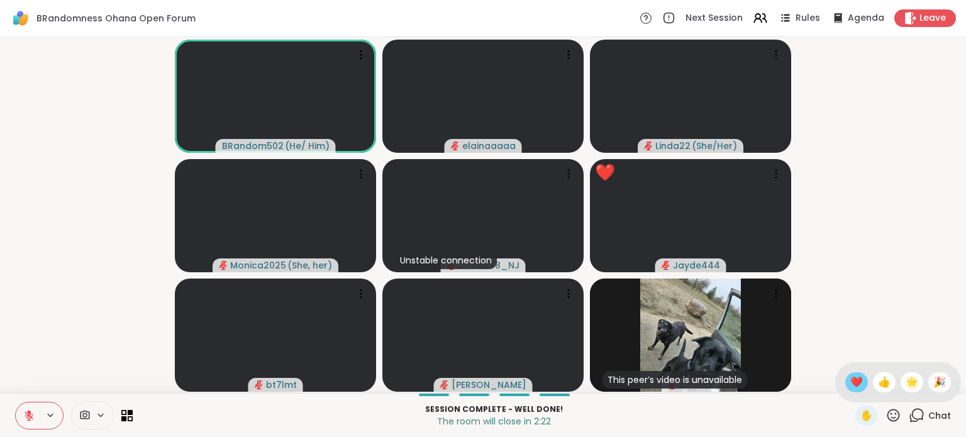
click at [850, 378] on span "❤️" at bounding box center [856, 382] width 13 height 15
click at [885, 413] on icon at bounding box center [893, 415] width 16 height 16
click at [845, 374] on div "❤️" at bounding box center [856, 382] width 23 height 20
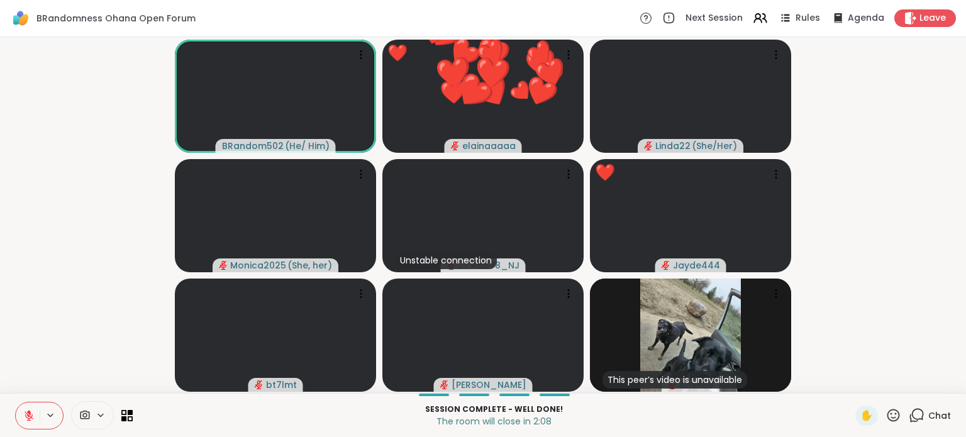
click at [887, 412] on icon at bounding box center [893, 415] width 13 height 13
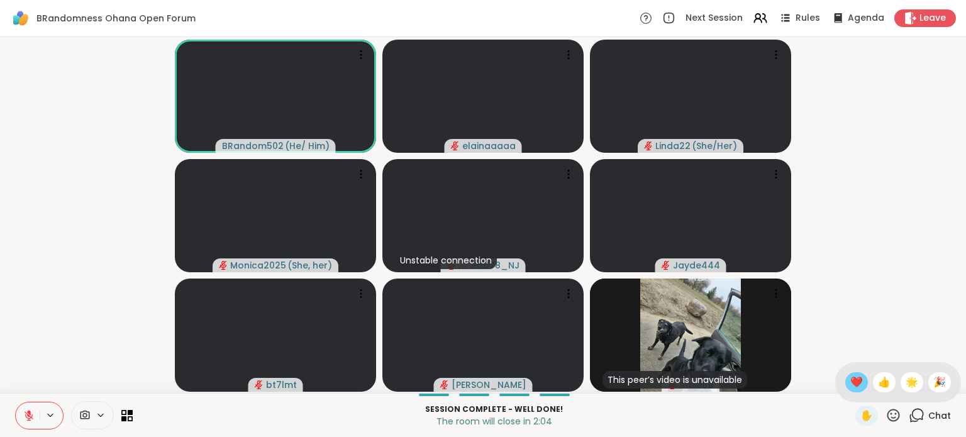
click at [853, 386] on div "❤️" at bounding box center [856, 382] width 23 height 20
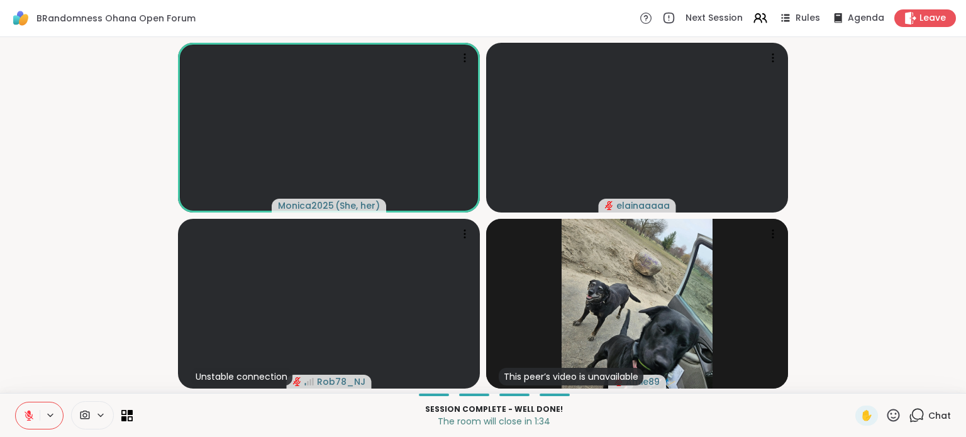
click at [31, 406] on button at bounding box center [28, 415] width 24 height 26
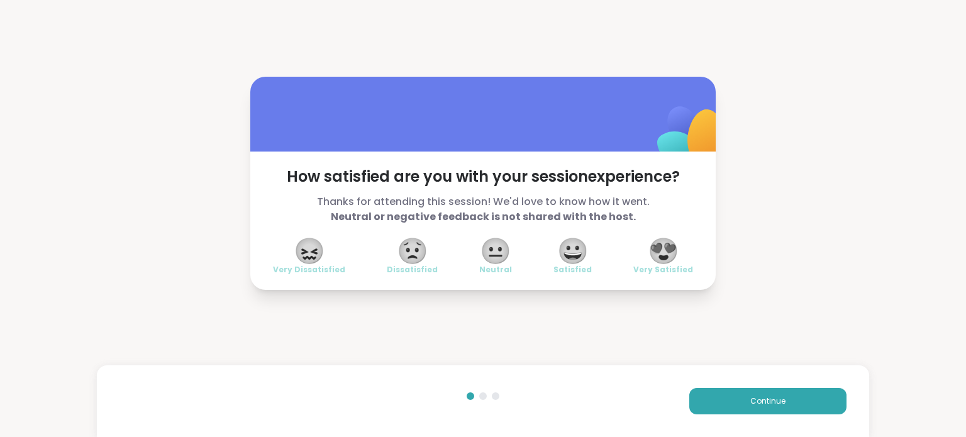
click at [670, 258] on span "😍" at bounding box center [663, 251] width 31 height 23
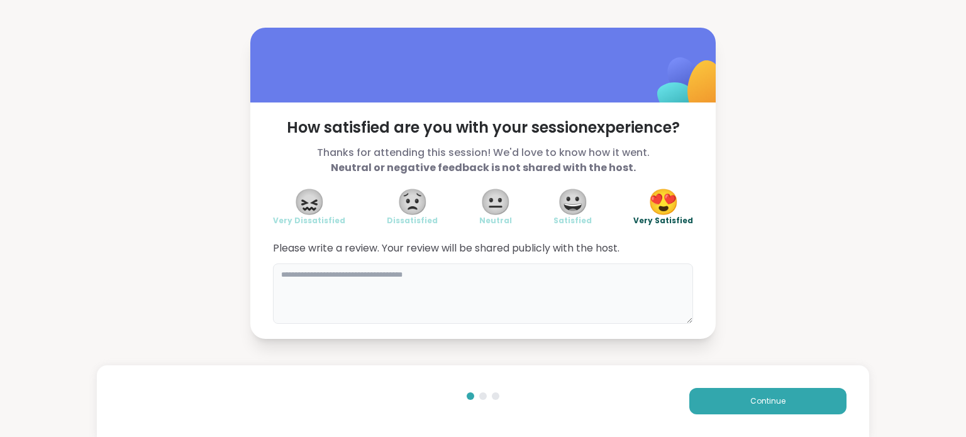
click at [566, 276] on textarea at bounding box center [483, 293] width 420 height 60
type textarea "*"
type textarea "**********"
click at [727, 396] on button "Continue" at bounding box center [767, 401] width 157 height 26
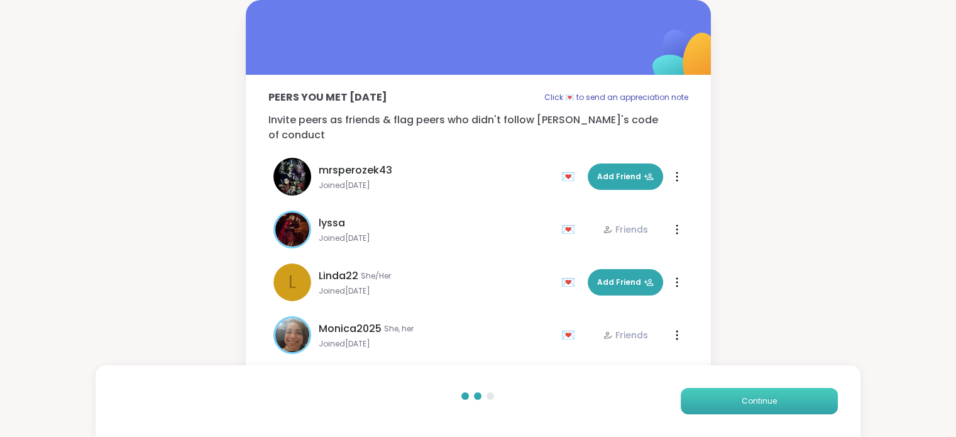
click at [727, 394] on button "Continue" at bounding box center [759, 401] width 157 height 26
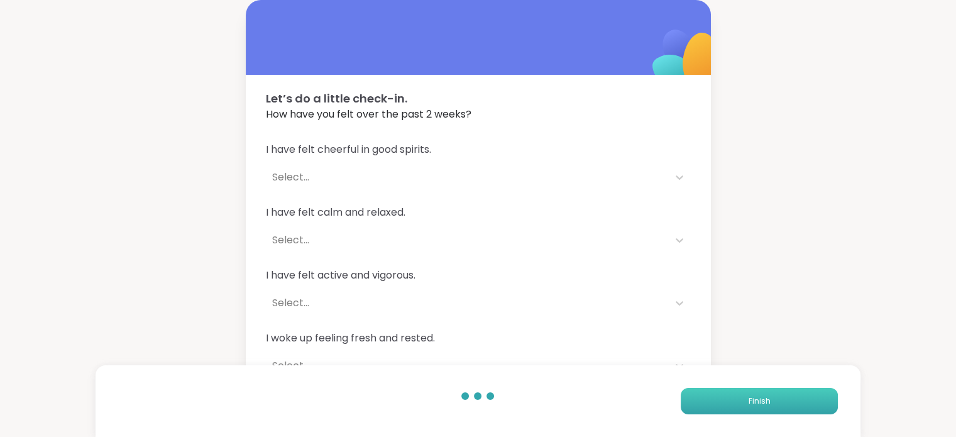
click at [767, 401] on span "Finish" at bounding box center [759, 401] width 22 height 11
